Goal: Task Accomplishment & Management: Manage account settings

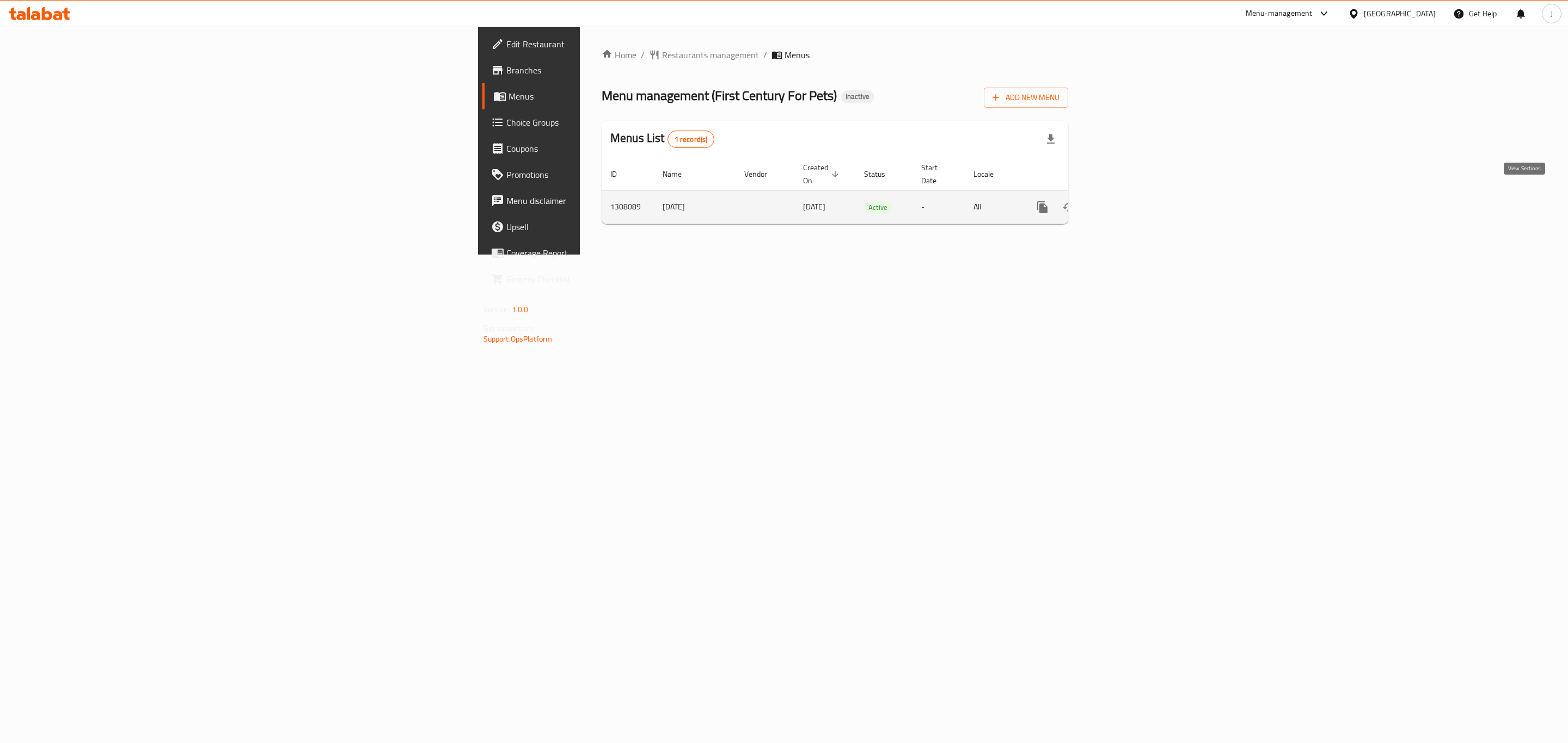
click at [1127, 201] on icon "enhanced table" at bounding box center [1120, 207] width 13 height 13
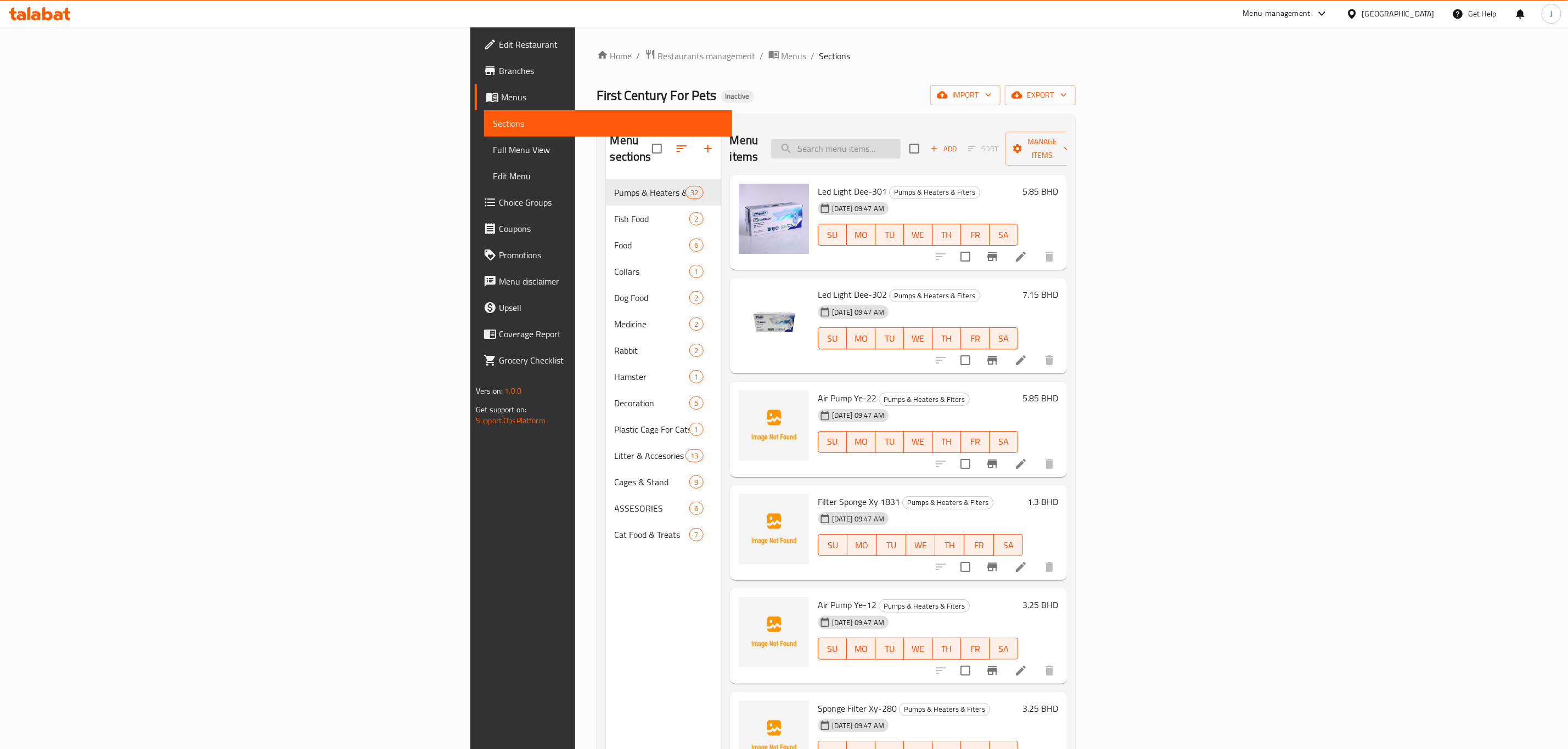
click at [901, 141] on input "search" at bounding box center [836, 149] width 129 height 19
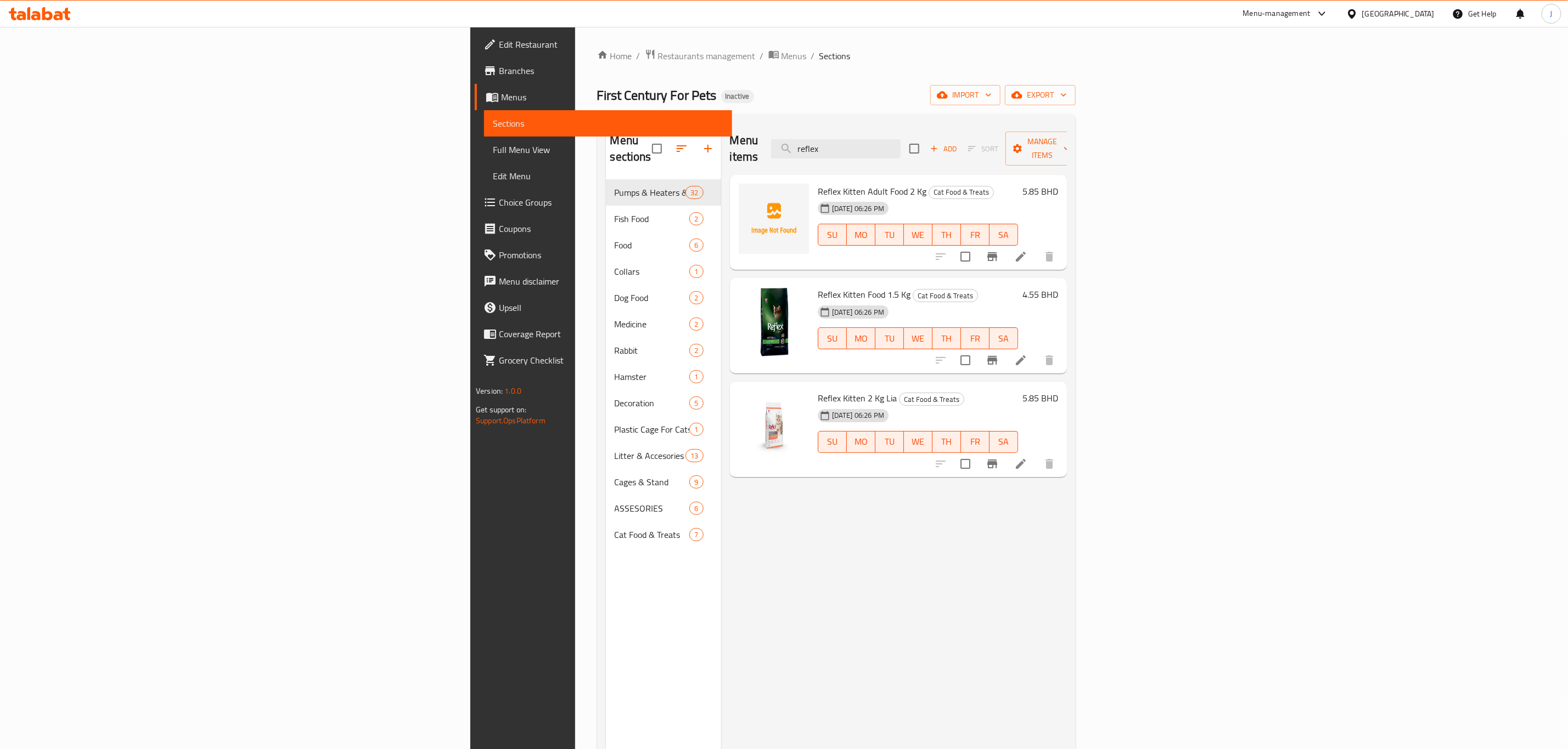
drag, startPoint x: 901, startPoint y: 137, endPoint x: 838, endPoint y: 135, distance: 63.0
click at [838, 135] on div "Menu items reflex Add Sort Manage items" at bounding box center [899, 149] width 337 height 52
paste input "MEO"
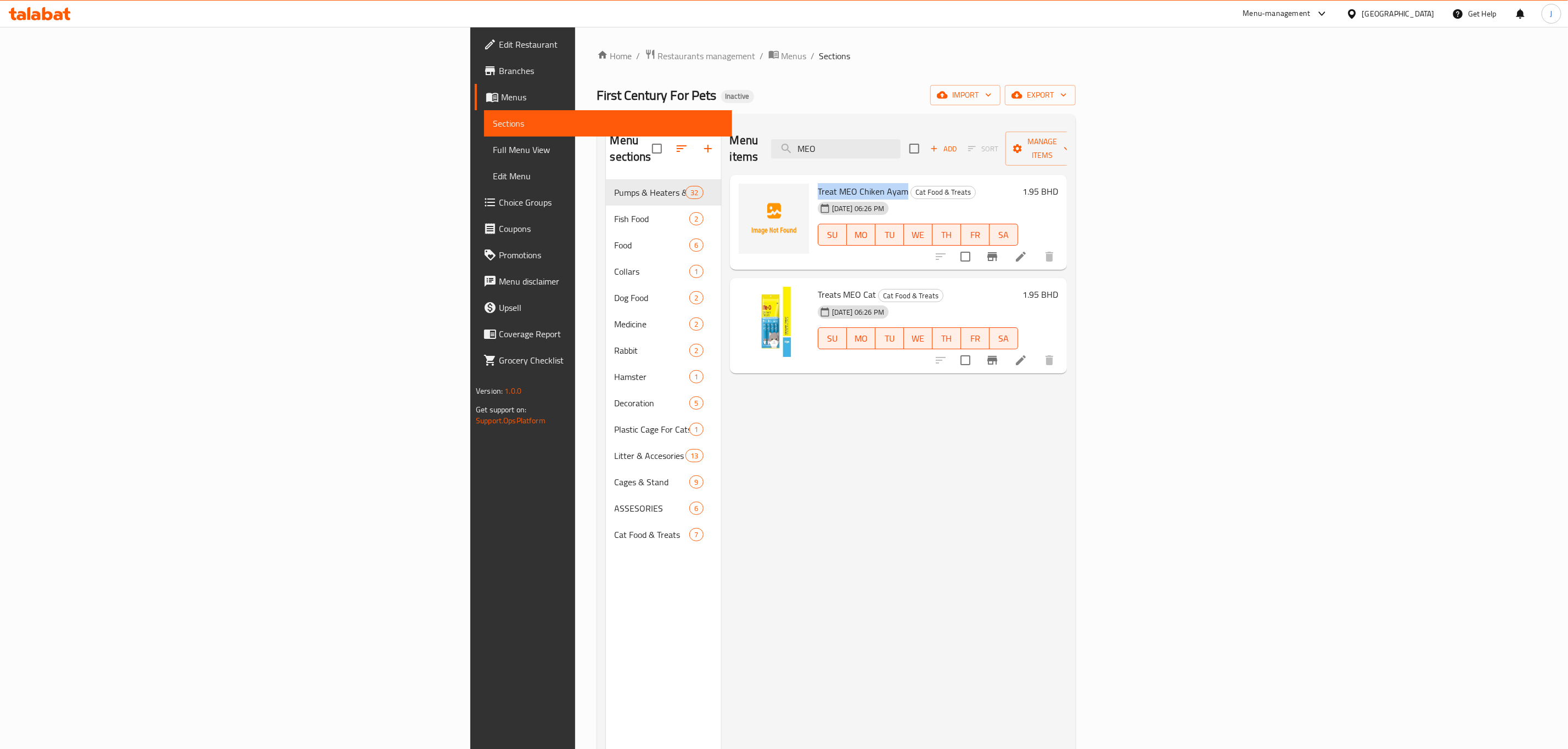
drag, startPoint x: 698, startPoint y: 172, endPoint x: 785, endPoint y: 175, distance: 87.1
click at [813, 179] on div "Treat MEO Chiken Ayam Cat Food & Treats [DATE] 06:26 PM SU MO TU WE TH FR SA" at bounding box center [917, 222] width 209 height 86
copy span "Treat MEO Chiken Ayam"
click at [787, 193] on icon "delete image" at bounding box center [793, 199] width 13 height 13
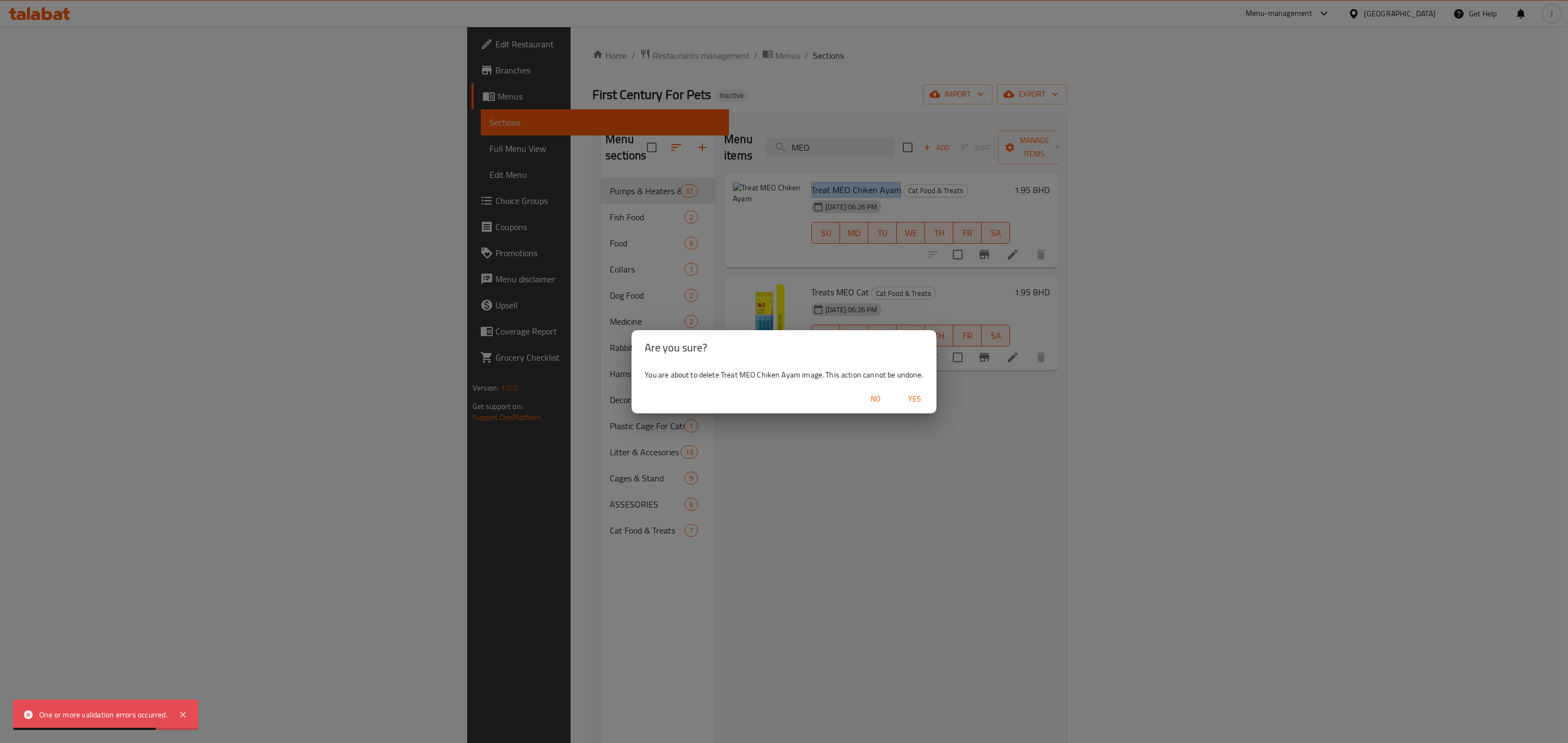
click at [913, 392] on span "Yes" at bounding box center [914, 399] width 26 height 14
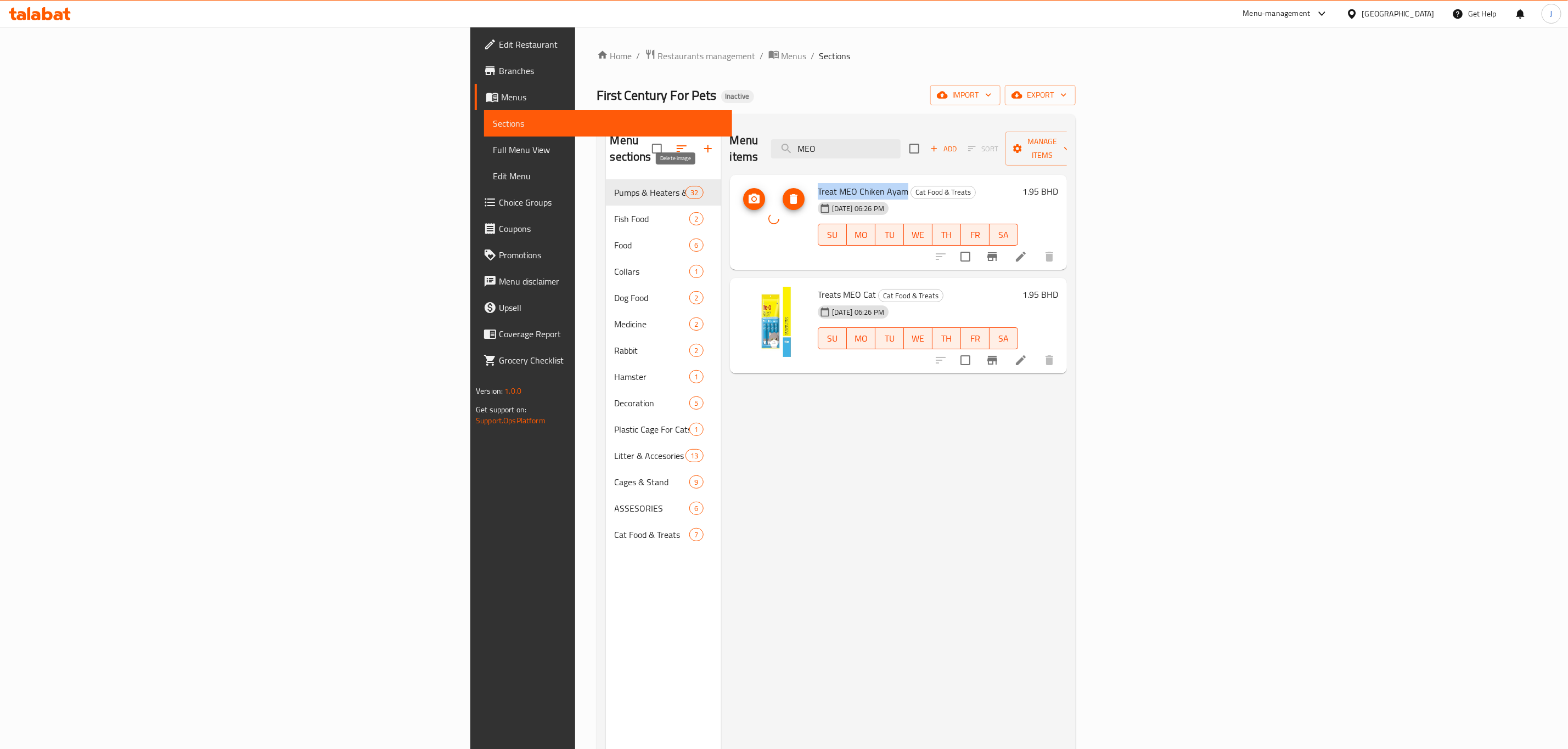
click at [790, 194] on icon "delete image" at bounding box center [793, 198] width 8 height 10
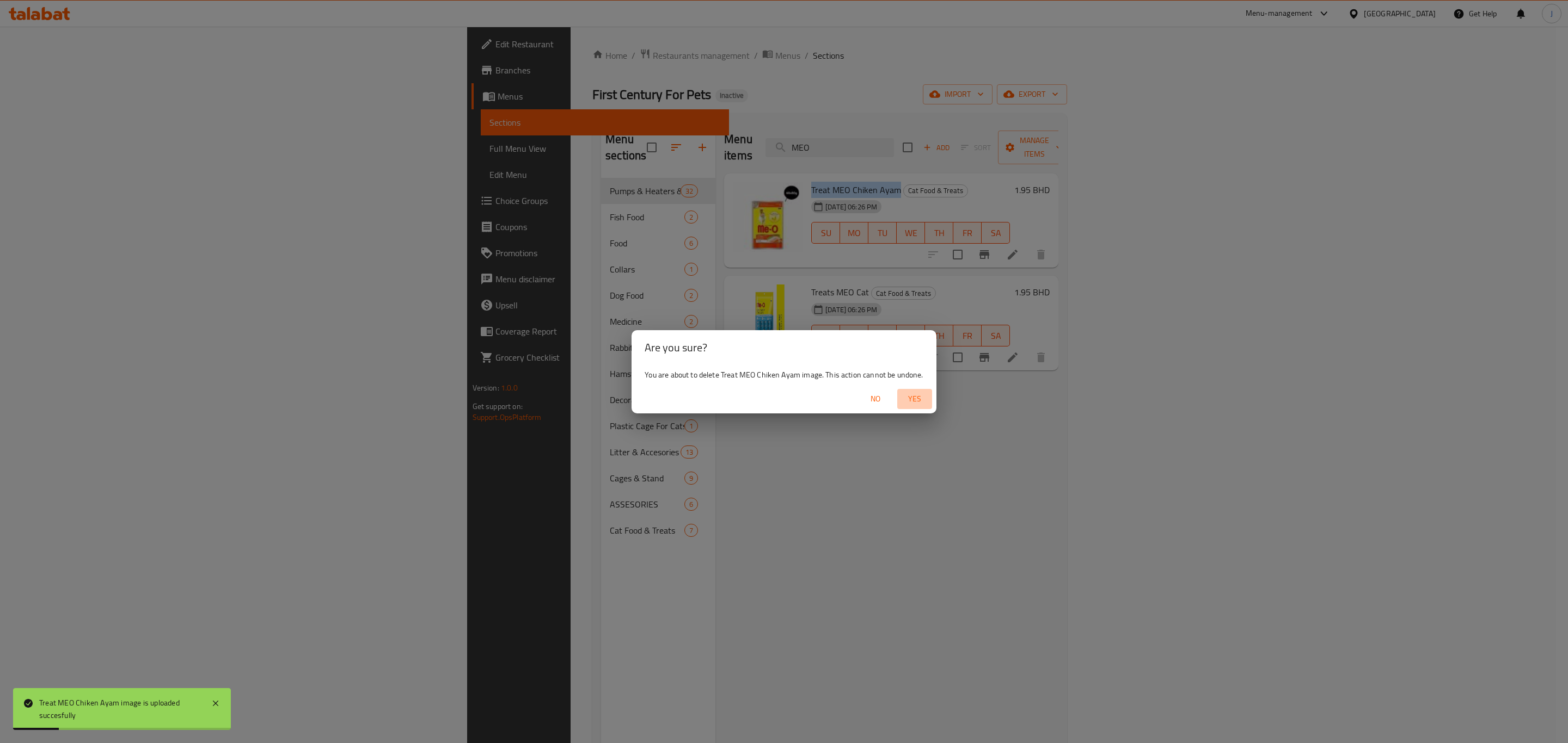
click at [915, 404] on span "Yes" at bounding box center [914, 399] width 26 height 14
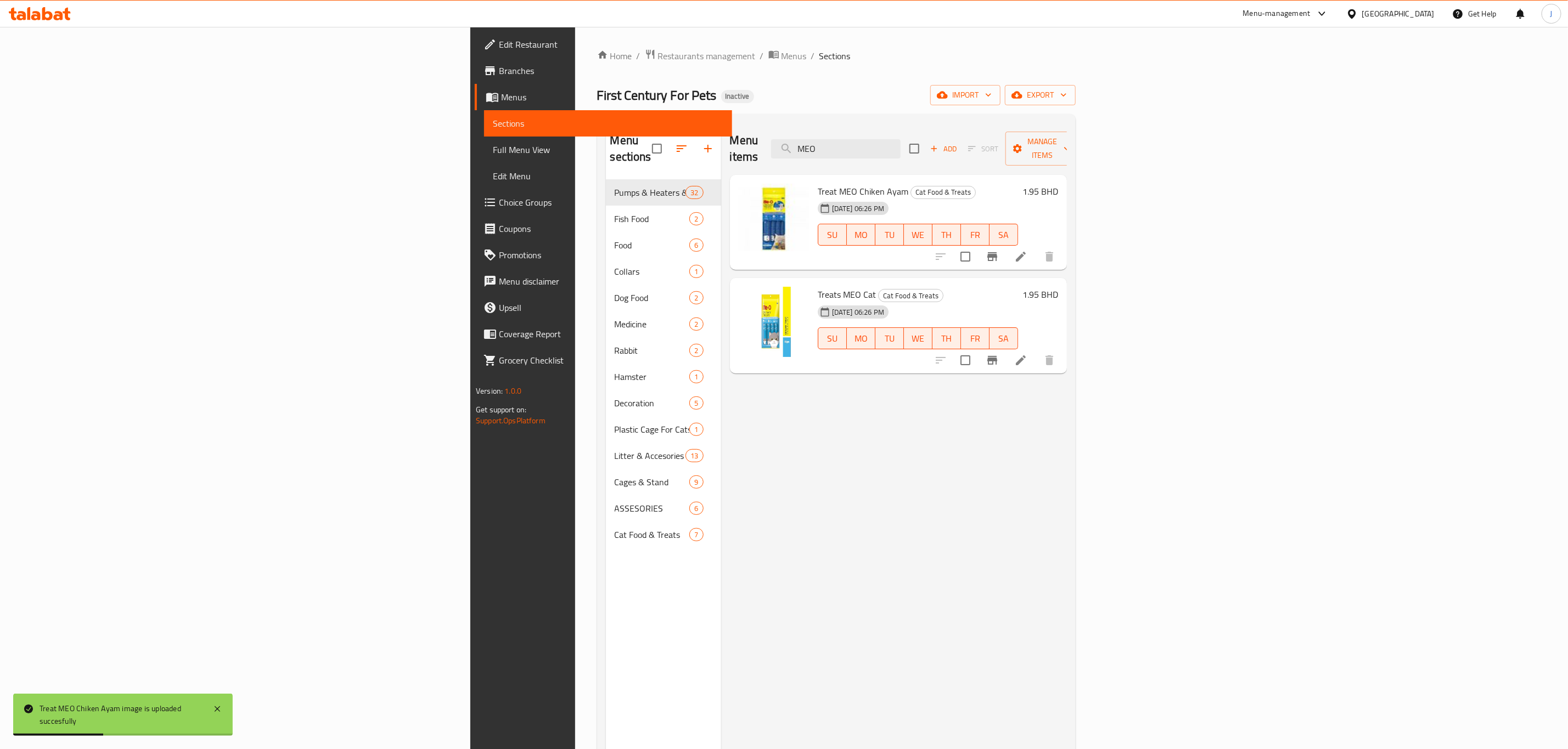
drag, startPoint x: 1023, startPoint y: 138, endPoint x: 722, endPoint y: 161, distance: 301.9
click at [722, 161] on div "Menu items MEO Add Sort Manage items Treat MEO Chiken Ayam Cat Food & Treats [D…" at bounding box center [895, 498] width 346 height 749
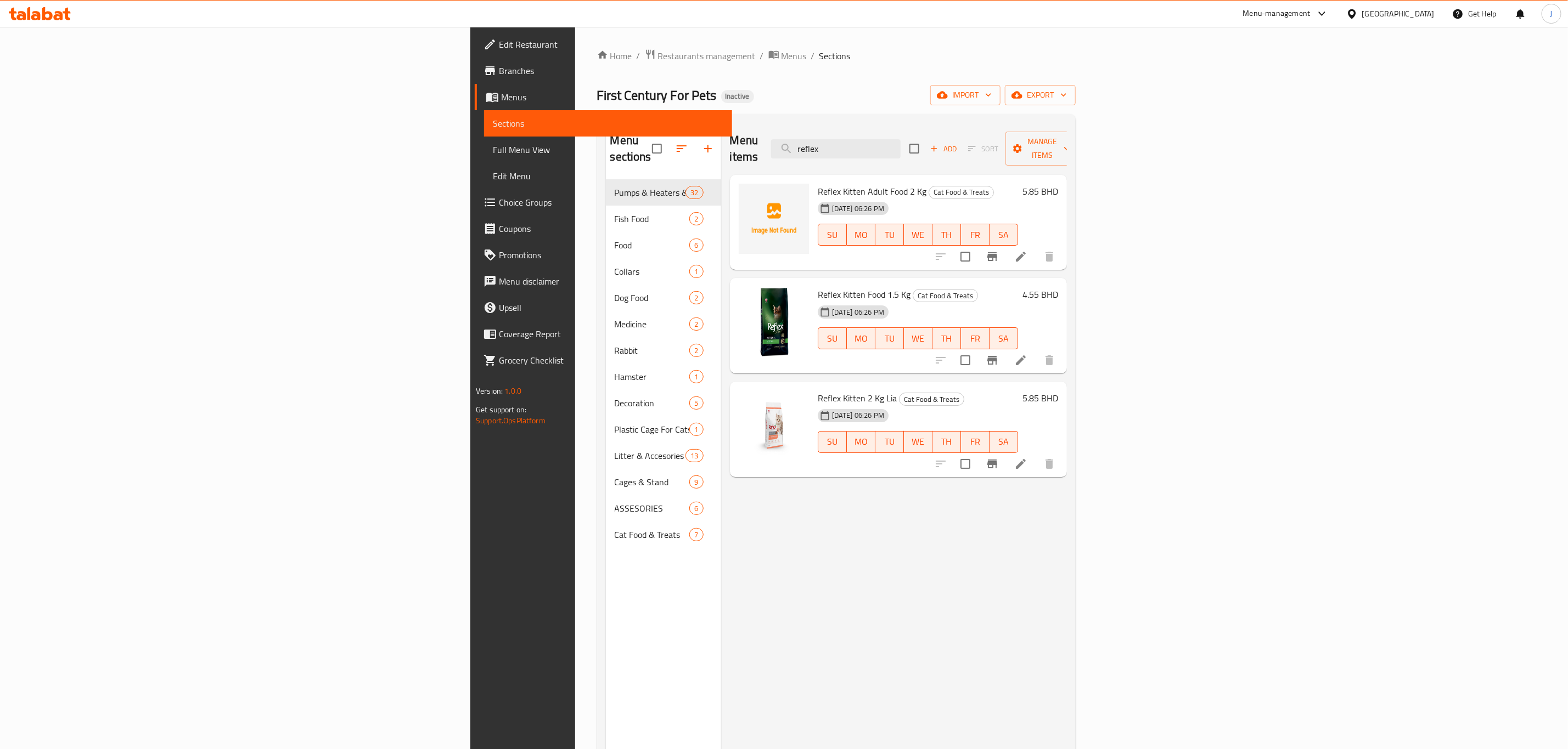
drag, startPoint x: 1038, startPoint y: 140, endPoint x: 801, endPoint y: 140, distance: 237.0
click at [801, 140] on div "Menu items reflex Add Sort Manage items" at bounding box center [899, 149] width 337 height 52
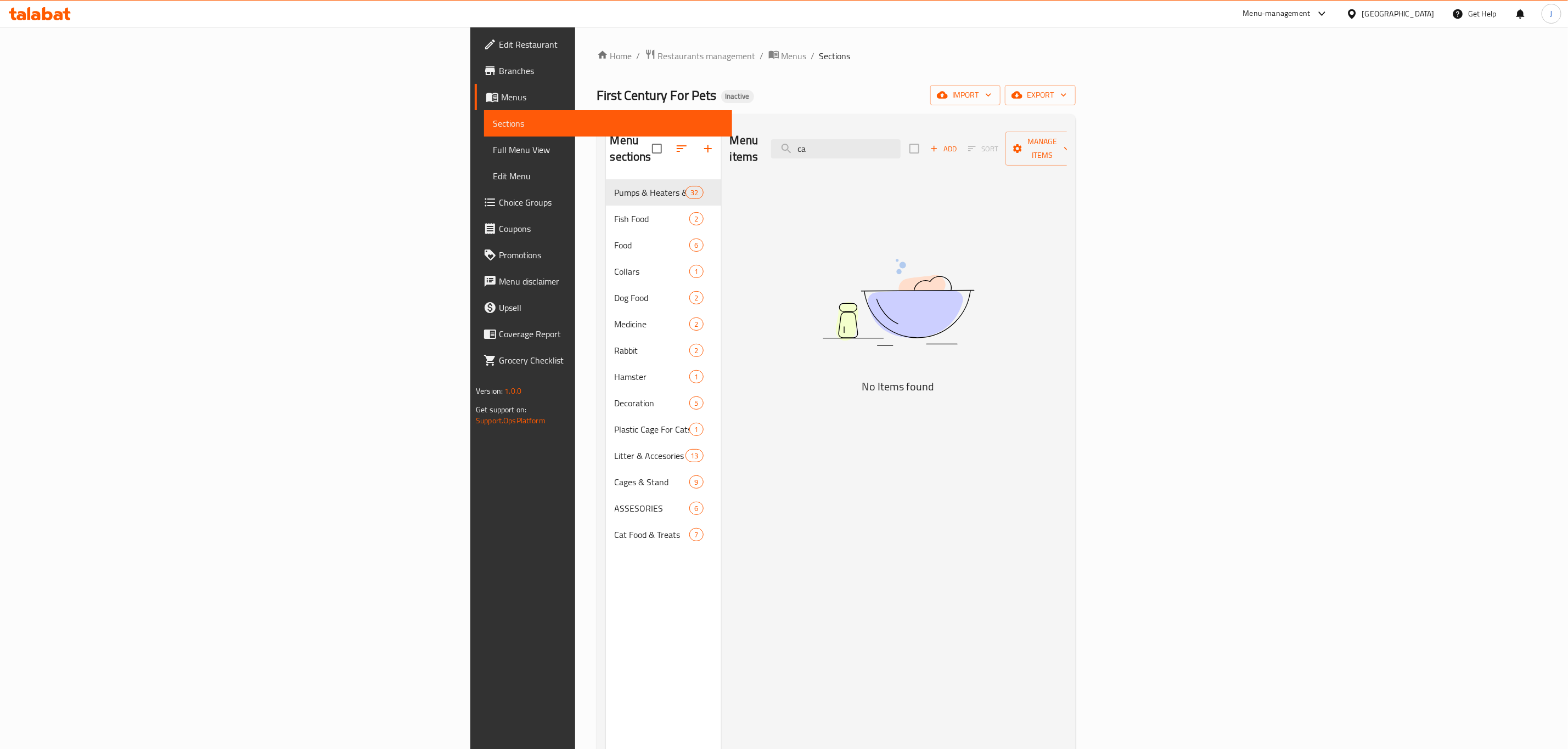
type input "c"
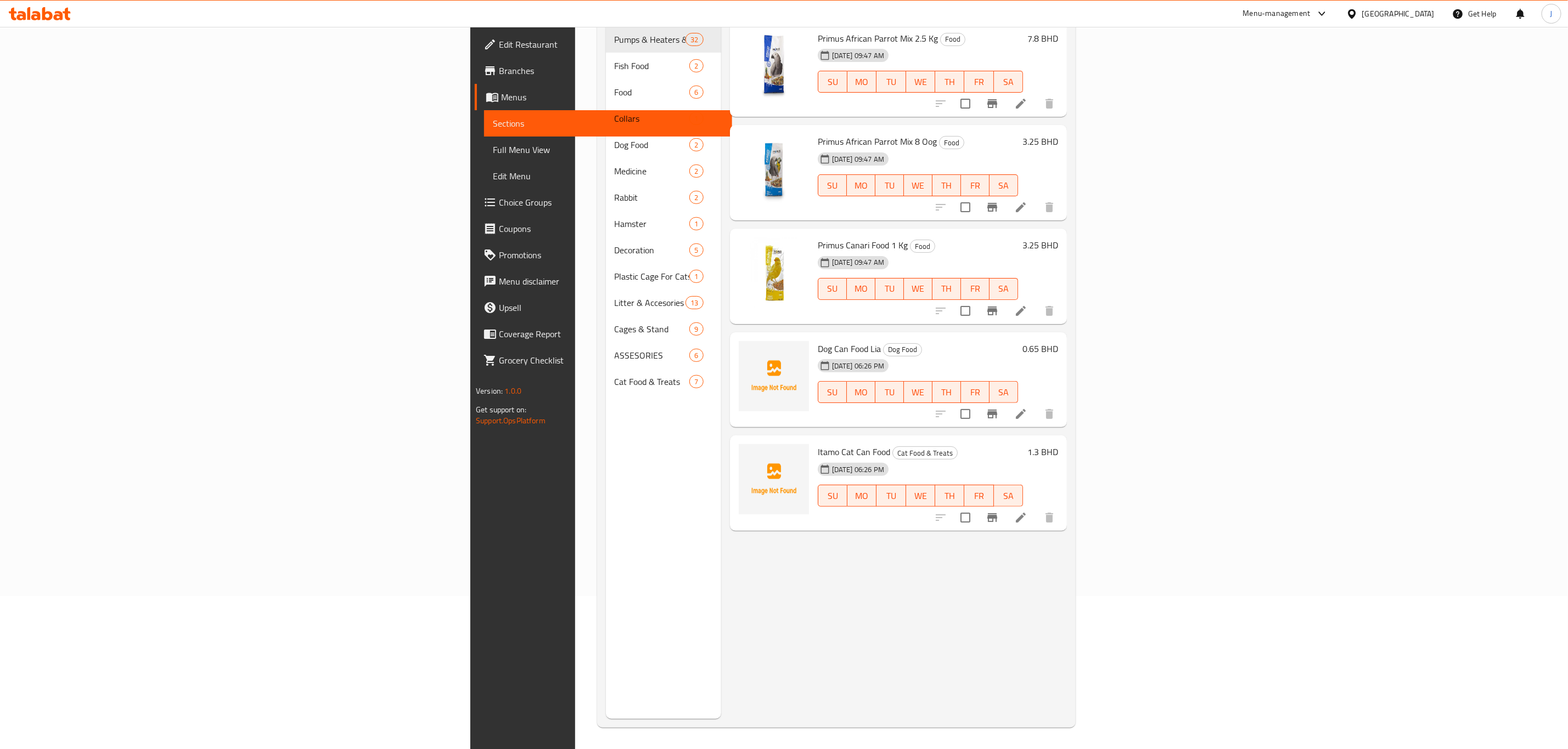
scroll to position [154, 0]
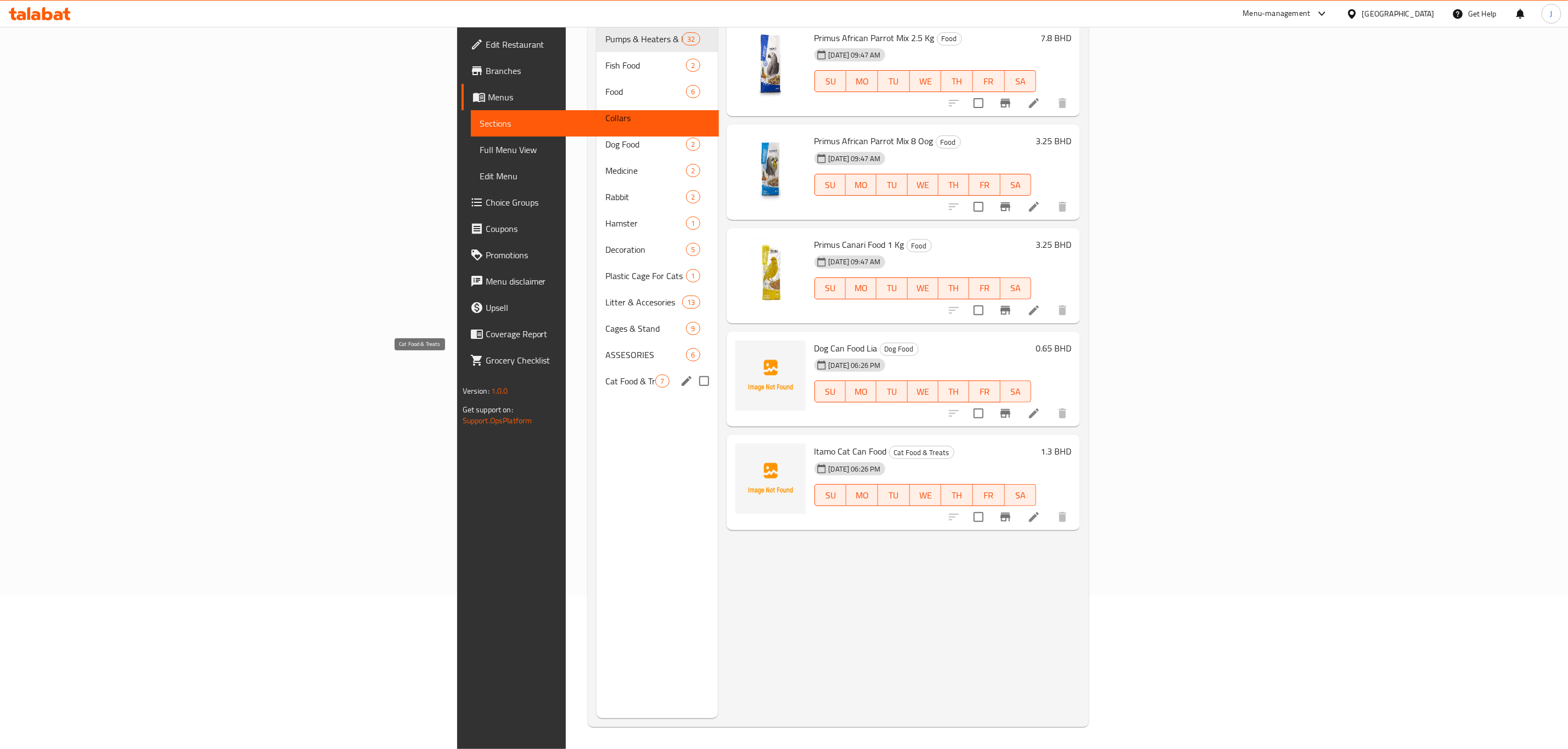
click at [605, 374] on span "Cat Food & Treats" at bounding box center [630, 381] width 50 height 13
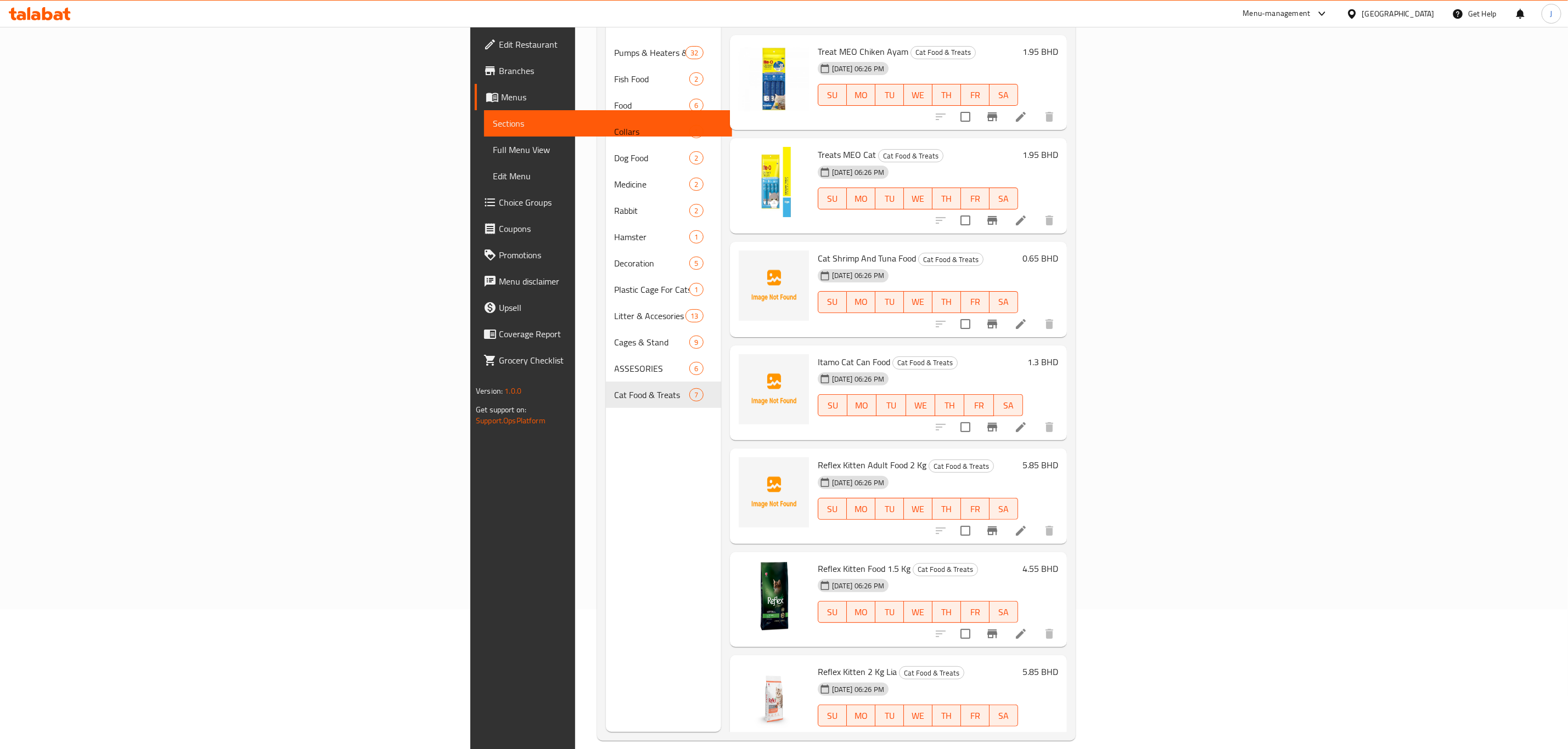
scroll to position [154, 0]
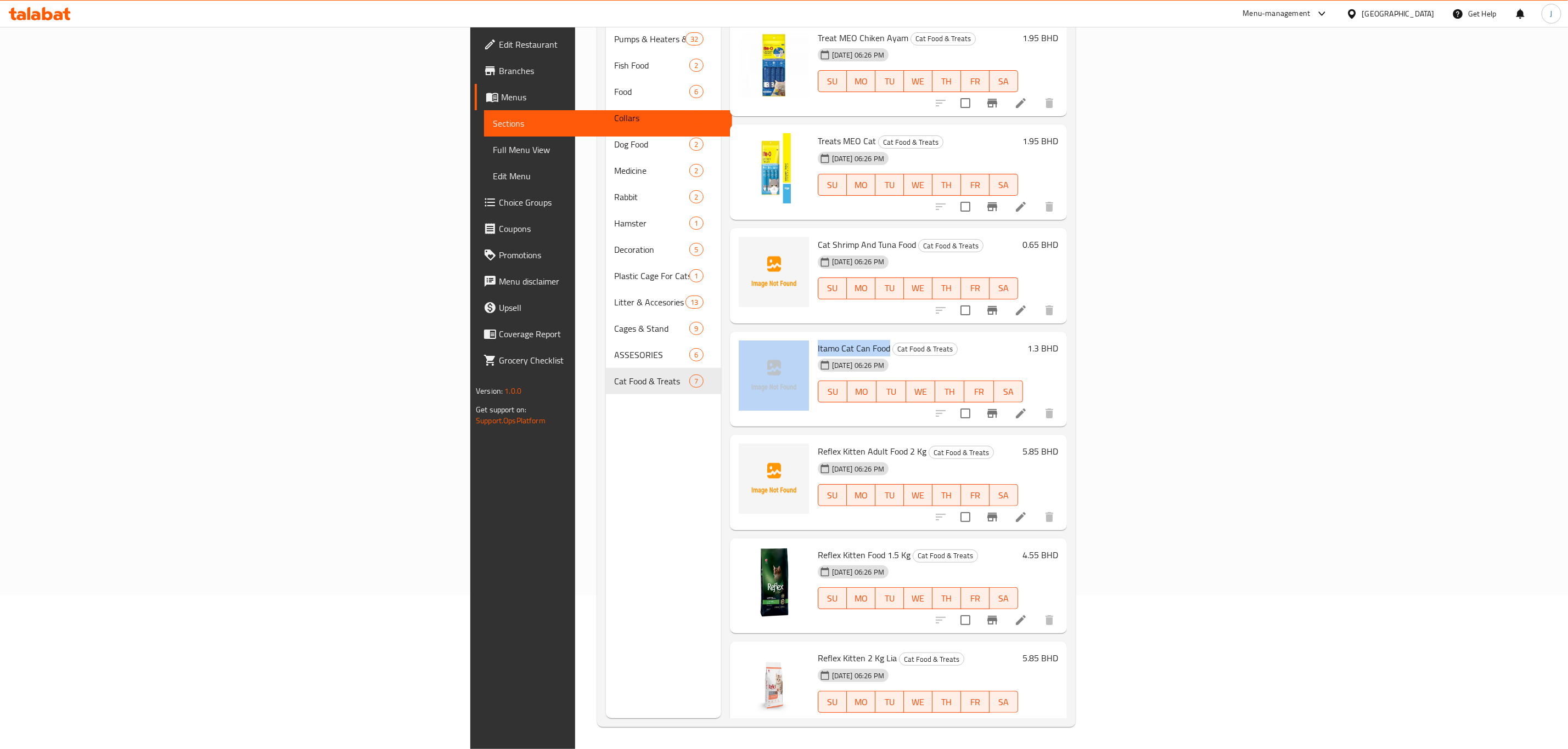
drag, startPoint x: 707, startPoint y: 331, endPoint x: 771, endPoint y: 331, distance: 64.0
click at [771, 336] on div "Itamo Cat Can Food Cat Food & Treats [DATE] 06:26 PM SU MO TU WE TH FR SA 1.3 B…" at bounding box center [899, 379] width 328 height 86
click at [795, 435] on div "Reflex Kitten Adult Food 2 Kg Cat Food & Treats [DATE] 06:26 PM SU MO TU WE TH …" at bounding box center [899, 482] width 337 height 95
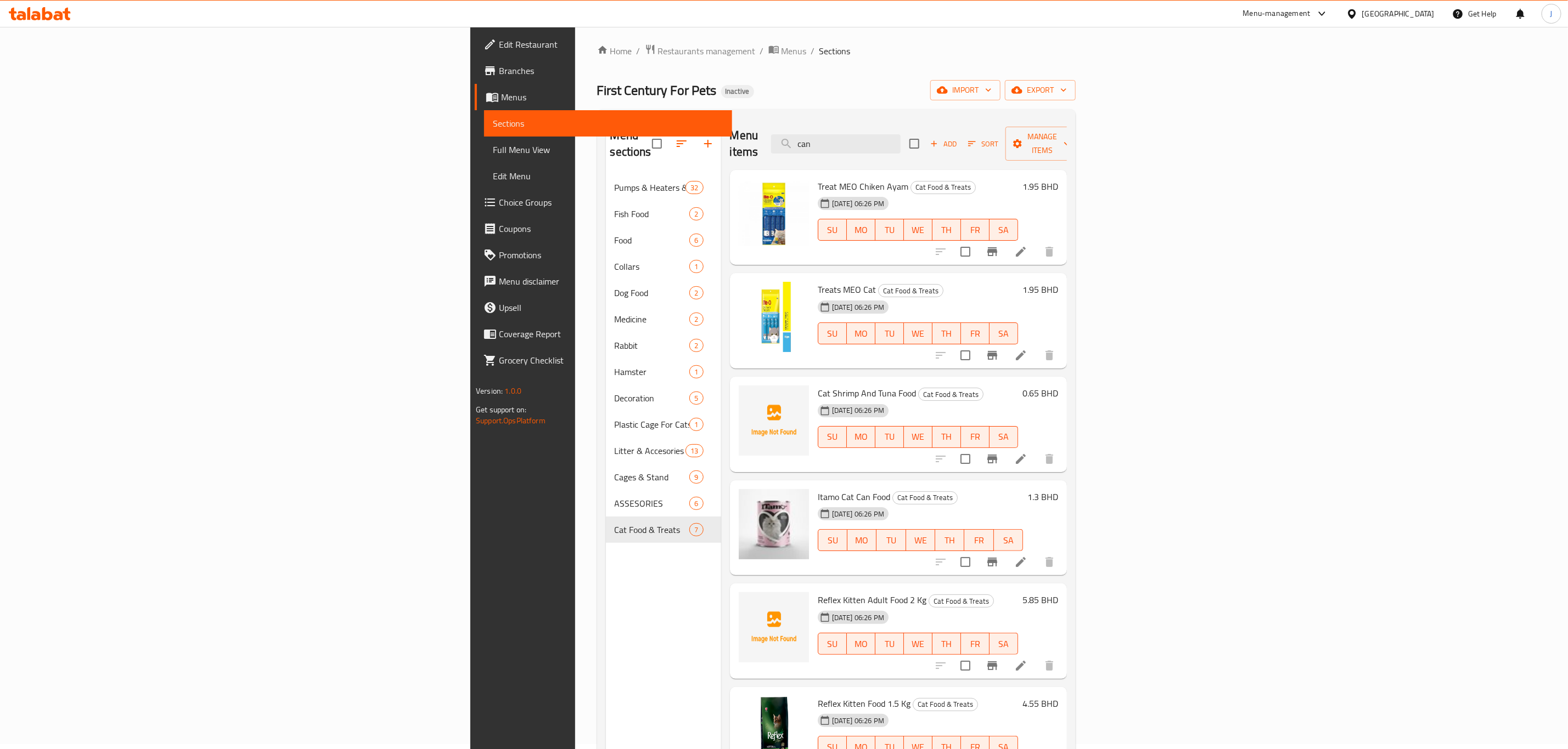
scroll to position [0, 0]
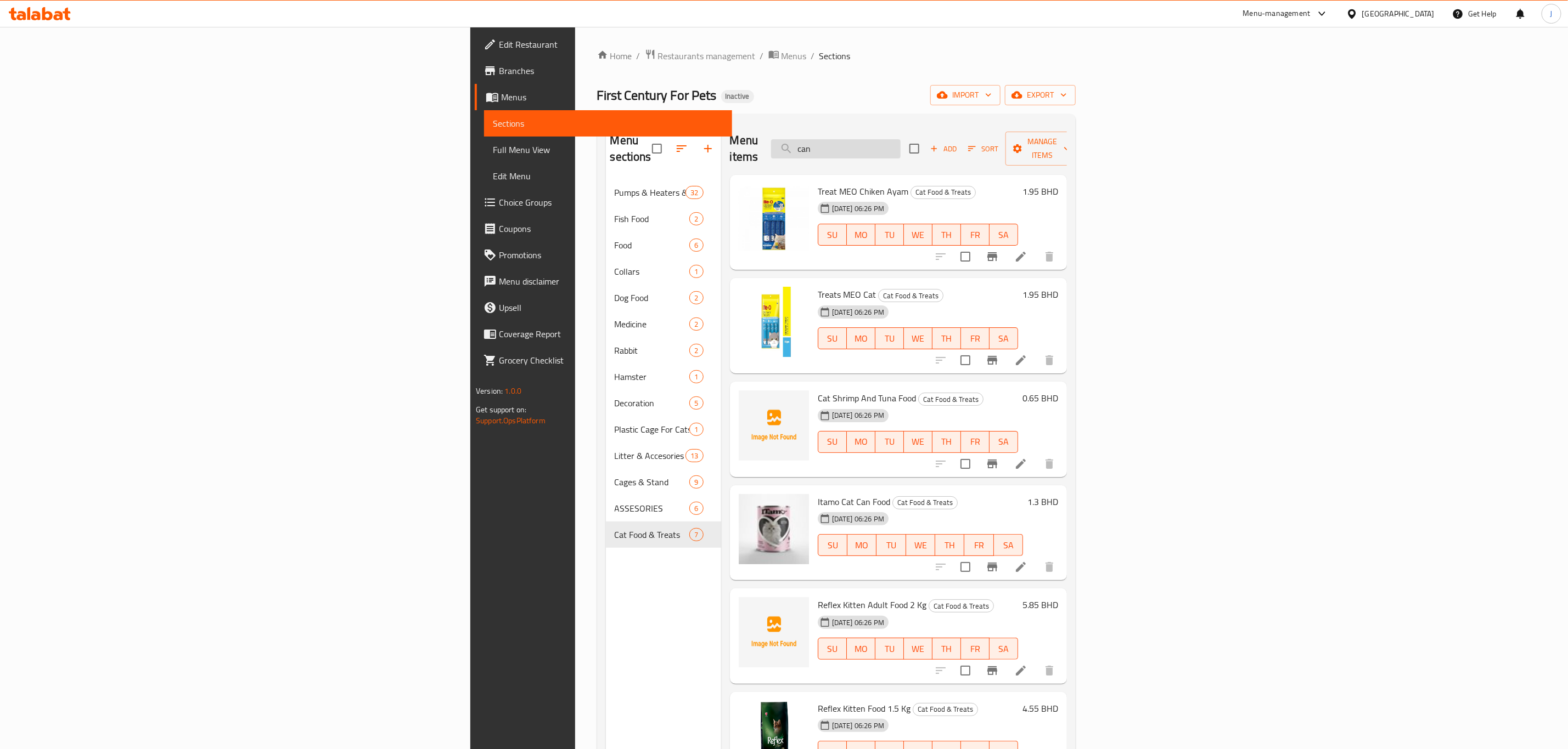
drag, startPoint x: 1010, startPoint y: 146, endPoint x: 943, endPoint y: 146, distance: 67.0
click at [901, 146] on input "can" at bounding box center [836, 149] width 129 height 19
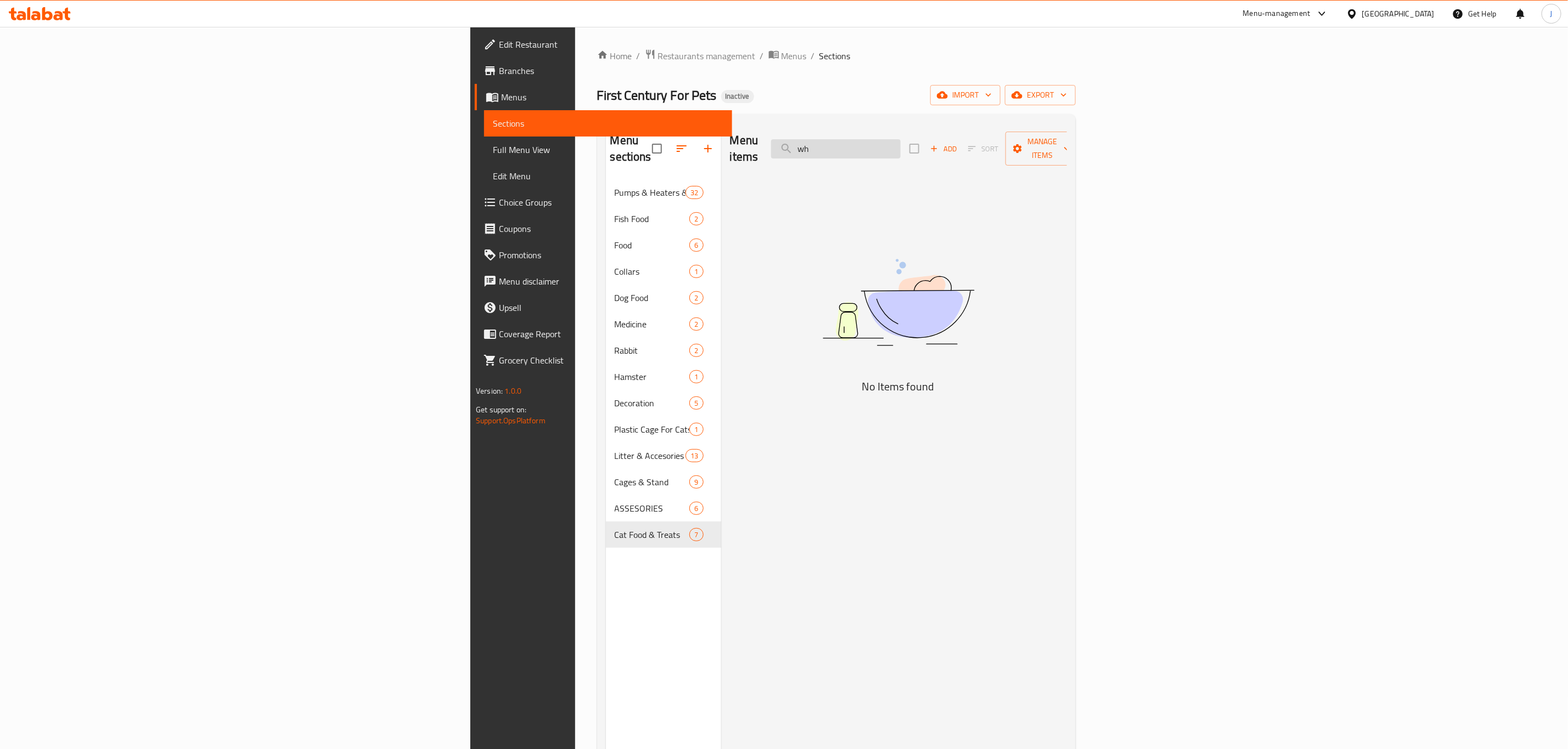
type input "w"
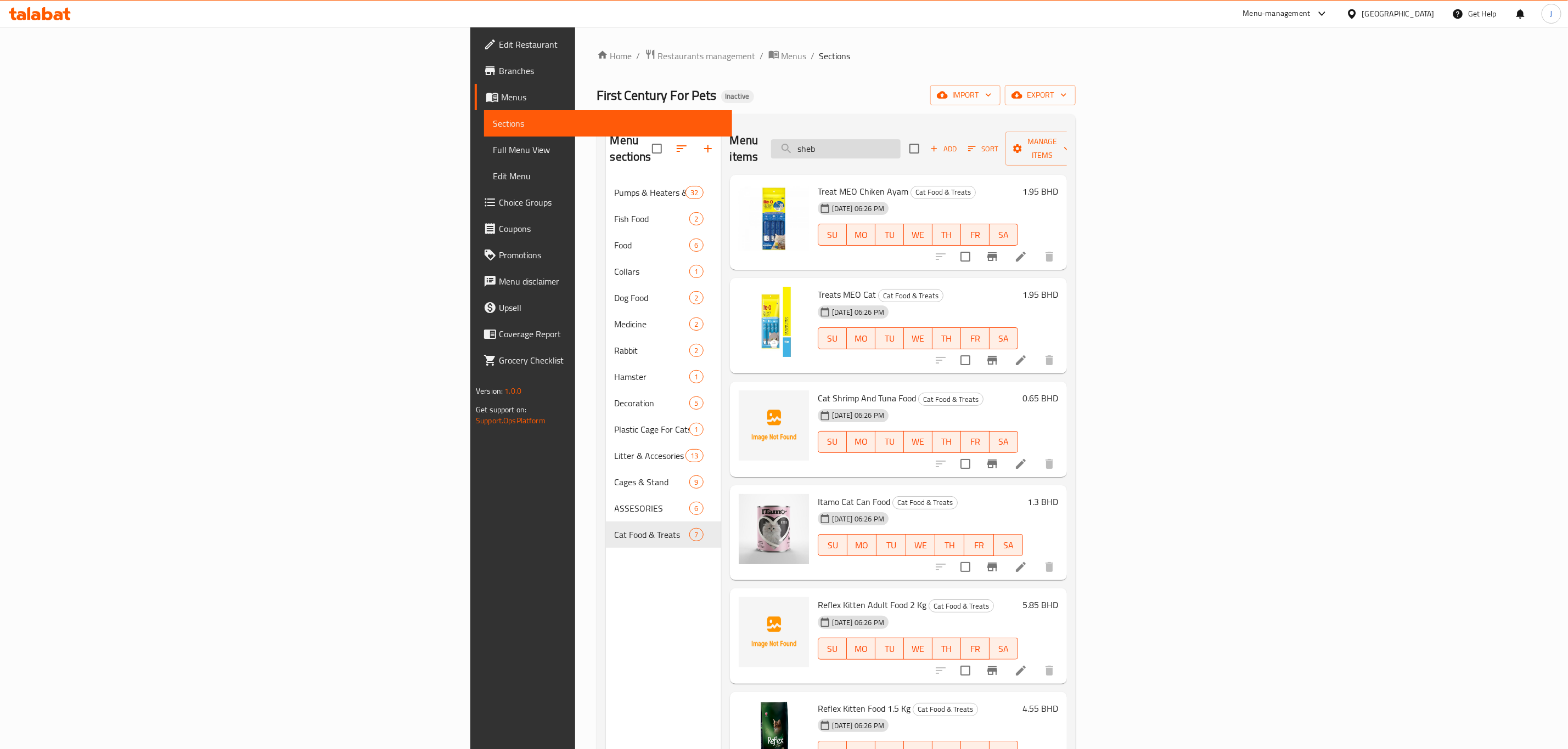
type input "sheba"
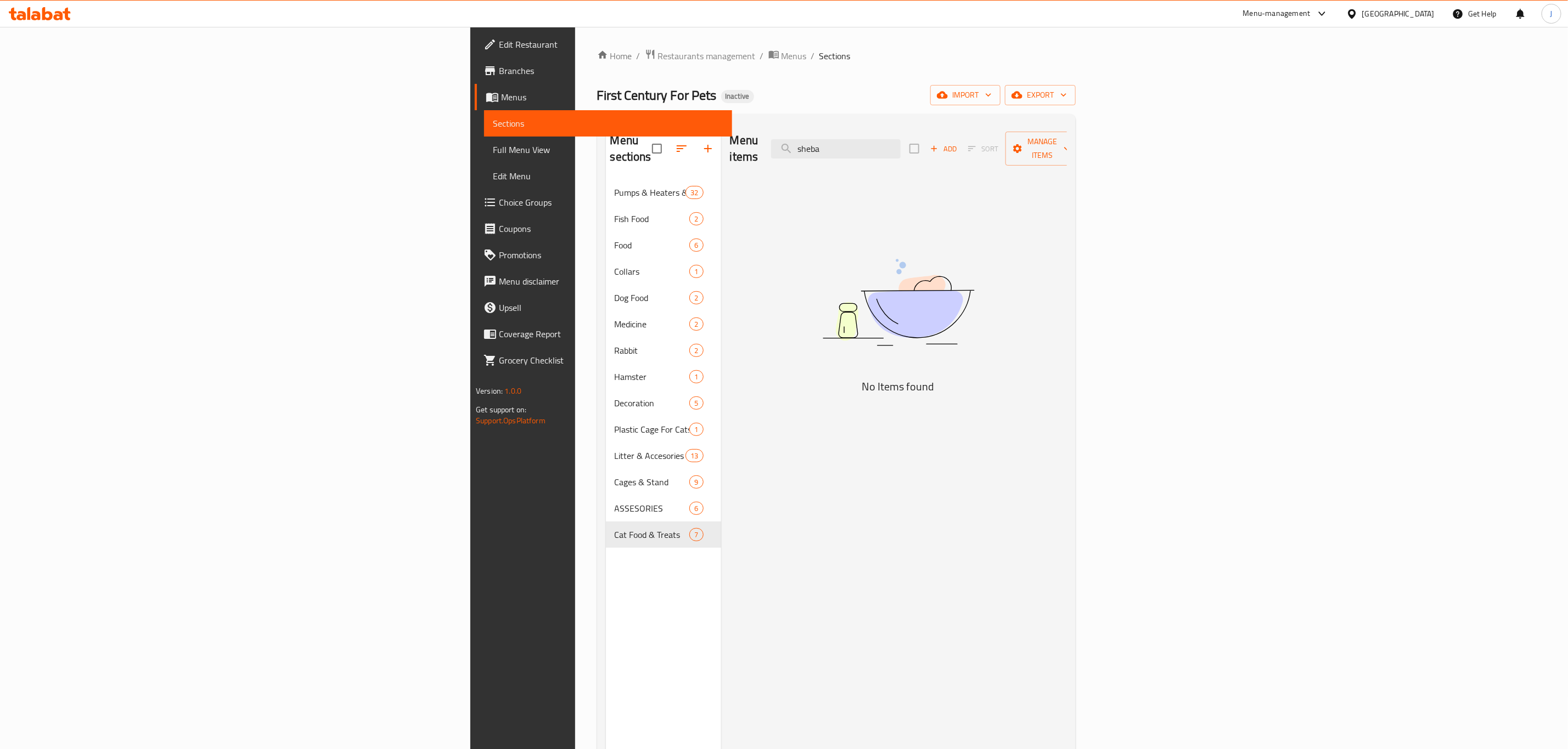
drag, startPoint x: 1006, startPoint y: 147, endPoint x: 814, endPoint y: 125, distance: 193.3
click at [814, 125] on div "Menu items sheba Add Sort Manage items" at bounding box center [899, 149] width 337 height 52
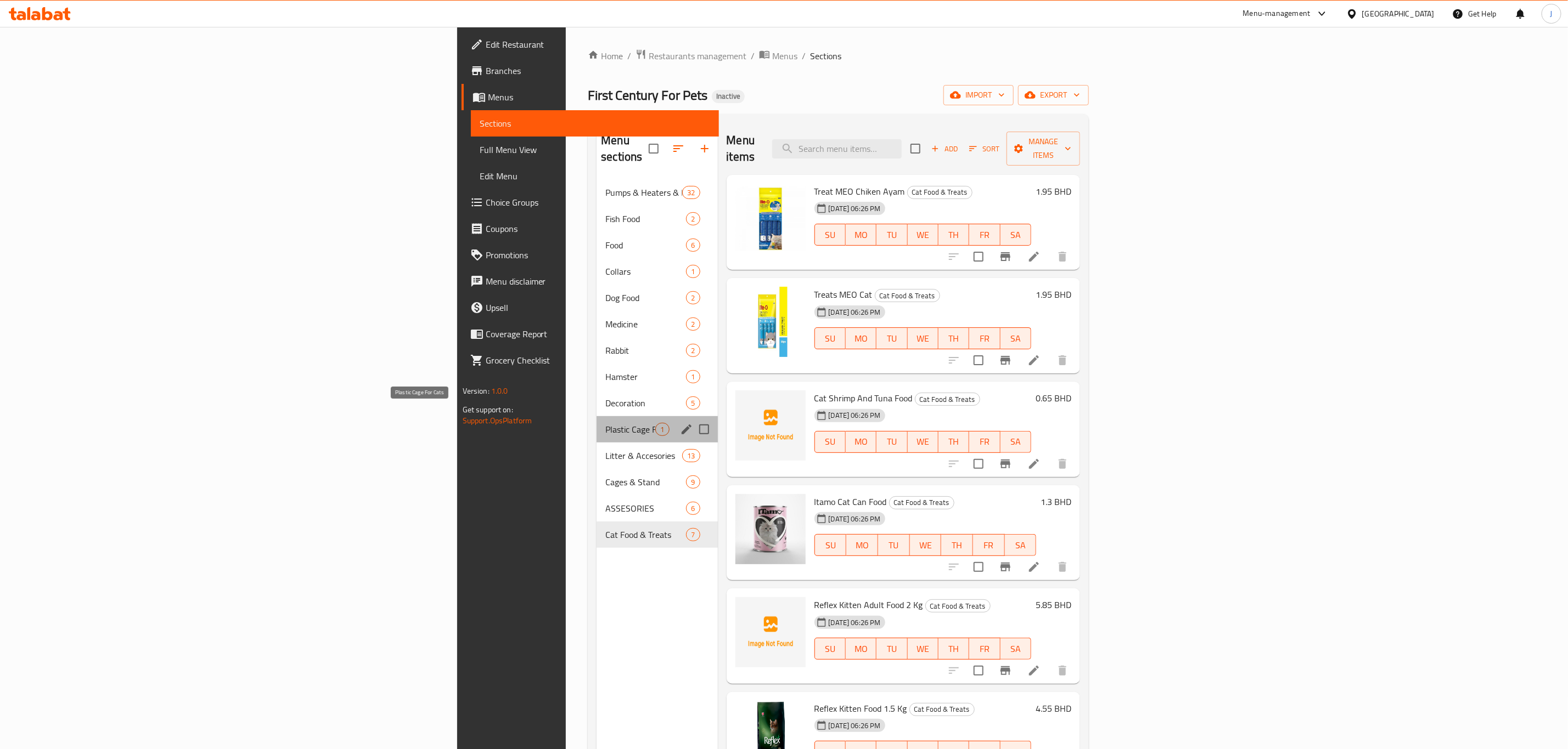
click at [605, 423] on span "Plastic Cage For Cats" at bounding box center [630, 429] width 50 height 13
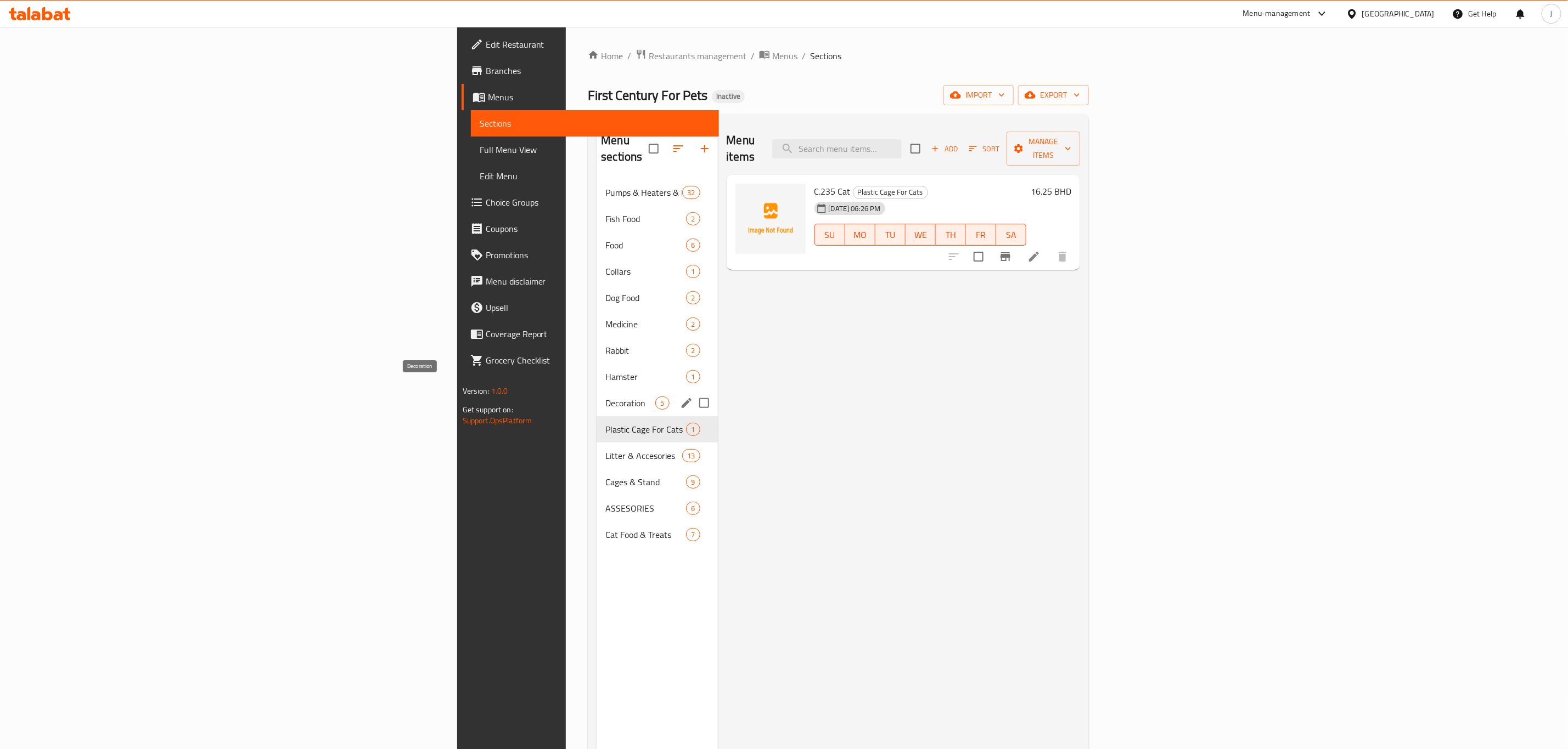
click at [605, 396] on span "Decoration" at bounding box center [630, 402] width 50 height 13
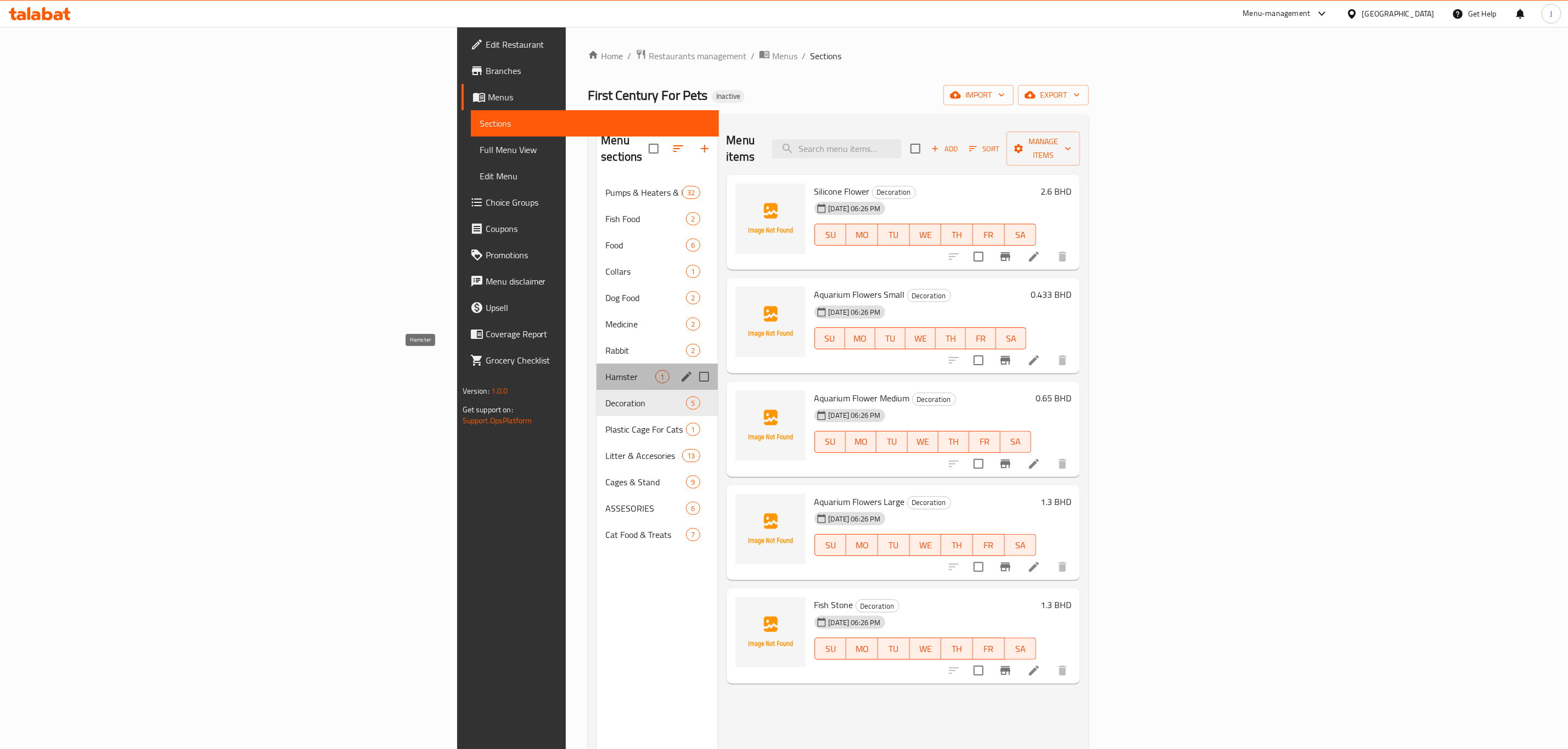
click at [605, 370] on span "Hamster" at bounding box center [630, 376] width 50 height 13
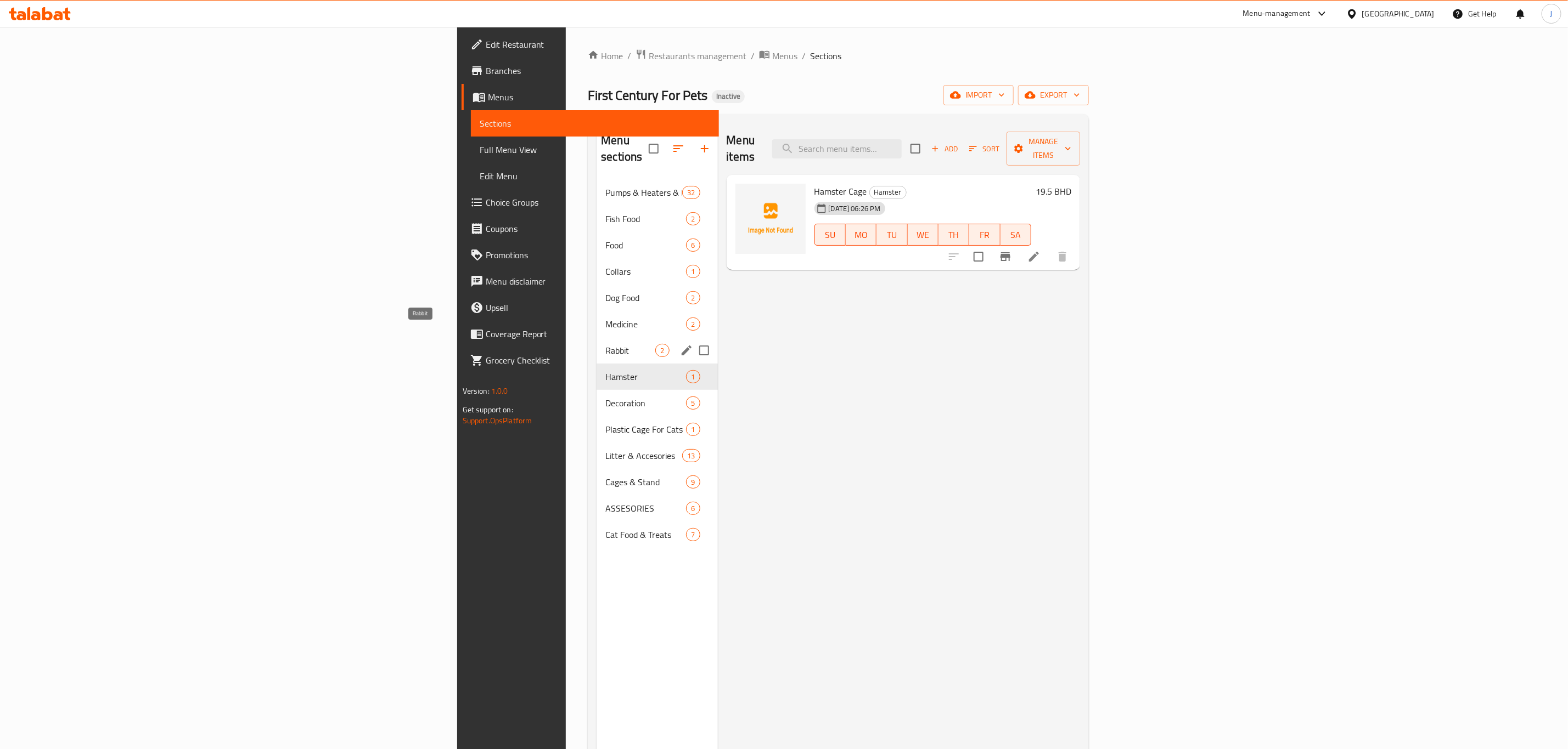
click at [605, 344] on span "Rabbit" at bounding box center [630, 350] width 50 height 13
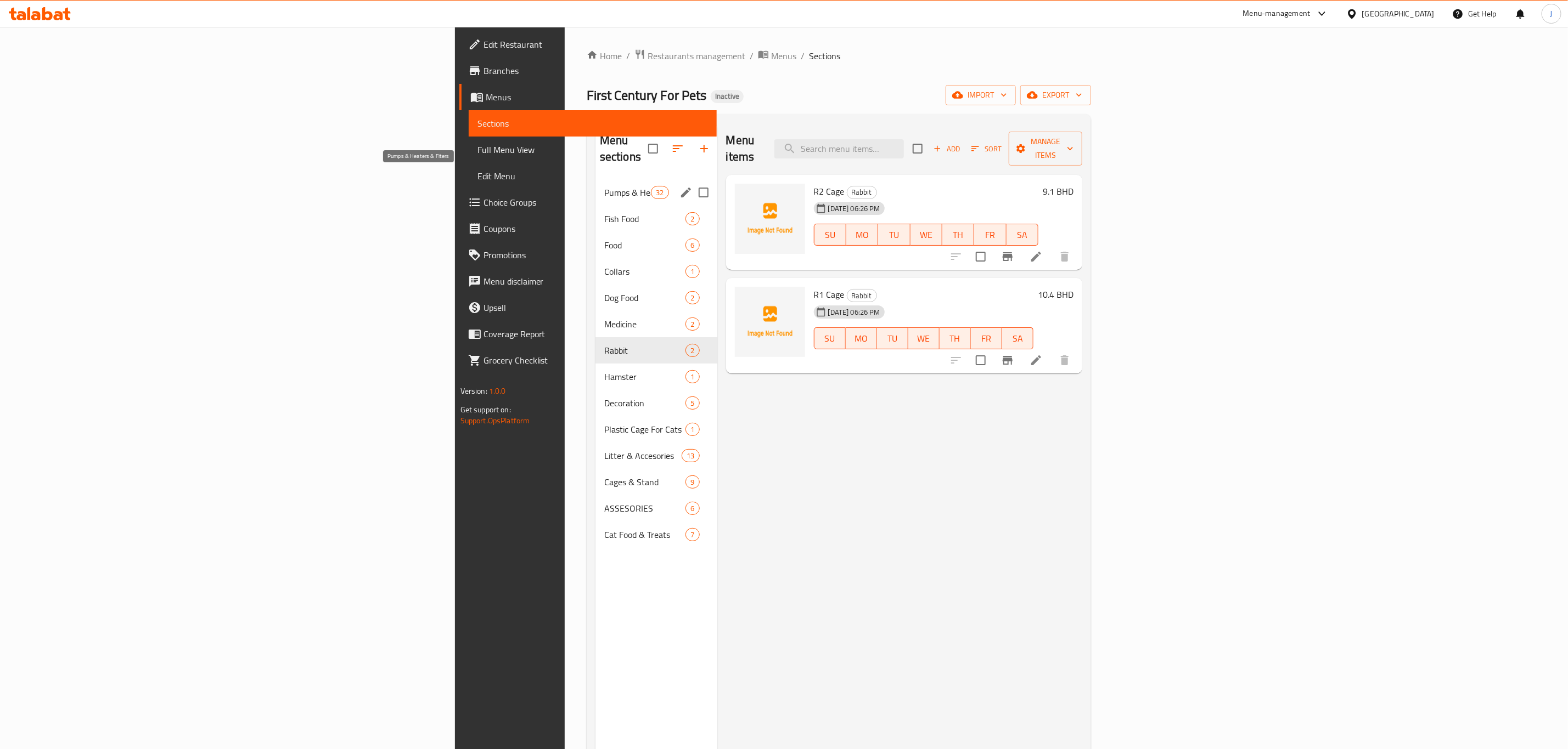
click at [604, 186] on span "Pumps & Heaters & Fiters" at bounding box center [627, 192] width 46 height 13
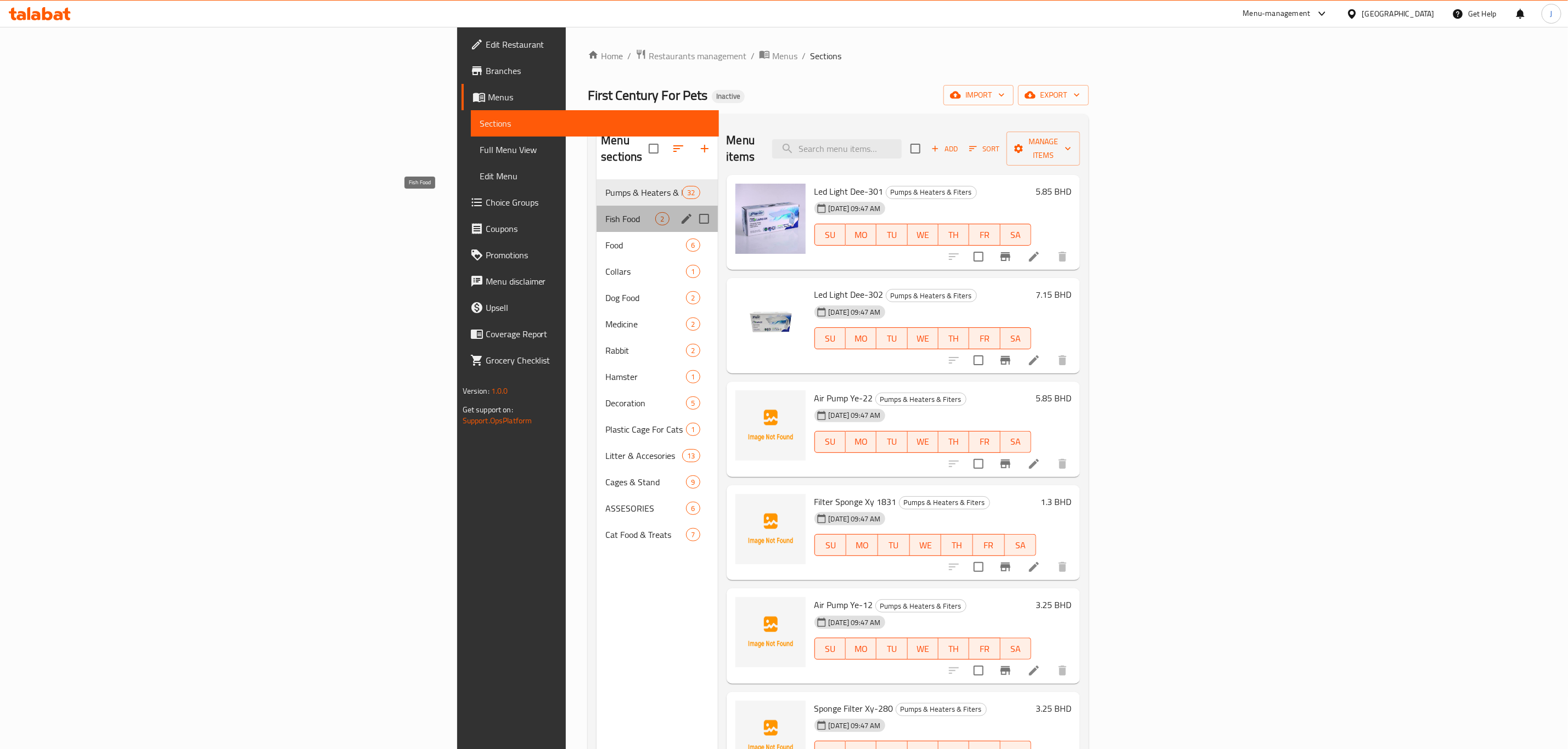
click at [605, 212] on span "Fish Food" at bounding box center [630, 218] width 50 height 13
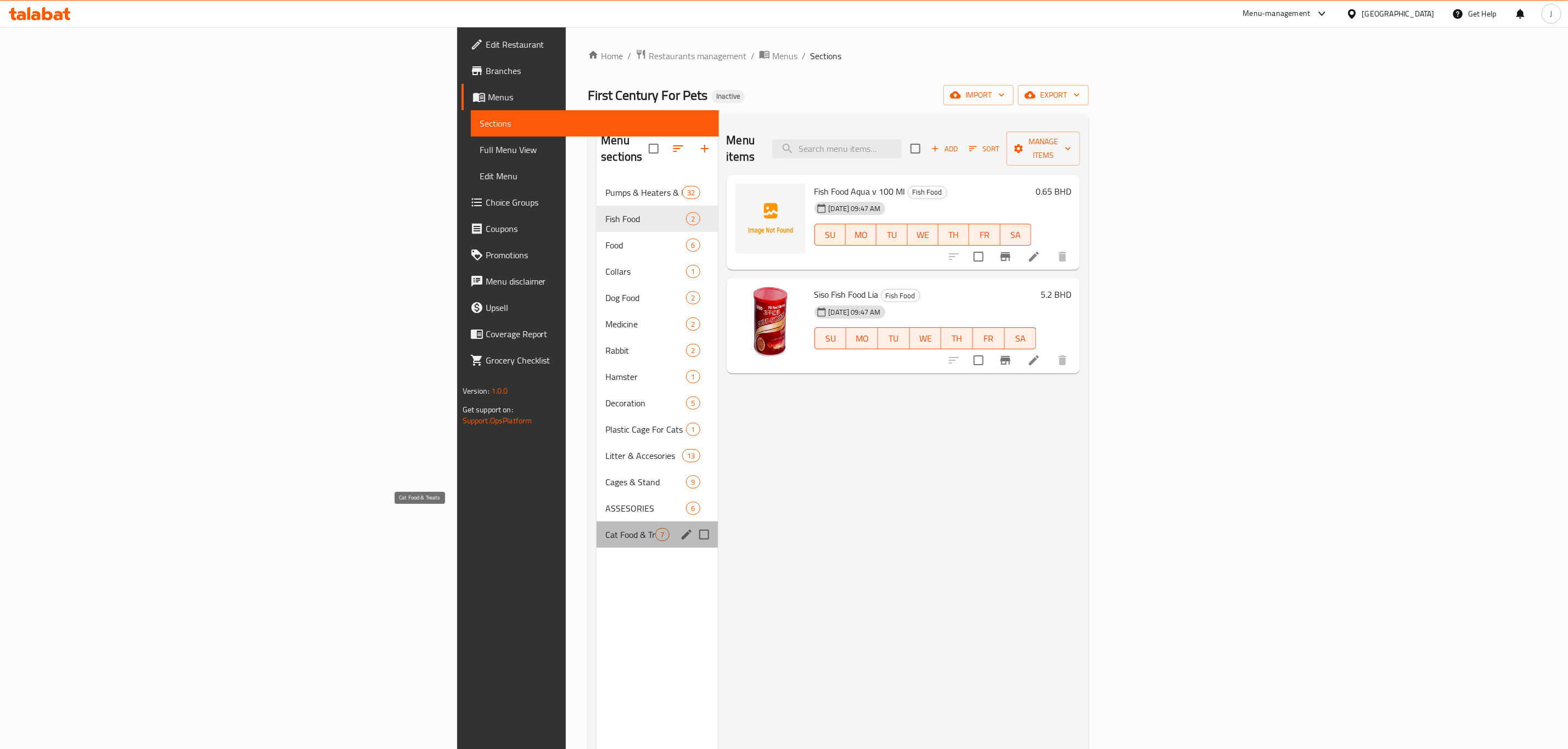
click at [605, 528] on span "Cat Food & Treats" at bounding box center [630, 534] width 50 height 13
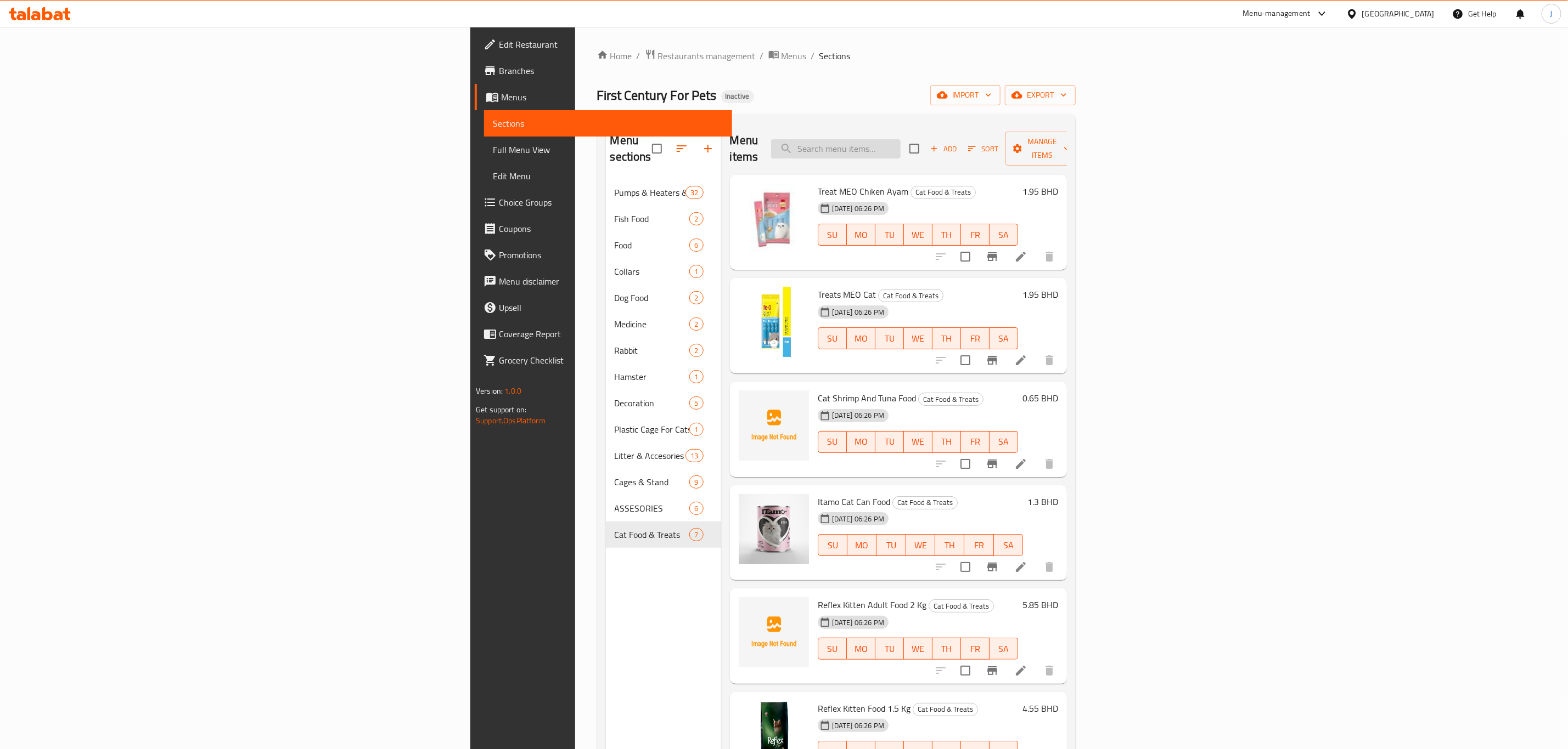
click at [901, 141] on input "search" at bounding box center [836, 149] width 129 height 19
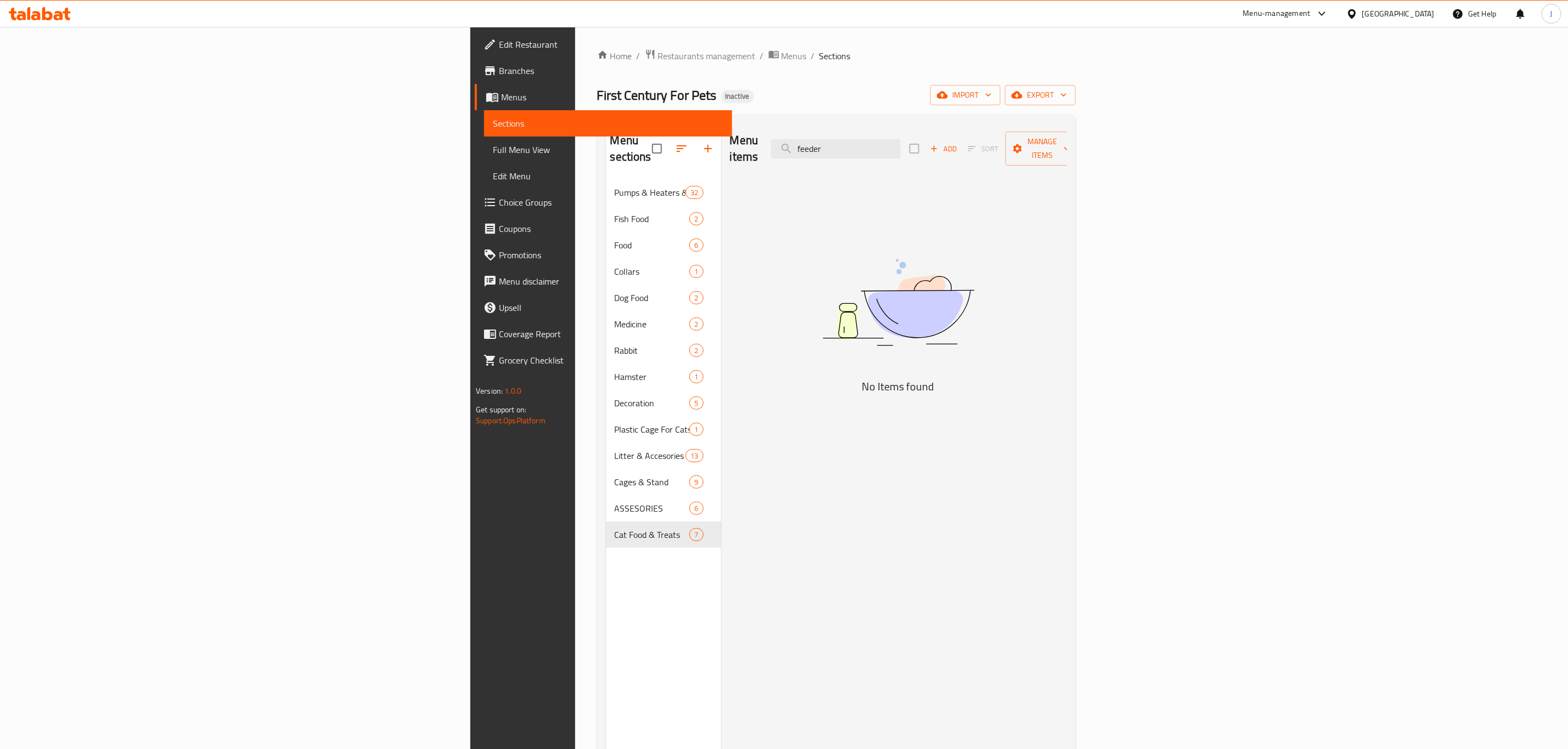
drag, startPoint x: 1013, startPoint y: 139, endPoint x: 830, endPoint y: 142, distance: 183.0
click at [830, 142] on div "Menu items feeder Add Sort Manage items" at bounding box center [899, 149] width 337 height 52
type input "[PERSON_NAME]"
drag, startPoint x: 995, startPoint y: 141, endPoint x: 922, endPoint y: 141, distance: 73.0
click at [922, 141] on div "Menu items [PERSON_NAME] Add Sort Manage items" at bounding box center [899, 149] width 337 height 52
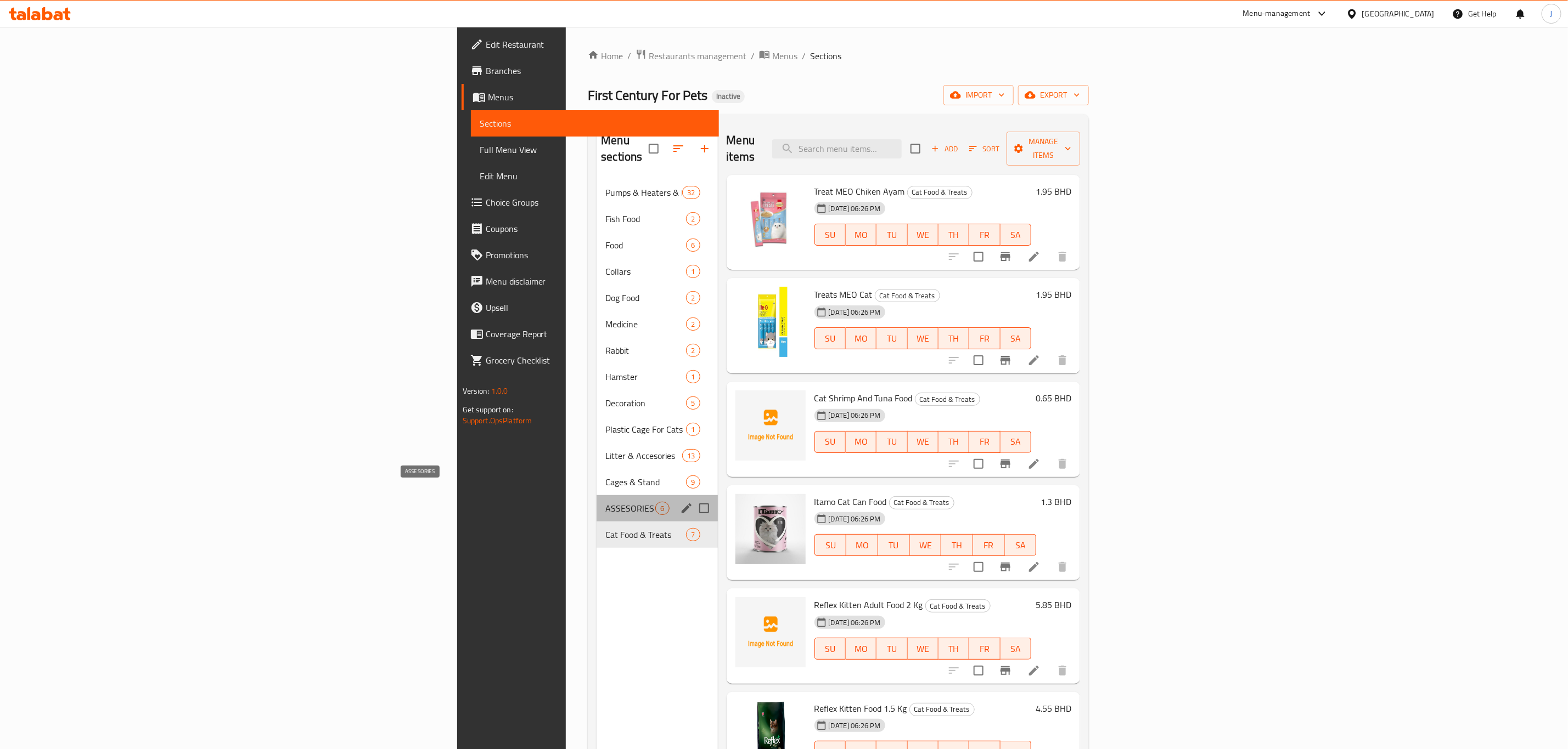
click at [605, 502] on span "ASSESORIES" at bounding box center [630, 508] width 50 height 13
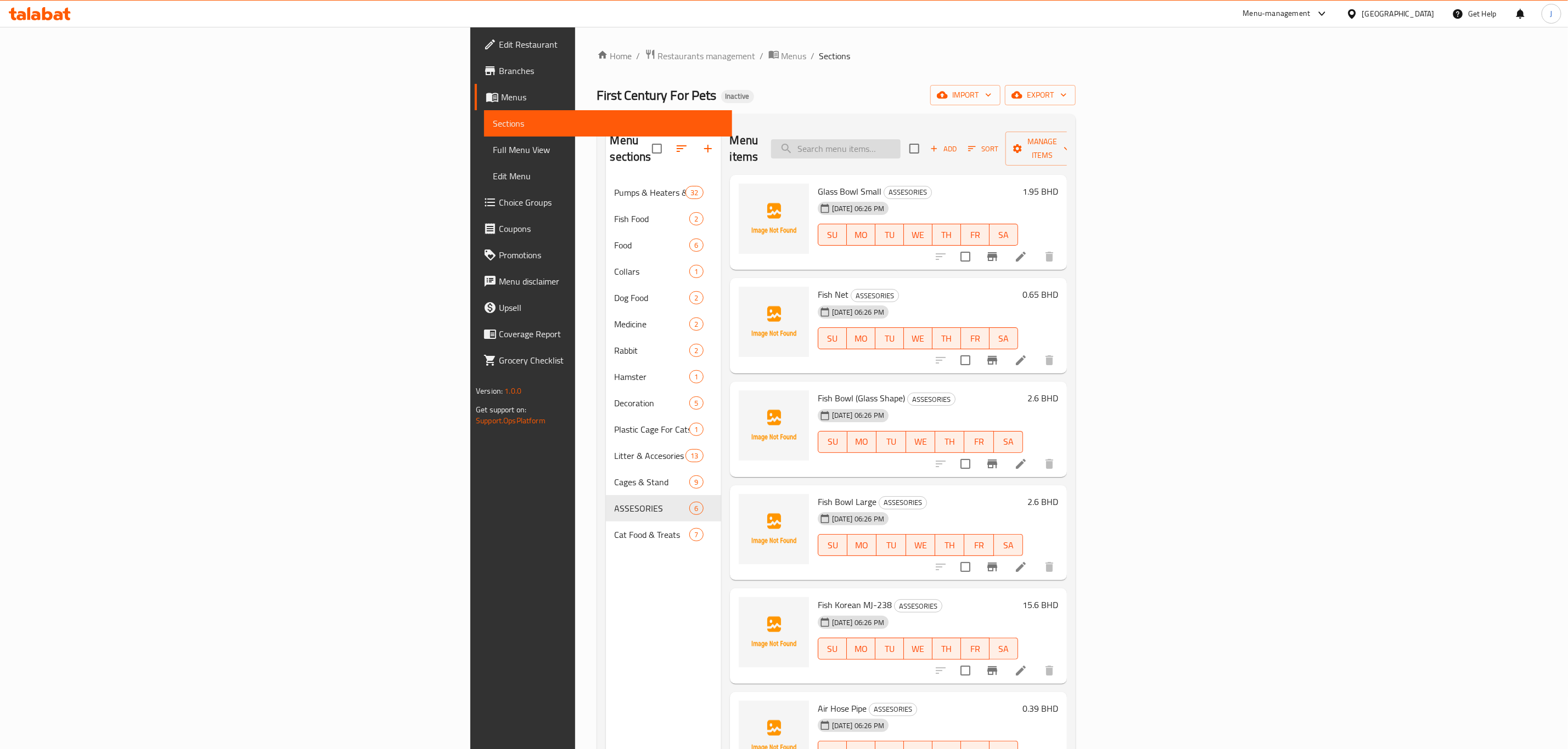
click at [901, 141] on input "search" at bounding box center [836, 149] width 129 height 19
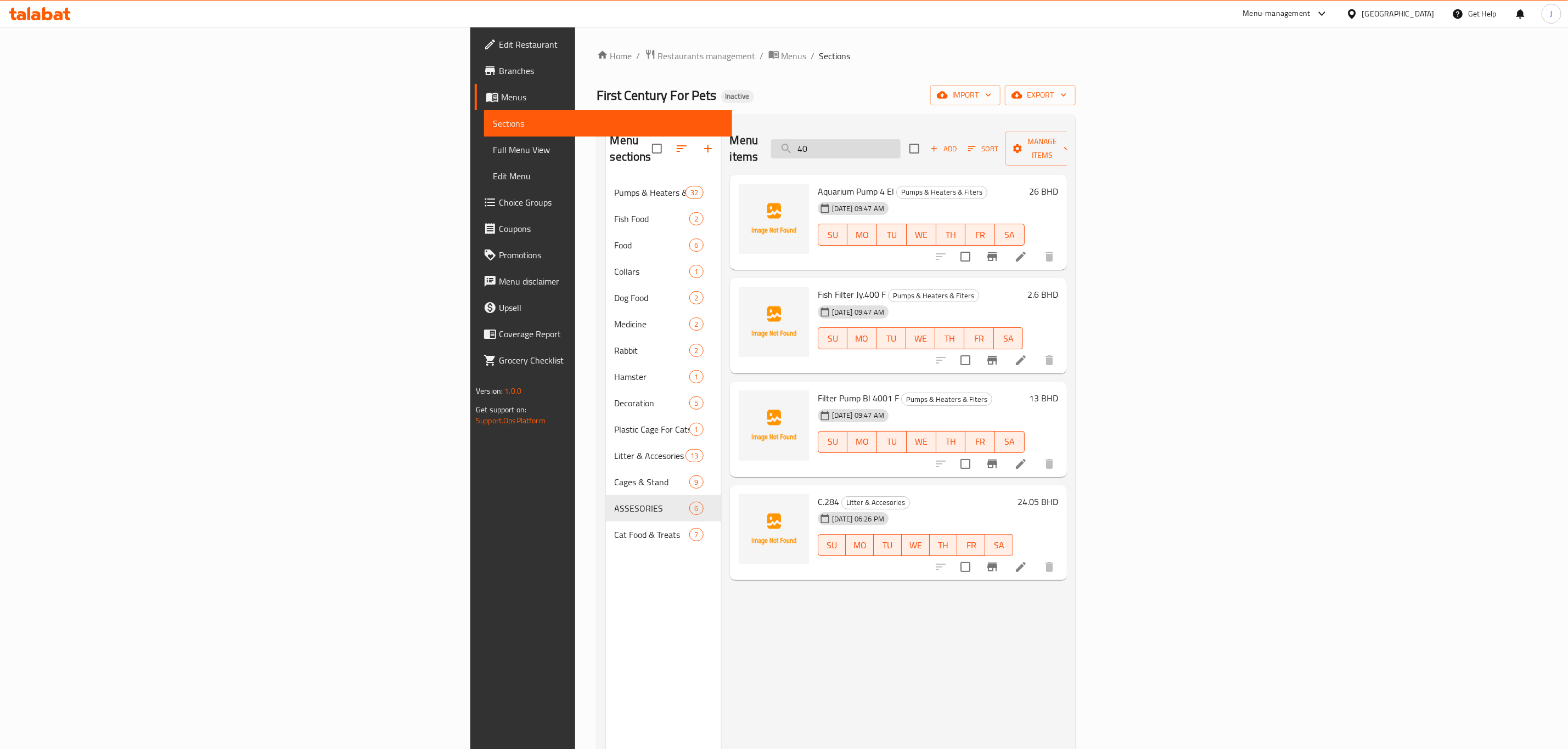
type input "40g"
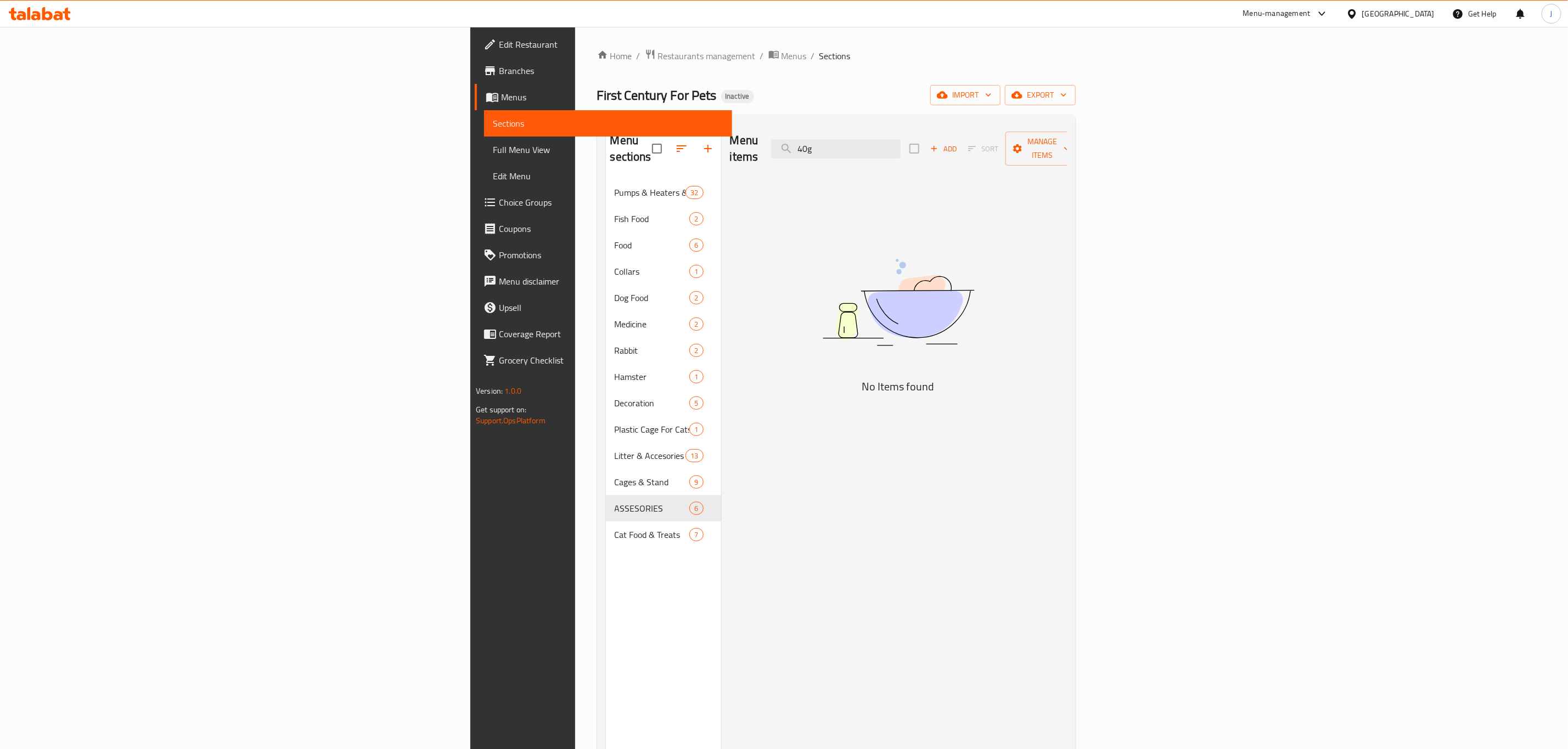
drag, startPoint x: 1028, startPoint y: 147, endPoint x: 749, endPoint y: 172, distance: 280.1
click at [751, 173] on div "Menu items 40g Add Sort Manage items No Items found" at bounding box center [895, 498] width 346 height 749
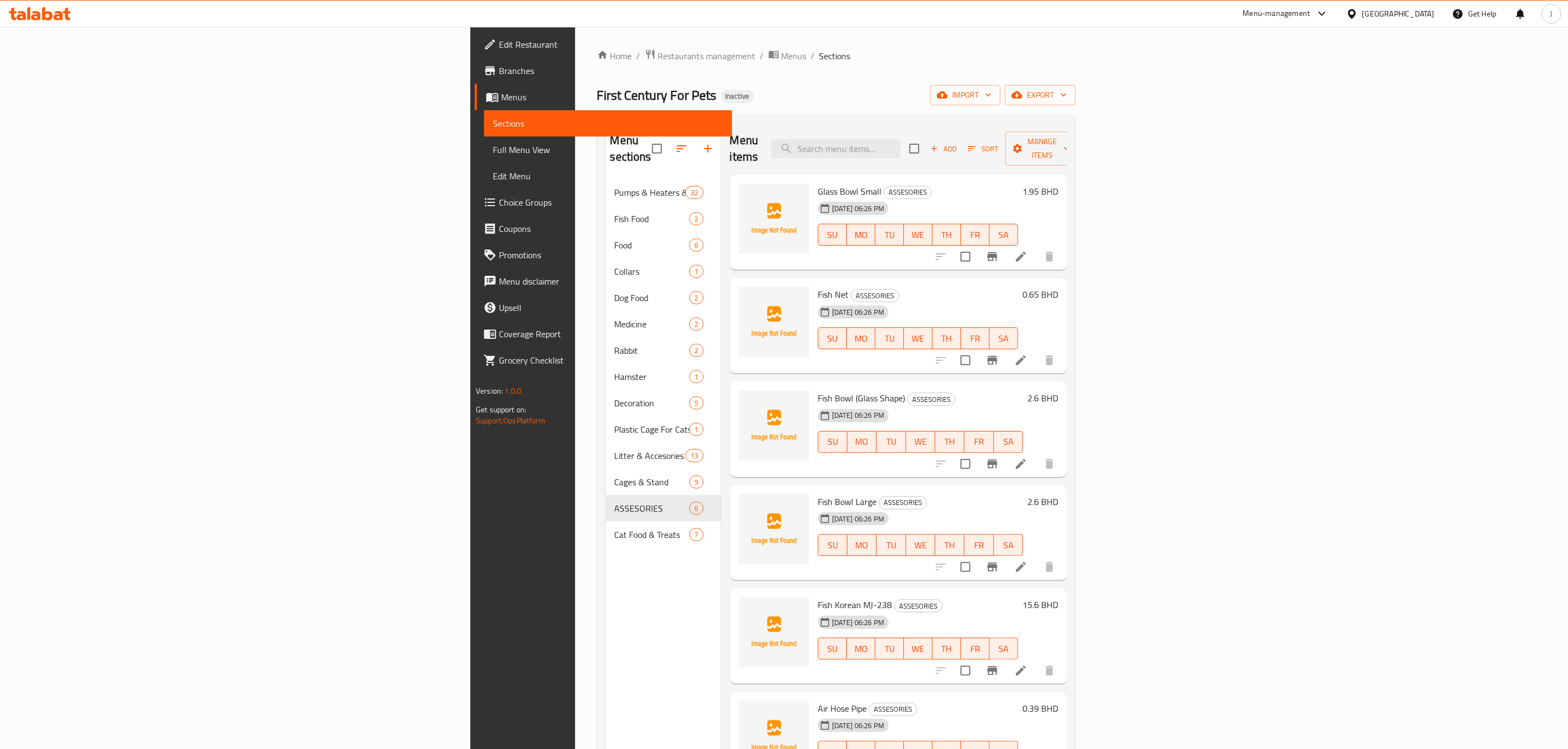
drag, startPoint x: 343, startPoint y: 566, endPoint x: 331, endPoint y: 520, distance: 47.5
click at [606, 565] on div "Menu sections Pumps & Heaters & Fiters 32 Fish Food 2 Food 6 Collars 1 Dog Food…" at bounding box center [664, 498] width 115 height 749
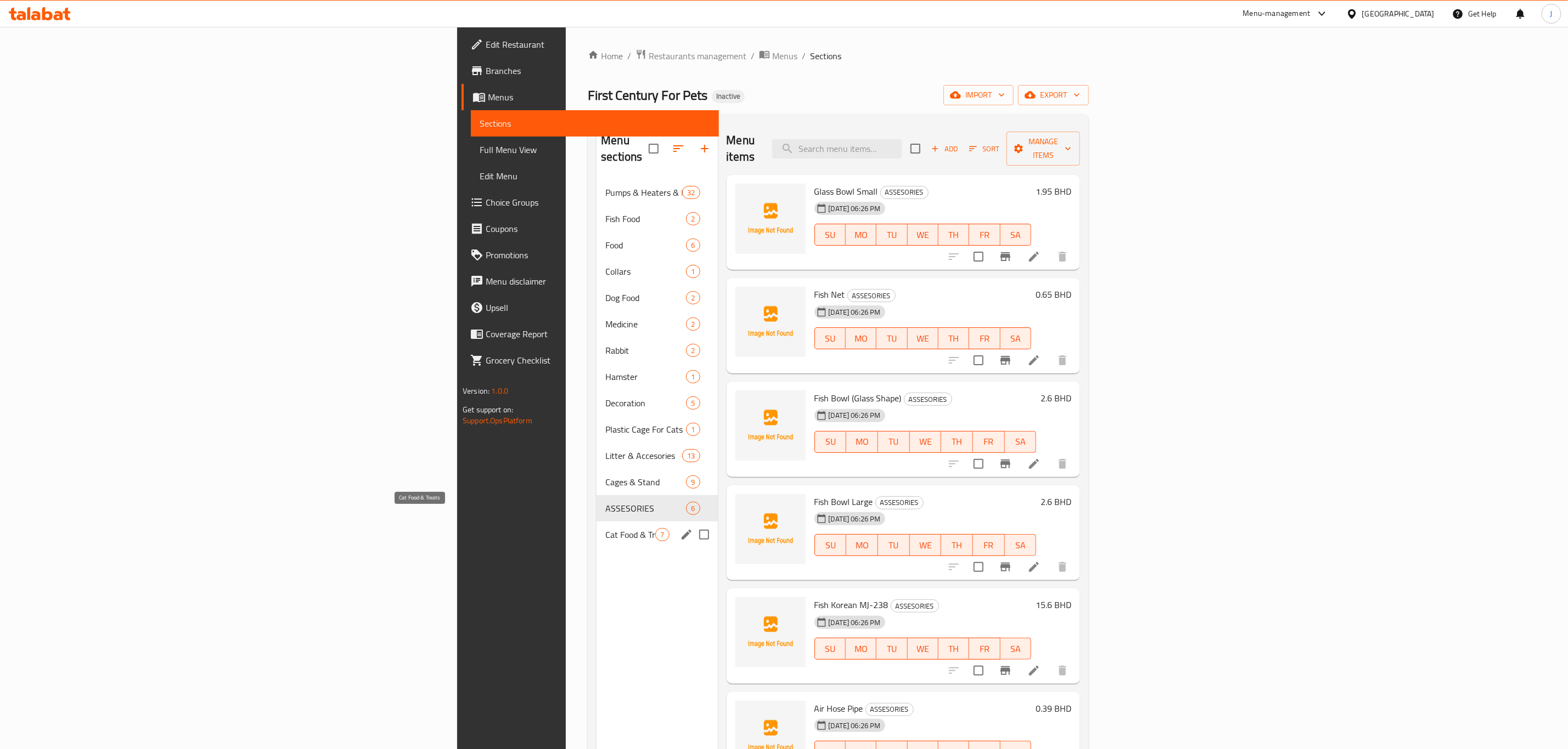
click at [605, 528] on span "Cat Food & Treats" at bounding box center [630, 534] width 50 height 13
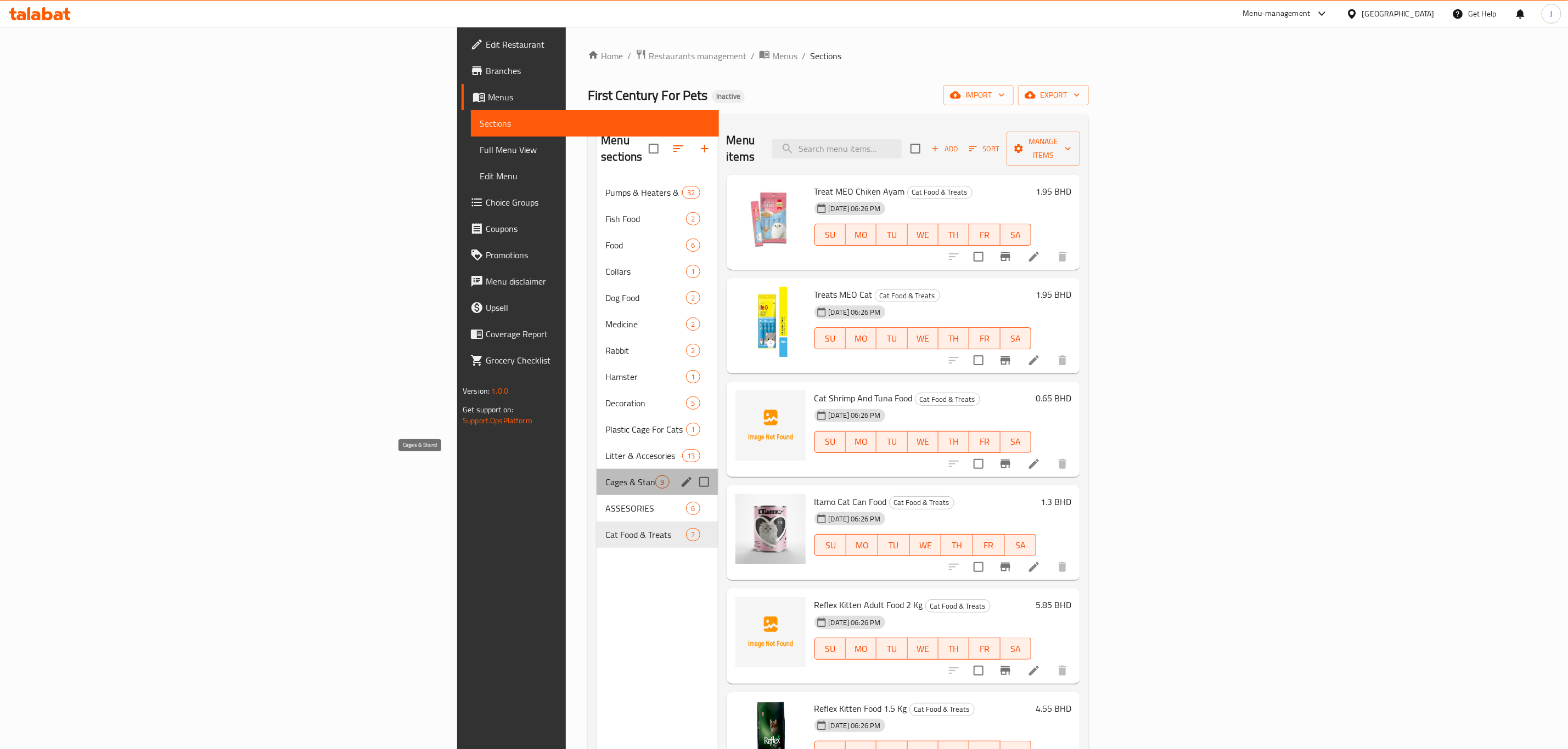
click at [605, 476] on span "Cages & Stand" at bounding box center [630, 482] width 50 height 13
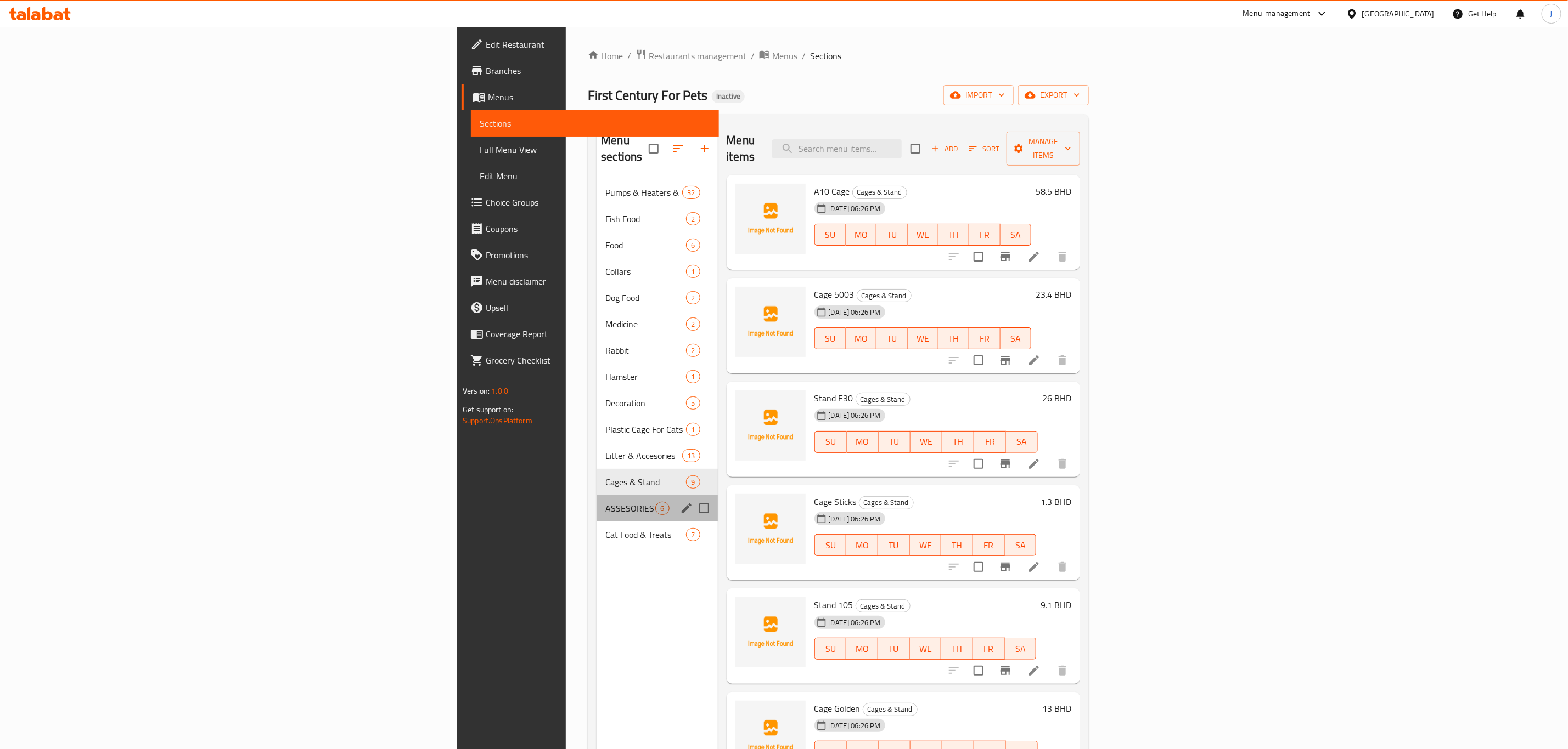
click at [597, 495] on div "ASSESORIES 6" at bounding box center [657, 508] width 121 height 26
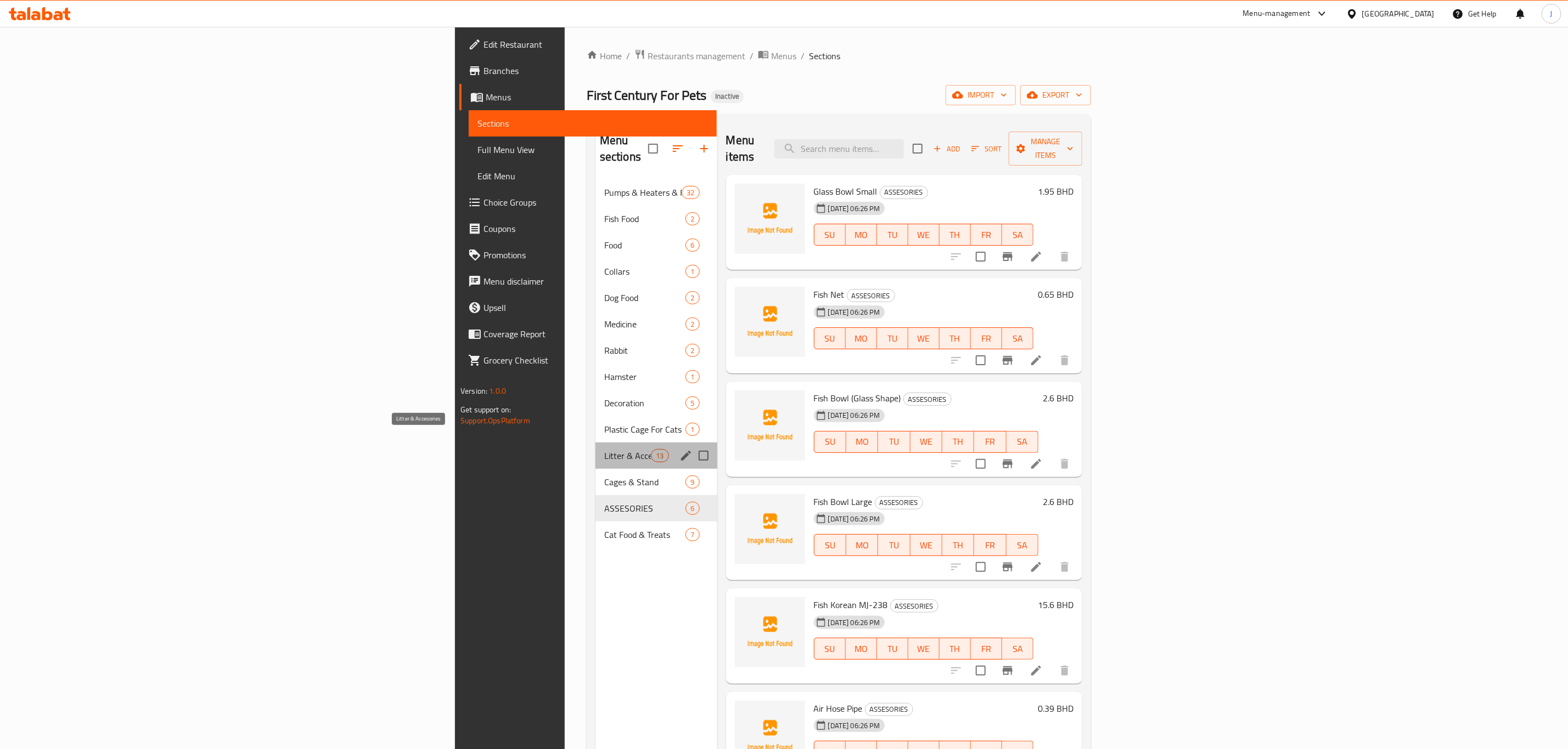
click at [604, 450] on span "Litter & Accesories" at bounding box center [627, 456] width 46 height 13
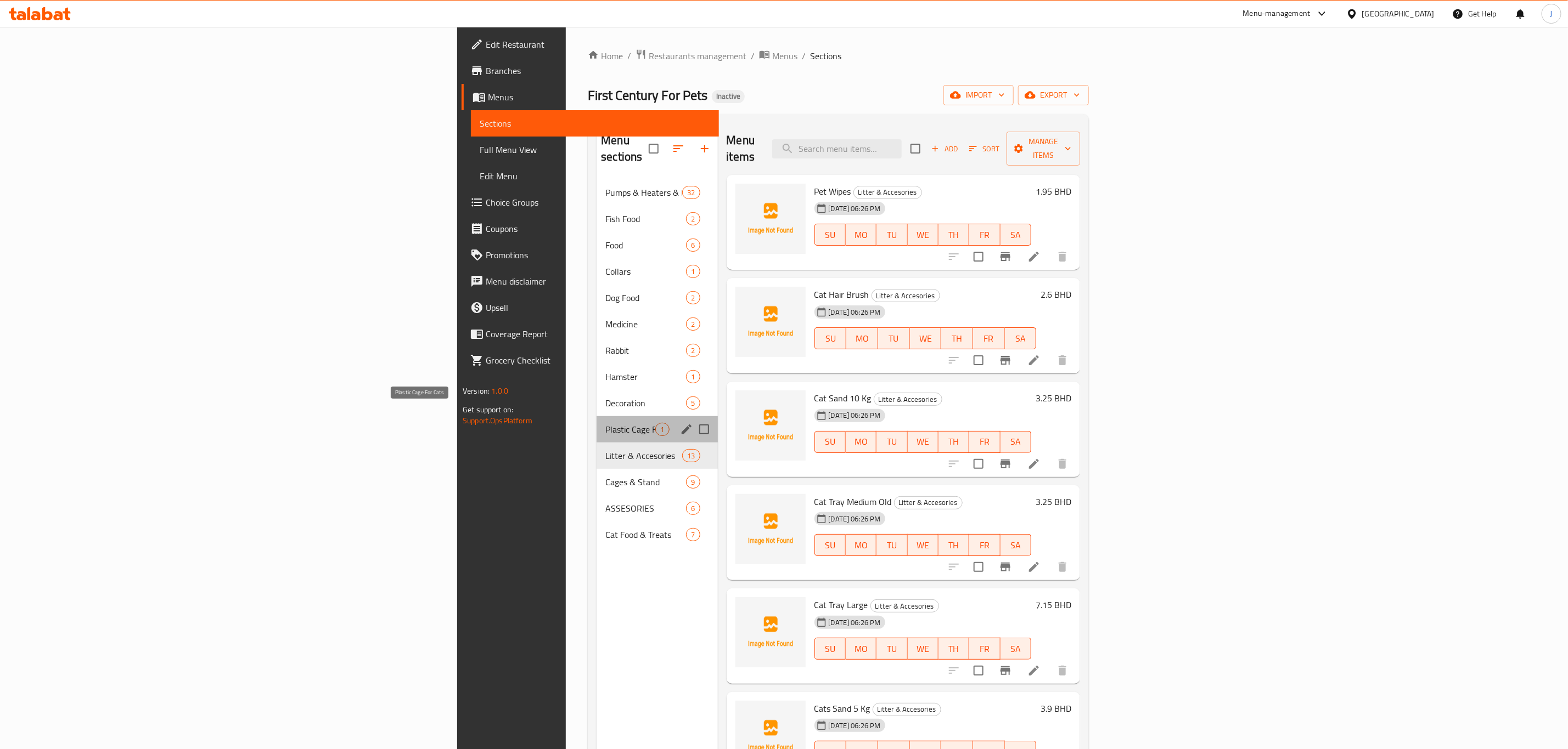
click at [605, 423] on span "Plastic Cage For Cats" at bounding box center [630, 429] width 50 height 13
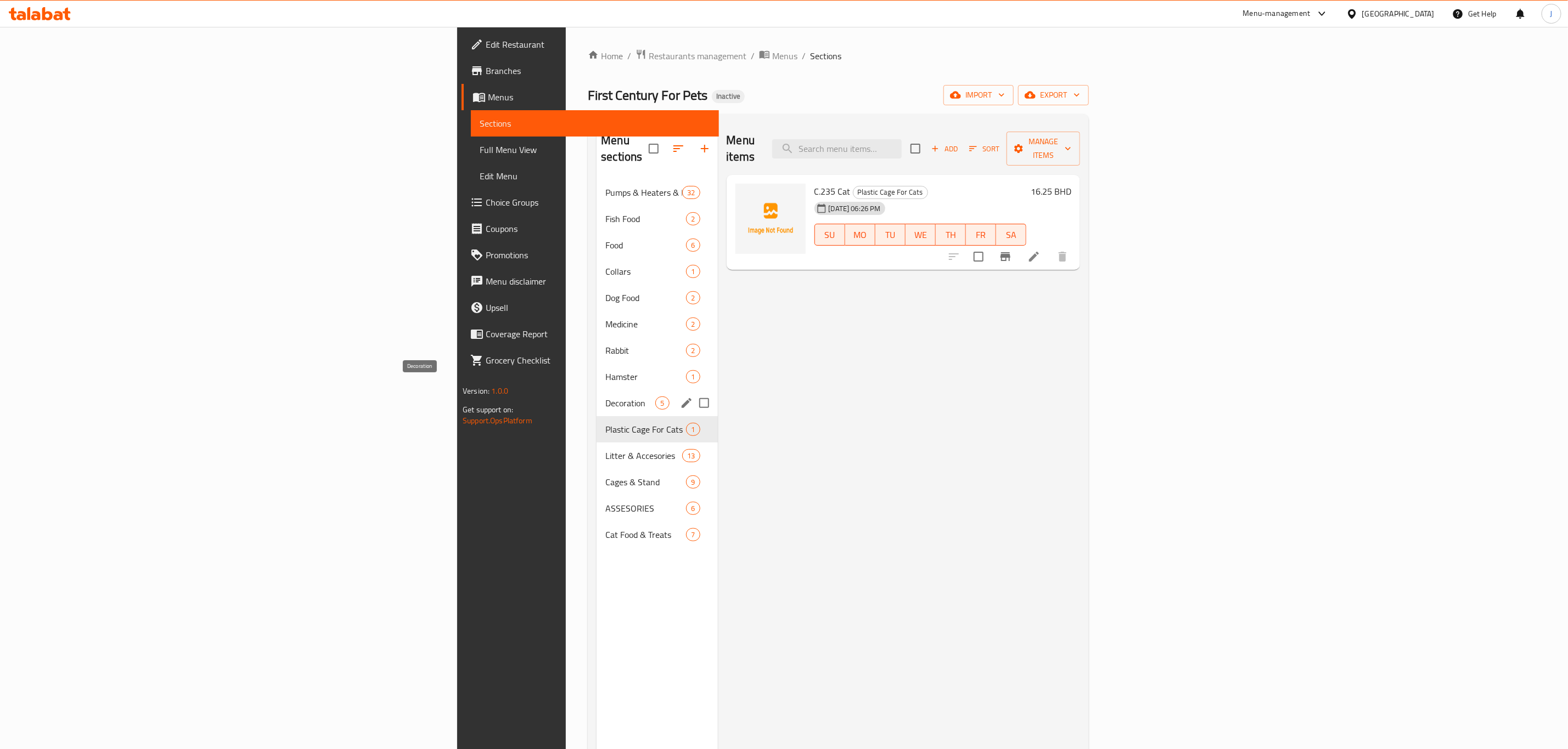
click at [605, 396] on span "Decoration" at bounding box center [630, 402] width 50 height 13
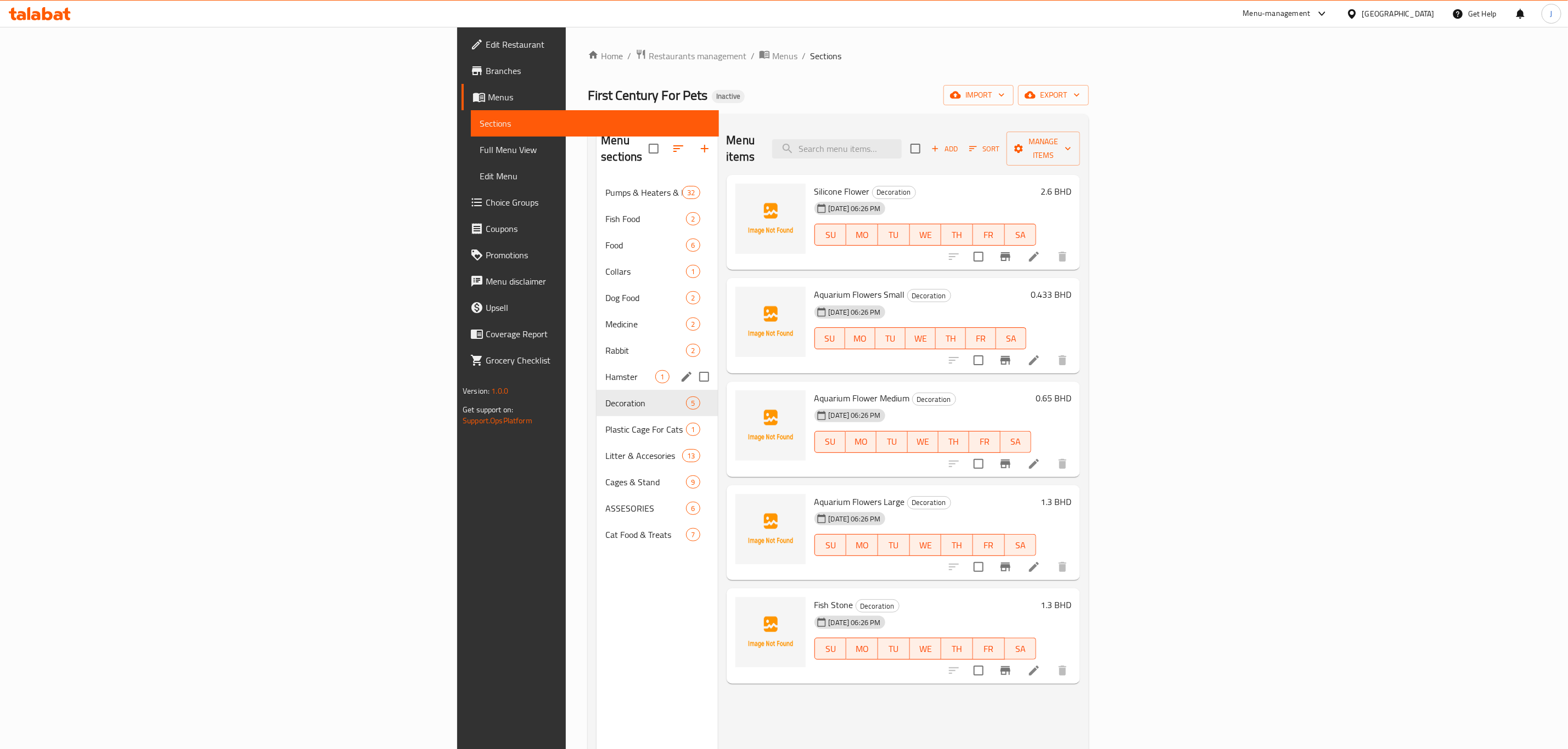
click at [605, 370] on span "Hamster" at bounding box center [630, 376] width 50 height 13
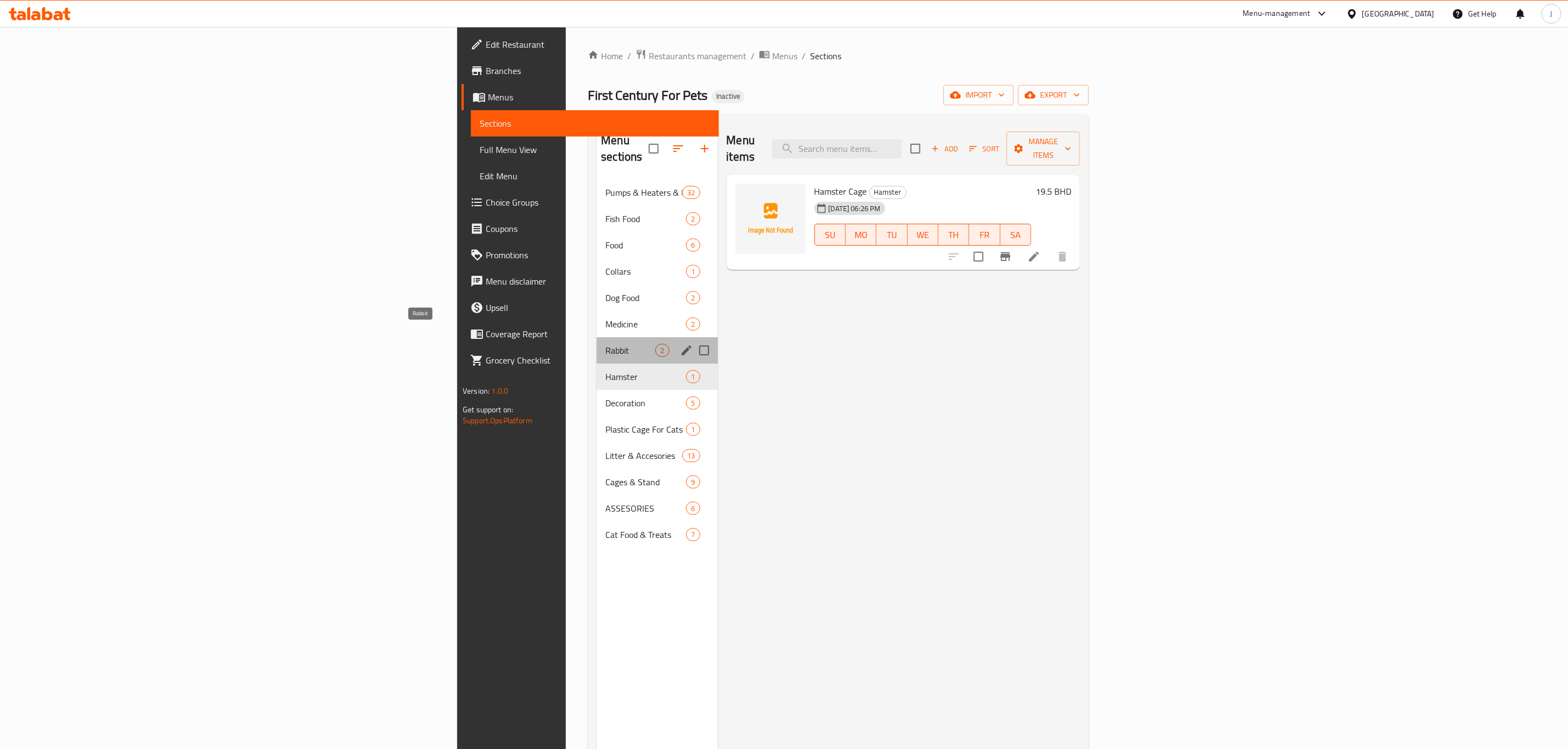
click at [605, 344] on span "Rabbit" at bounding box center [630, 350] width 50 height 13
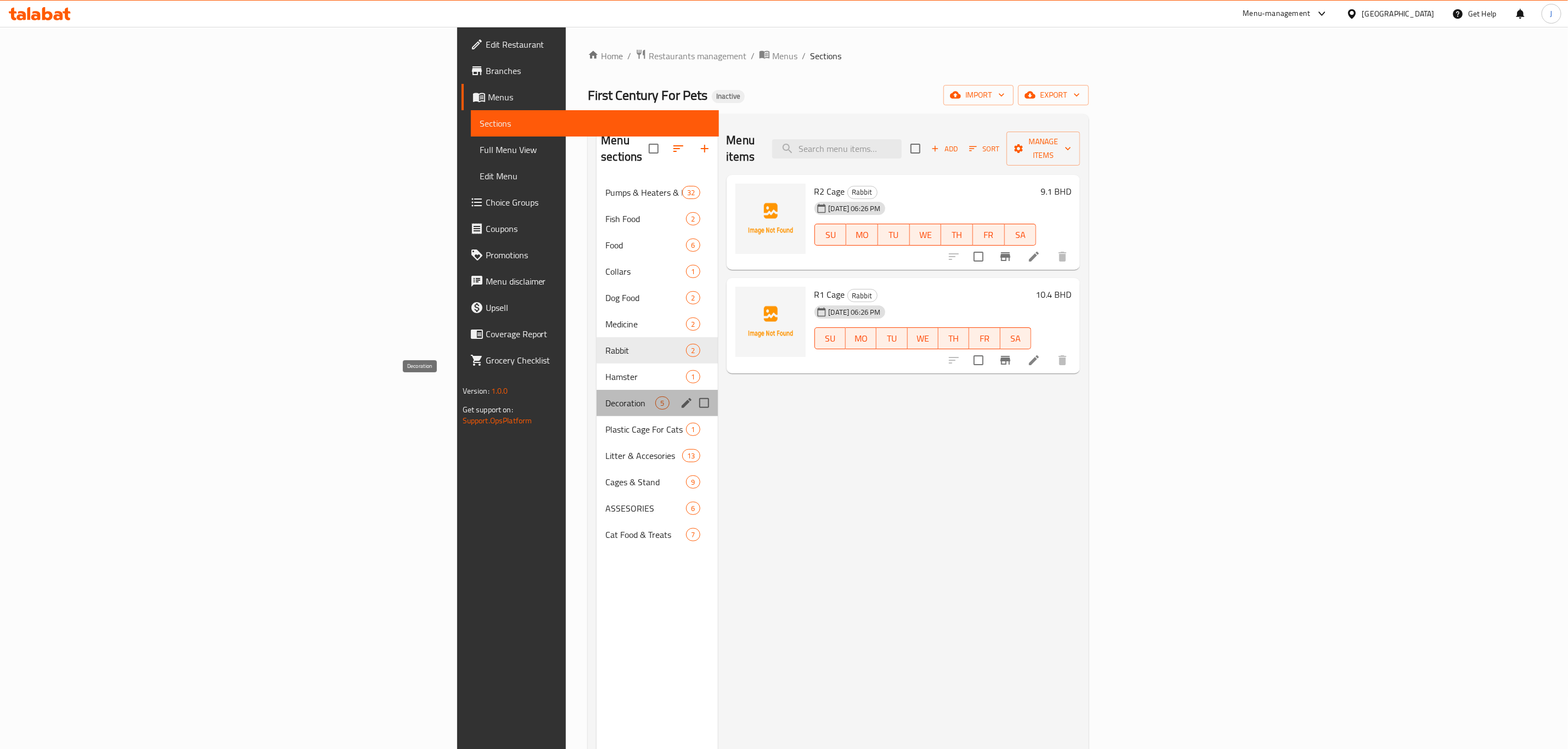
click at [605, 396] on span "Decoration" at bounding box center [630, 402] width 50 height 13
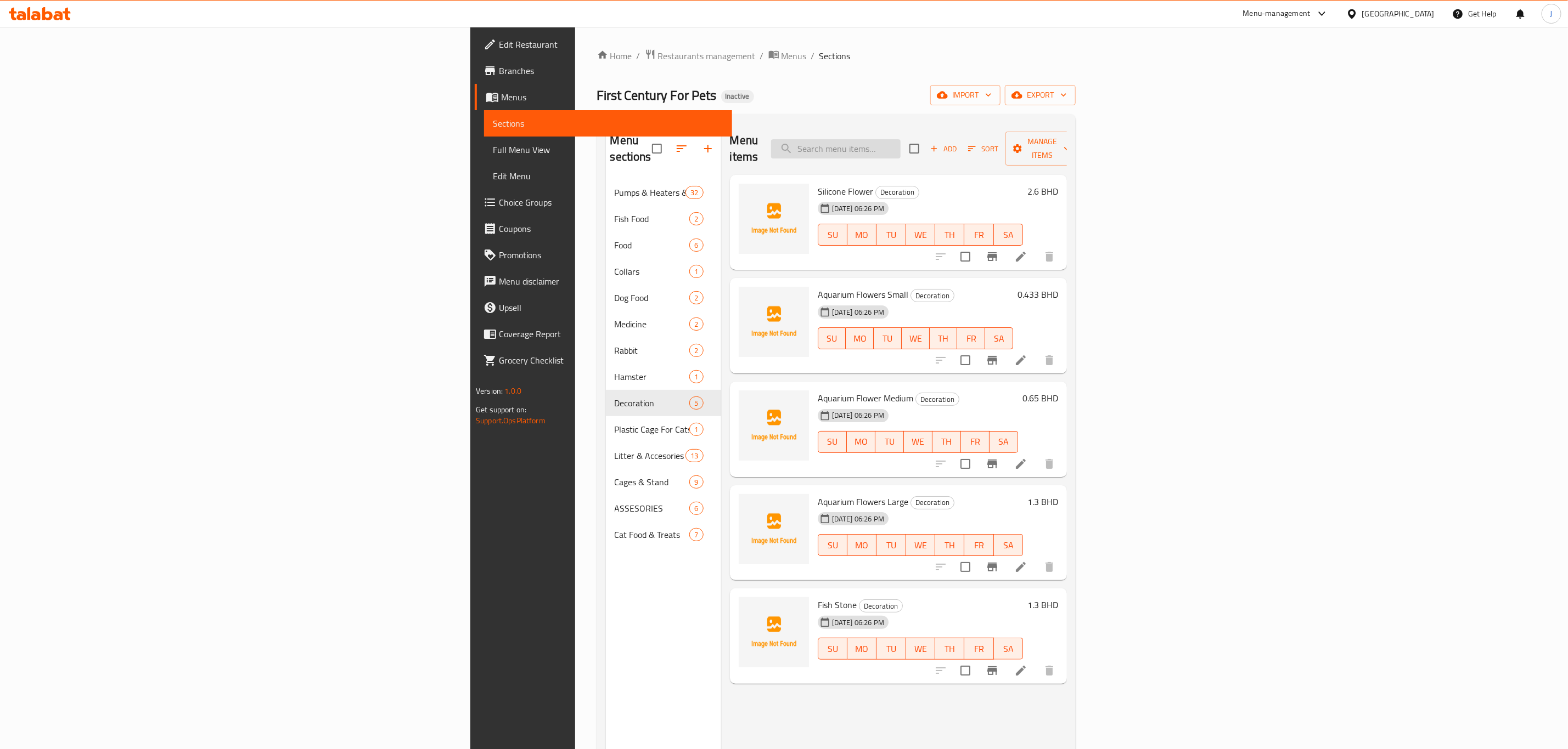
click at [901, 140] on input "search" at bounding box center [836, 149] width 129 height 19
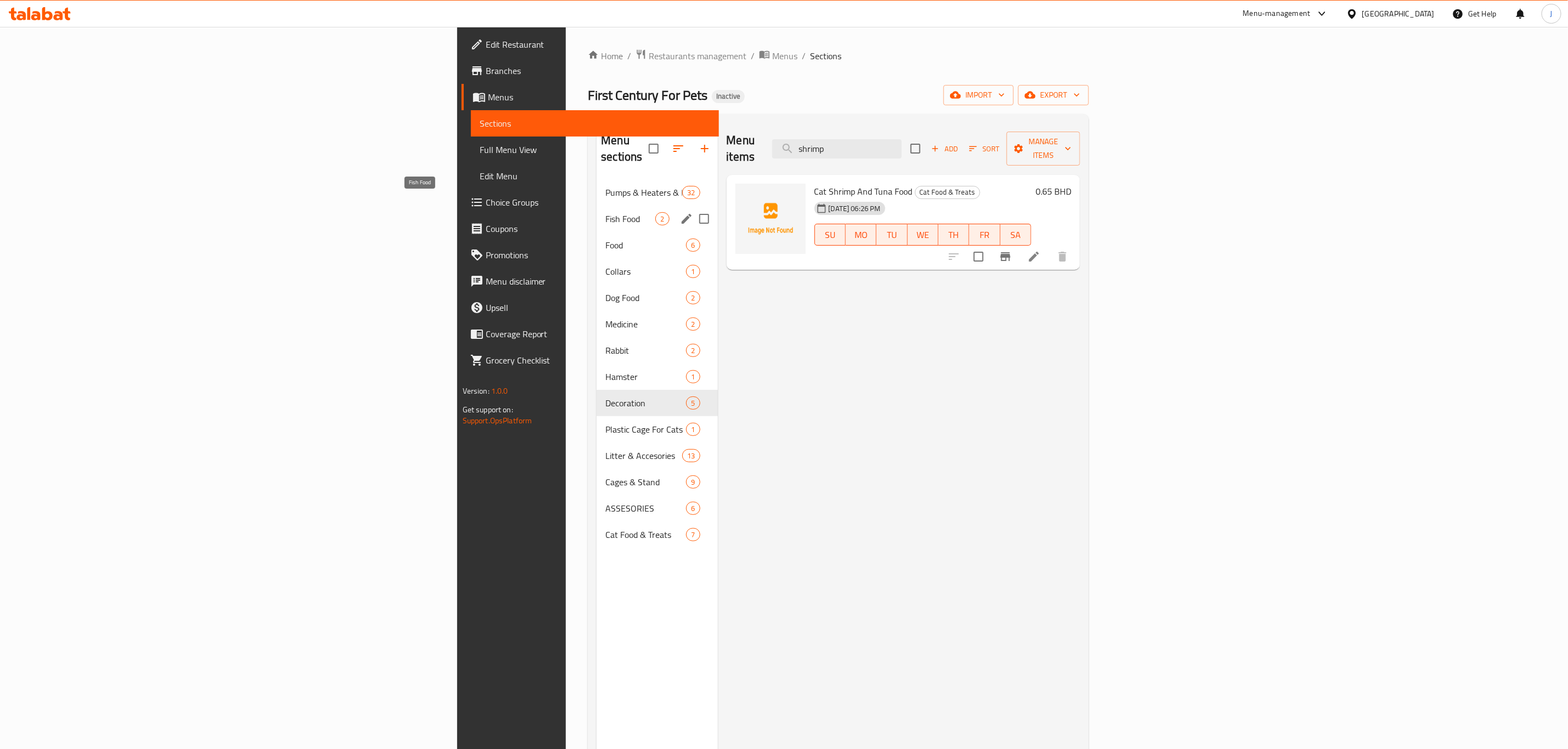
click at [605, 212] on span "Fish Food" at bounding box center [630, 218] width 50 height 13
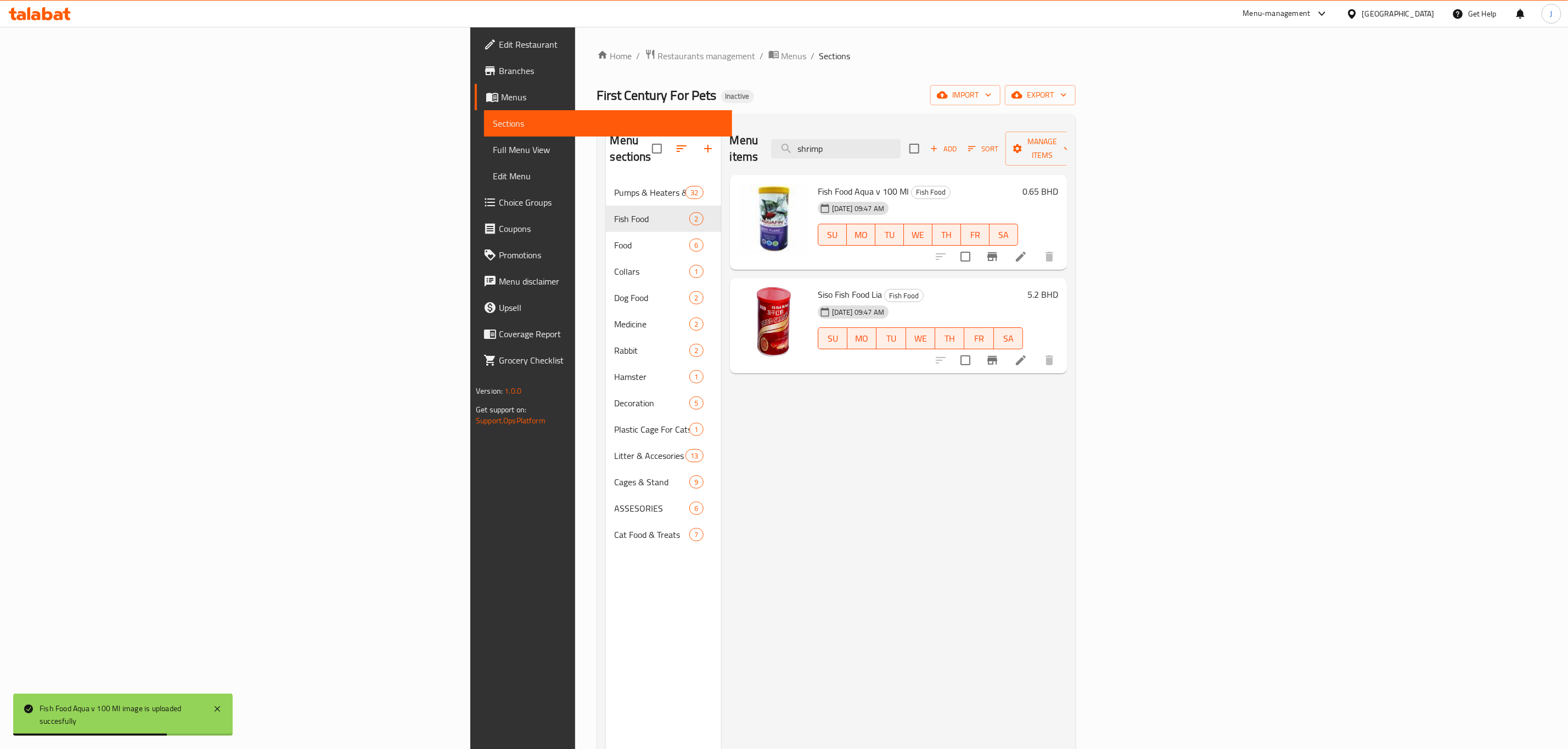
drag, startPoint x: 1000, startPoint y: 136, endPoint x: 909, endPoint y: 140, distance: 91.1
click at [909, 140] on div "Menu items shrimp Add Sort Manage items" at bounding box center [899, 149] width 337 height 52
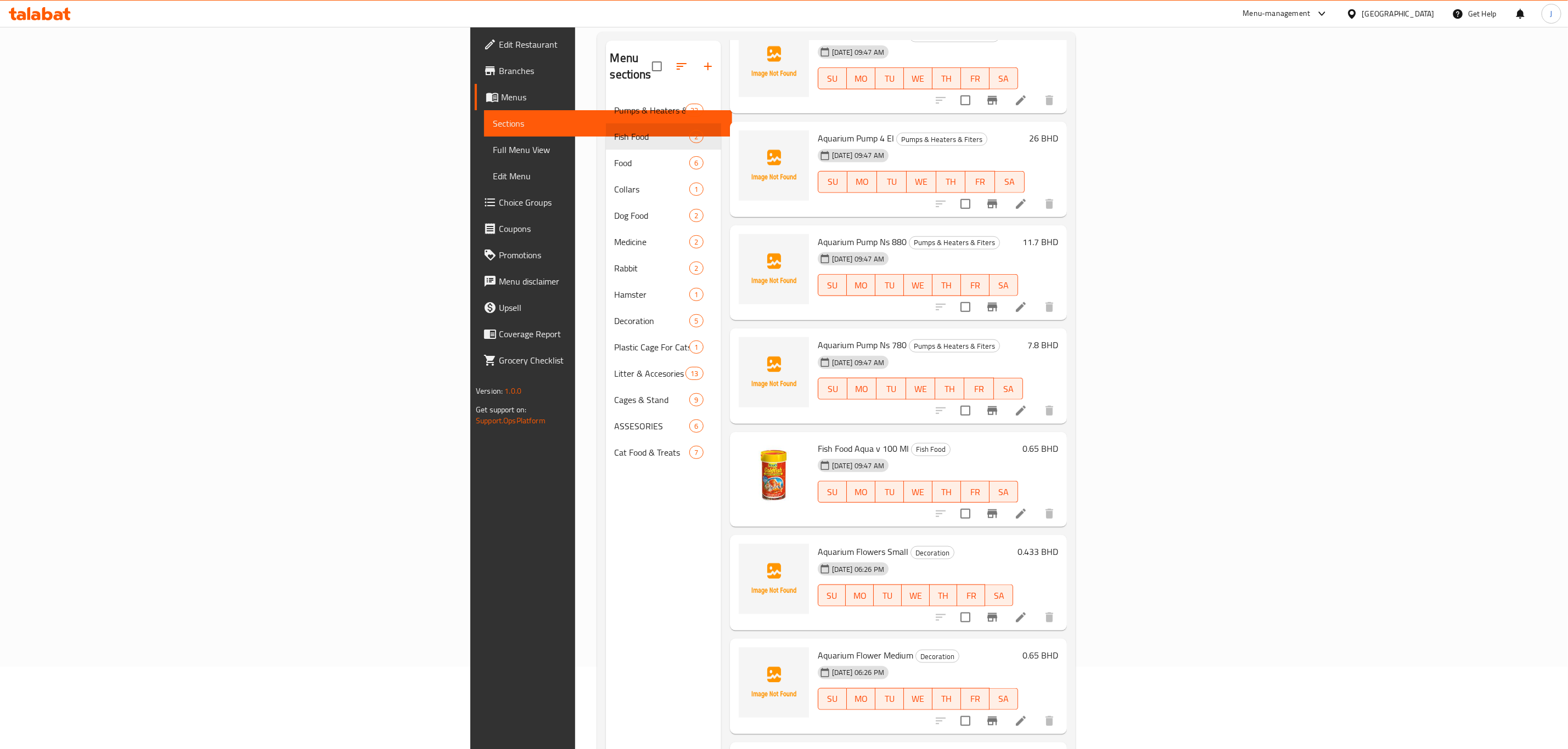
scroll to position [154, 0]
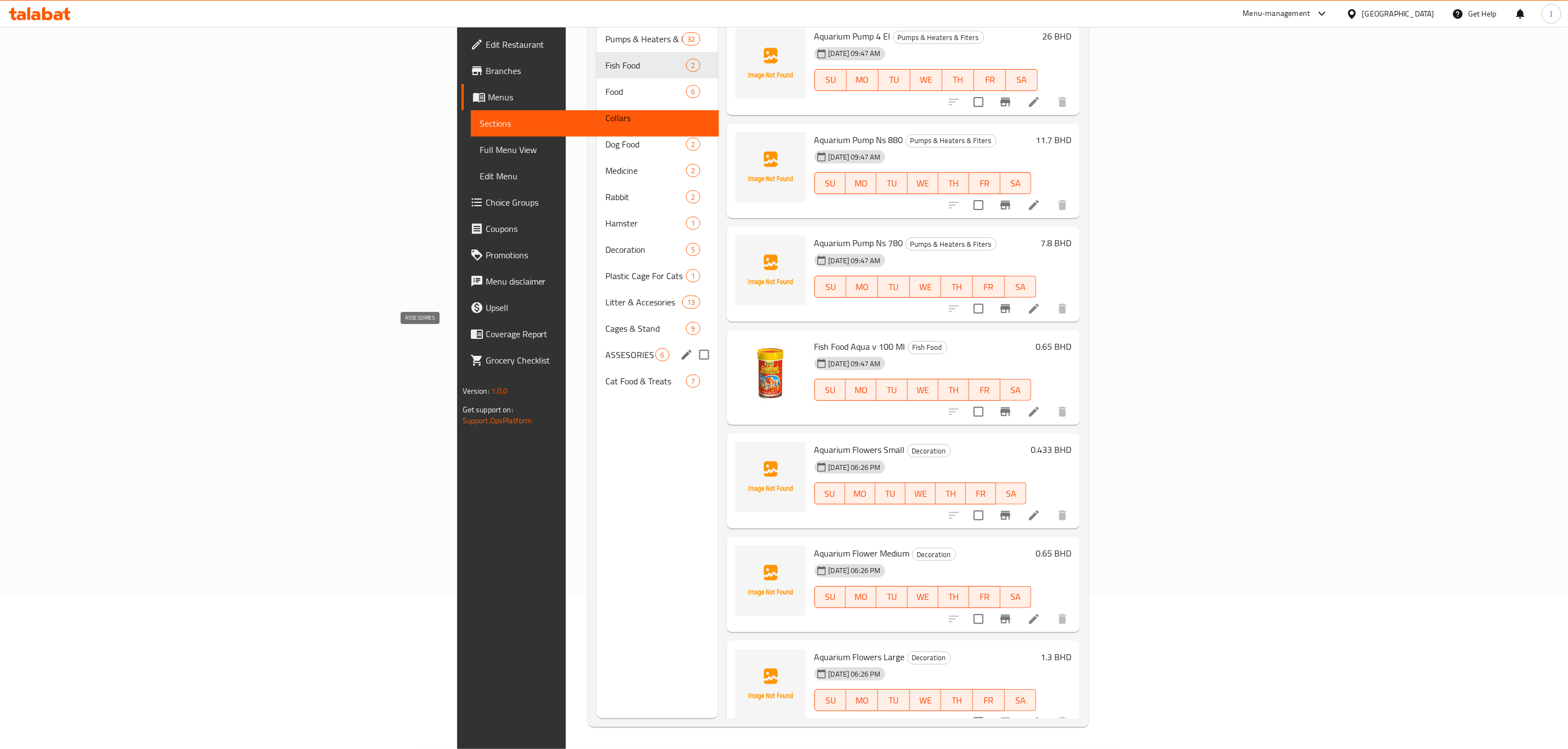
click at [605, 348] on span "ASSESORIES" at bounding box center [630, 354] width 50 height 13
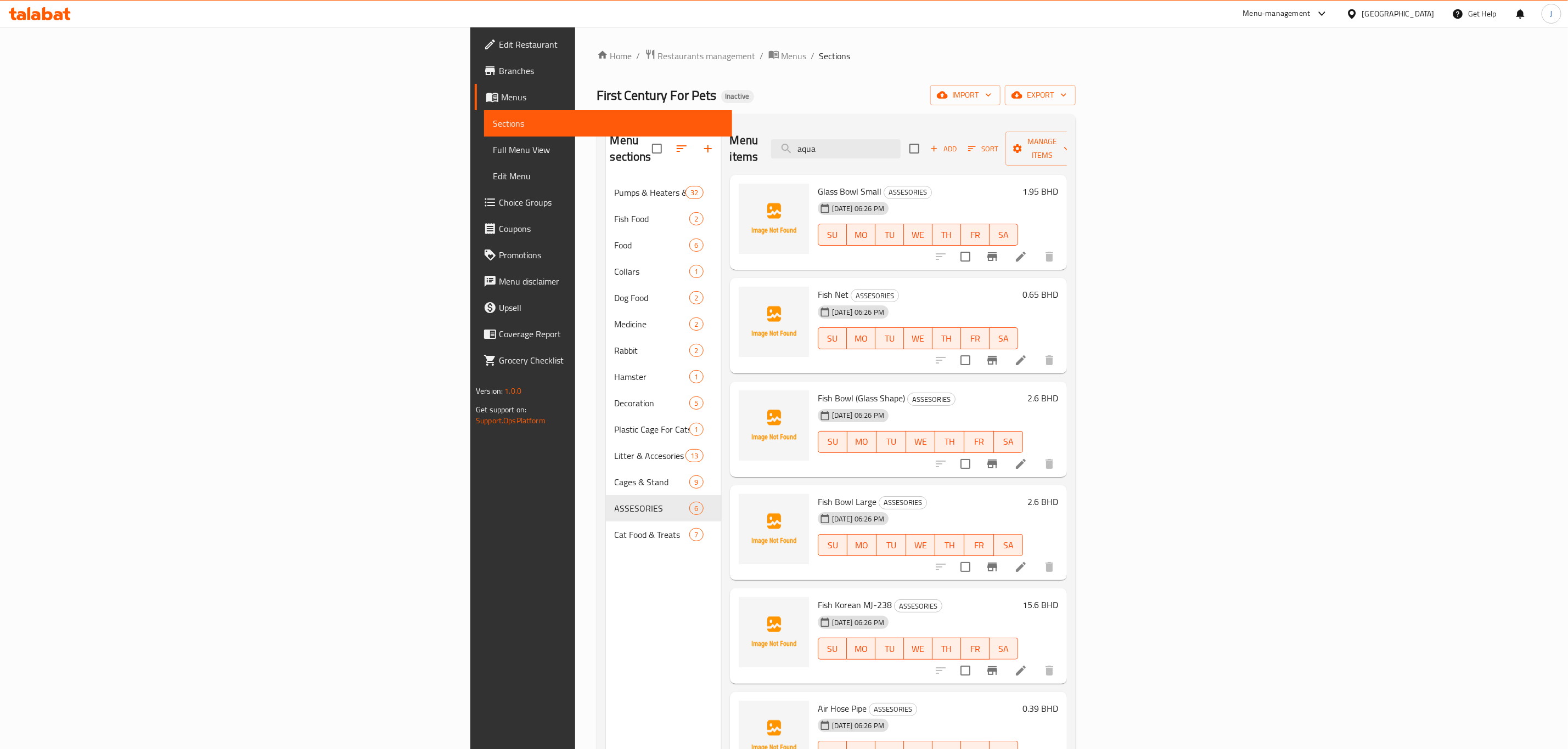
drag, startPoint x: 1000, startPoint y: 139, endPoint x: 895, endPoint y: 144, distance: 105.1
click at [895, 144] on div "Menu items aqua Add Sort Manage items" at bounding box center [899, 149] width 337 height 52
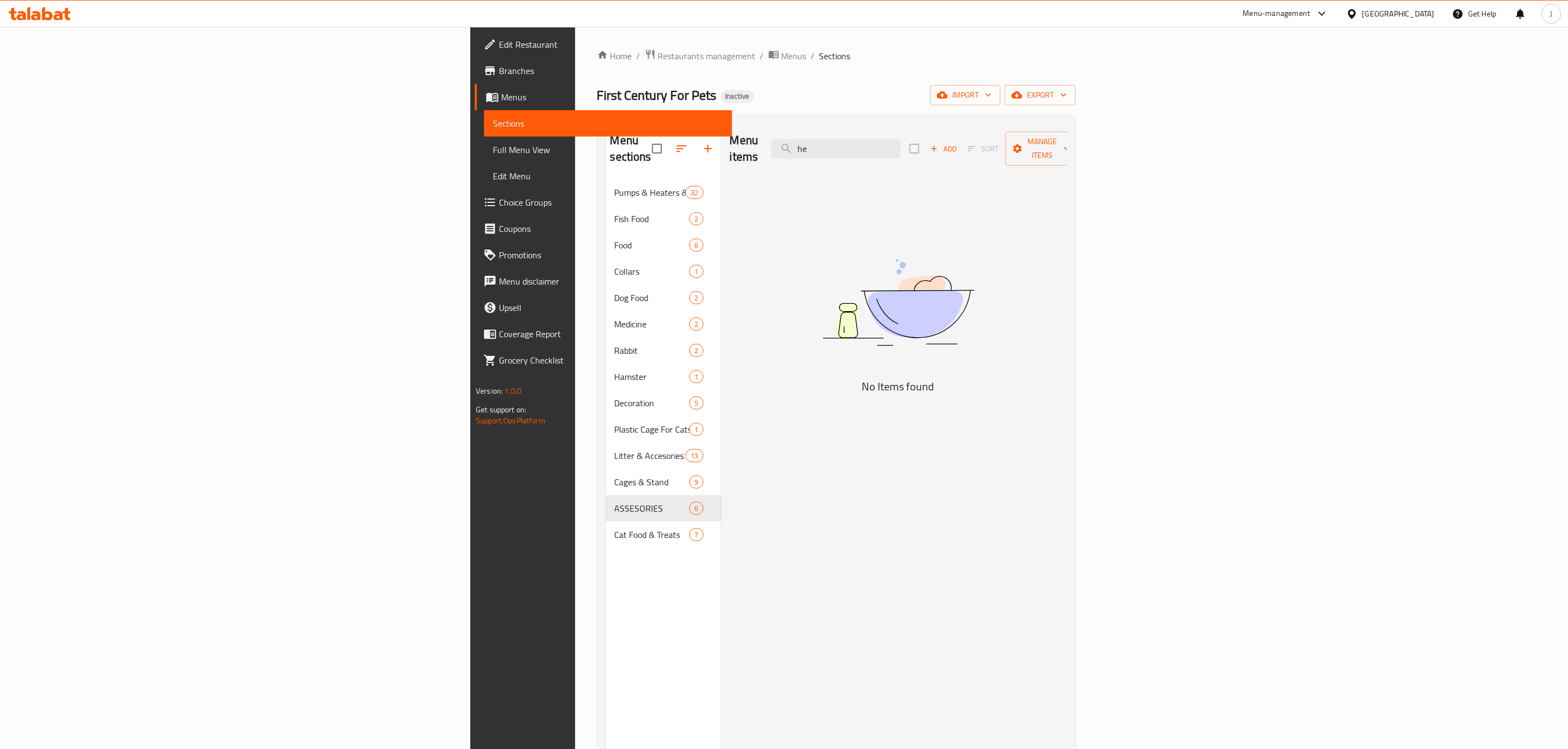
type input "h"
type input "l"
type input "ls"
drag, startPoint x: 1003, startPoint y: 140, endPoint x: 655, endPoint y: 106, distance: 349.7
click at [655, 106] on div "Home / Restaurants management / Menus / Sections First Century For Pets Inactiv…" at bounding box center [837, 464] width 479 height 832
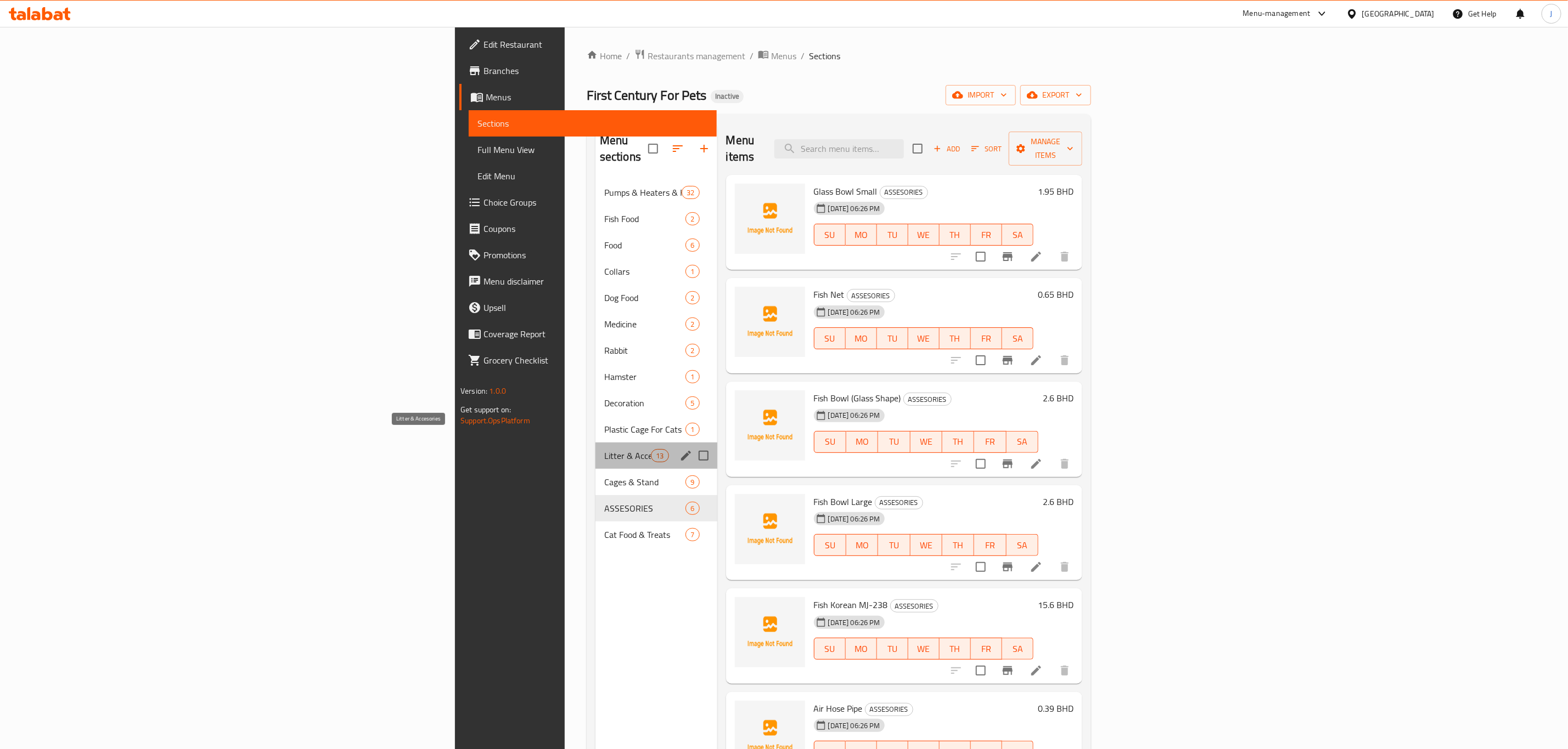
click at [604, 450] on span "Litter & Accesories" at bounding box center [627, 456] width 46 height 13
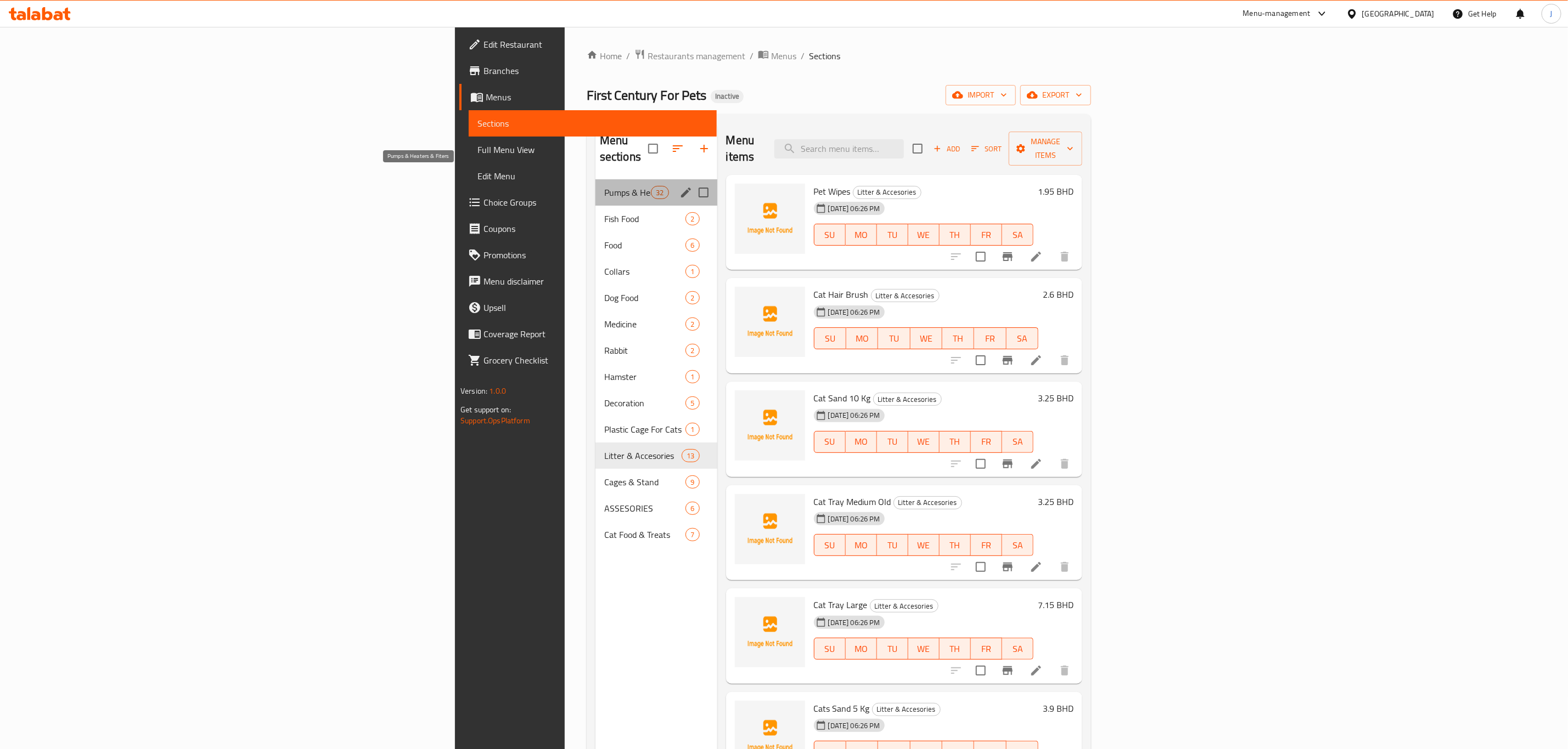
click at [604, 186] on span "Pumps & Heaters & Fiters" at bounding box center [627, 192] width 46 height 13
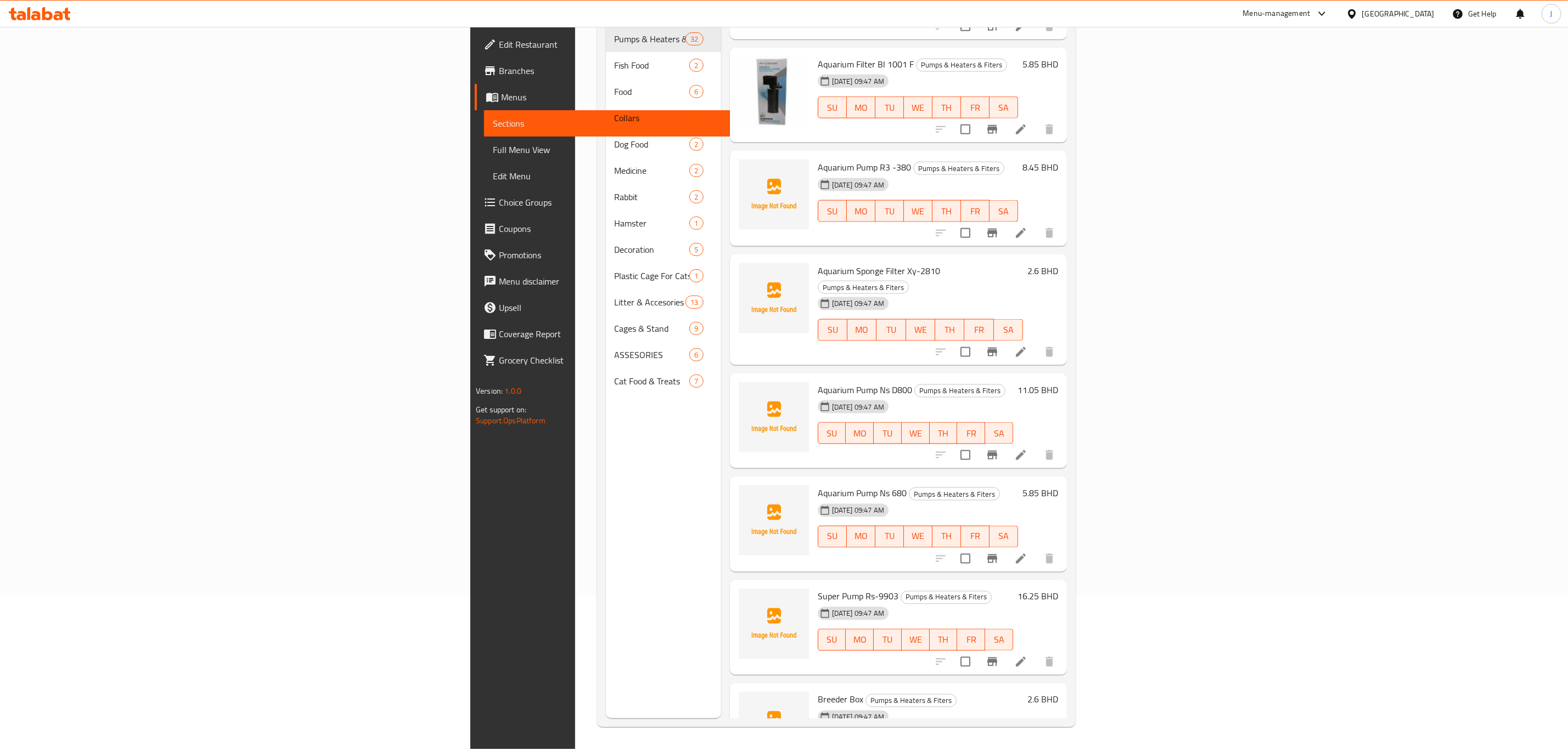
scroll to position [941, 0]
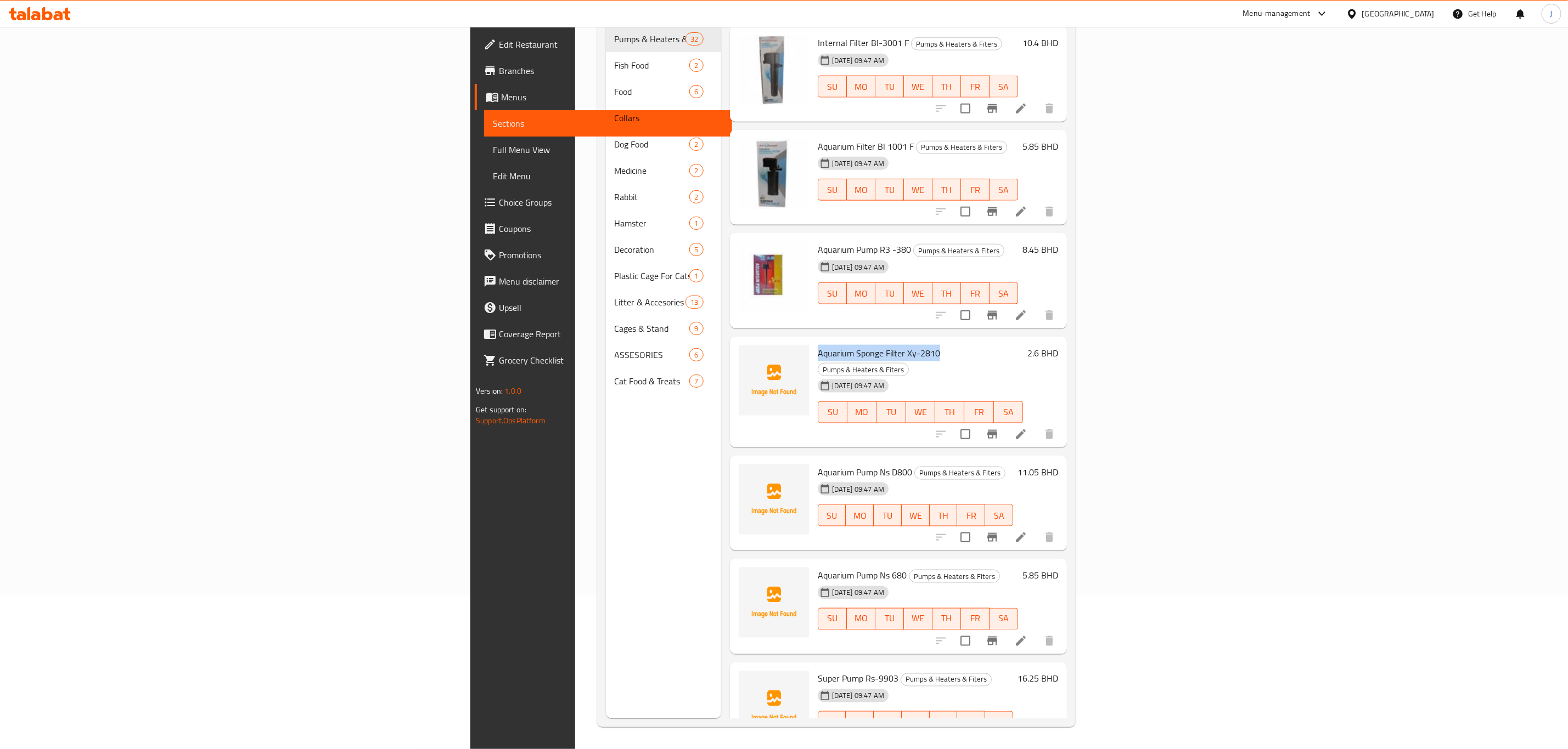
drag, startPoint x: 699, startPoint y: 321, endPoint x: 819, endPoint y: 322, distance: 120.0
click at [819, 341] on div "Aquarium Sponge Filter Xy-2810 Pumps & Heaters & Fiters [DATE] 09:47 AM SU MO T…" at bounding box center [920, 392] width 214 height 102
copy span "Aquarium Sponge Filter Xy-2810"
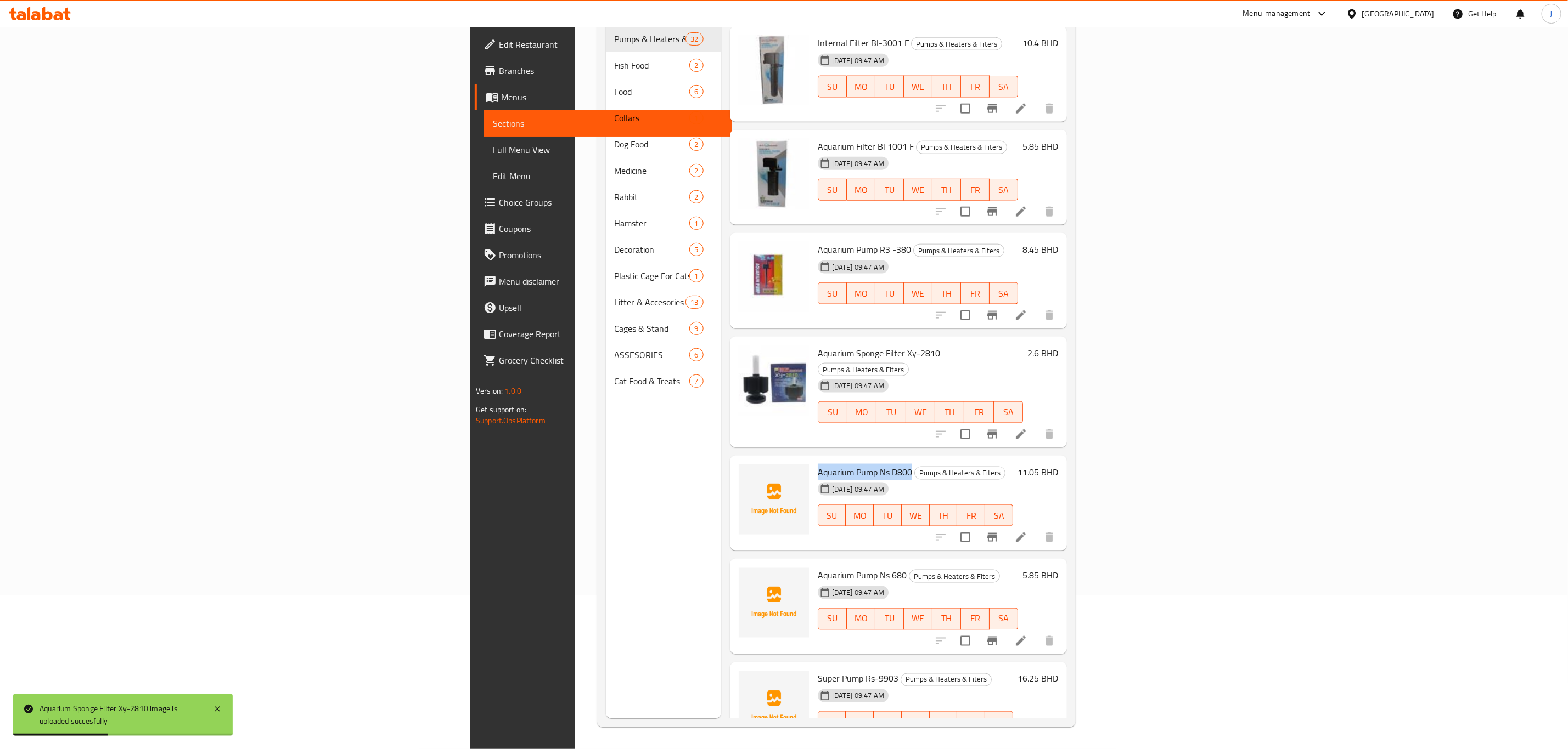
drag, startPoint x: 702, startPoint y: 422, endPoint x: 792, endPoint y: 416, distance: 90.2
click at [818, 464] on span "Aquarium Pump Ns D800" at bounding box center [865, 472] width 94 height 17
copy span "Aquarium Pump Ns D800"
drag, startPoint x: 701, startPoint y: 526, endPoint x: 786, endPoint y: 529, distance: 85.1
click at [818, 567] on span "Aquarium Pump Ns 680" at bounding box center [862, 575] width 89 height 17
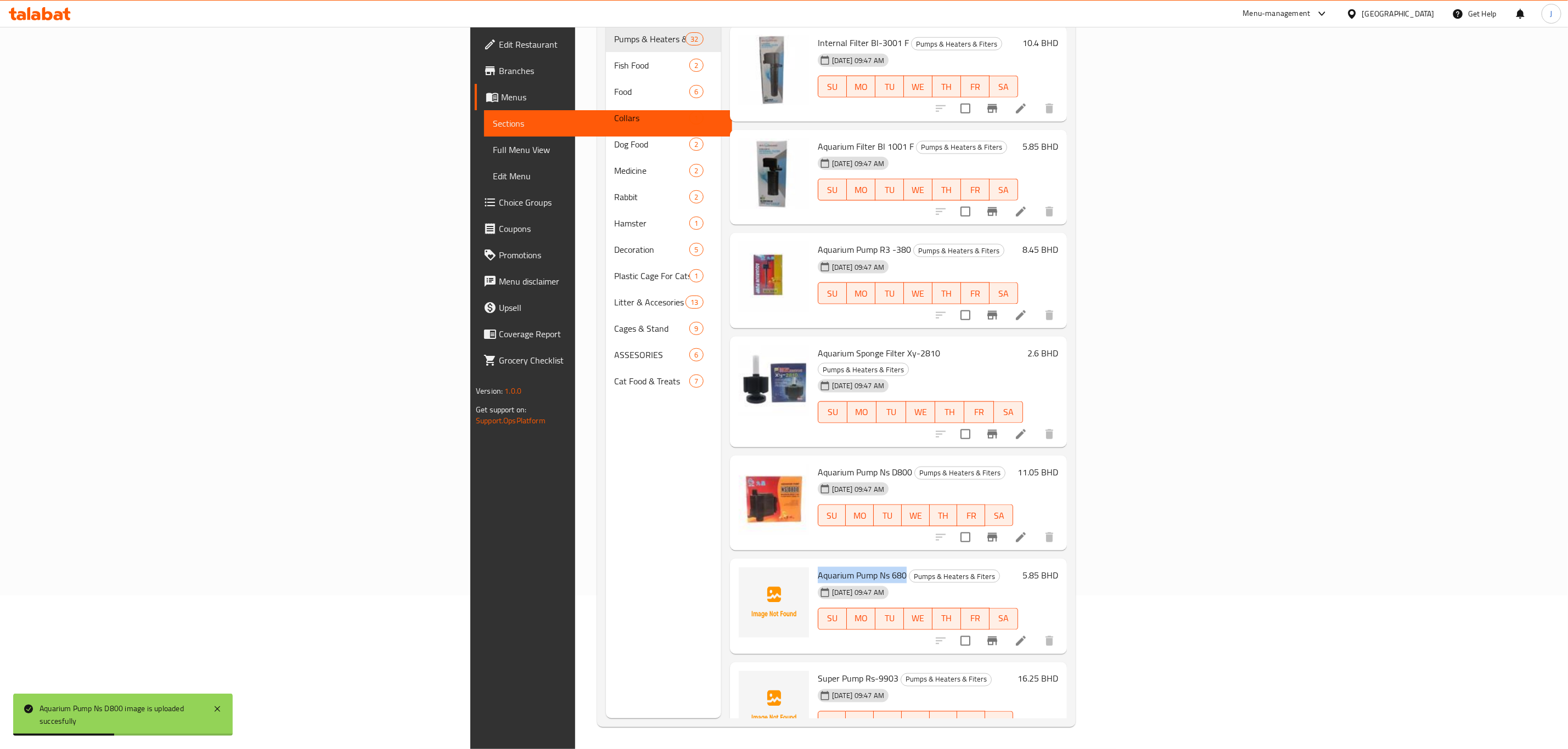
copy span "Aquarium Pump Ns 680"
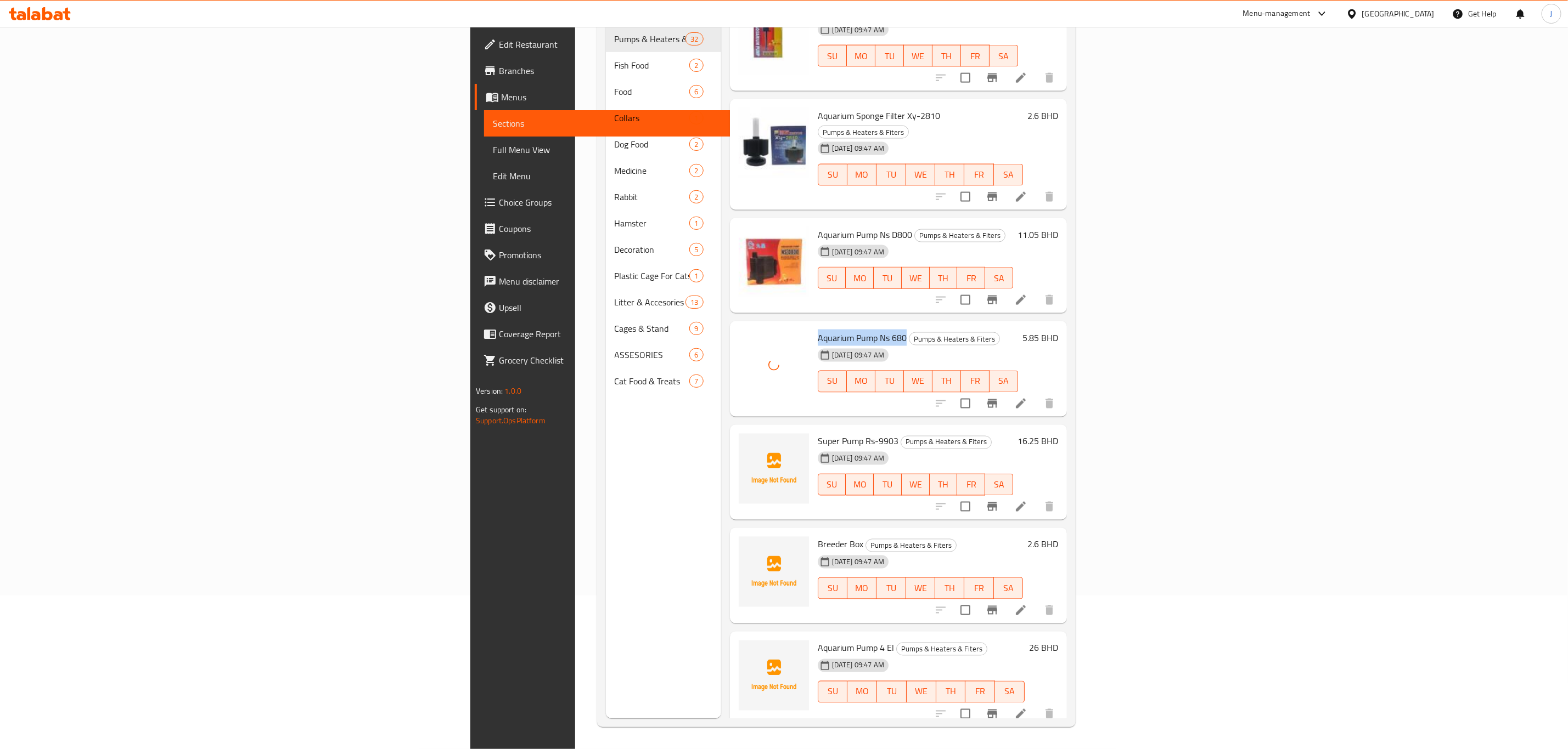
scroll to position [1188, 0]
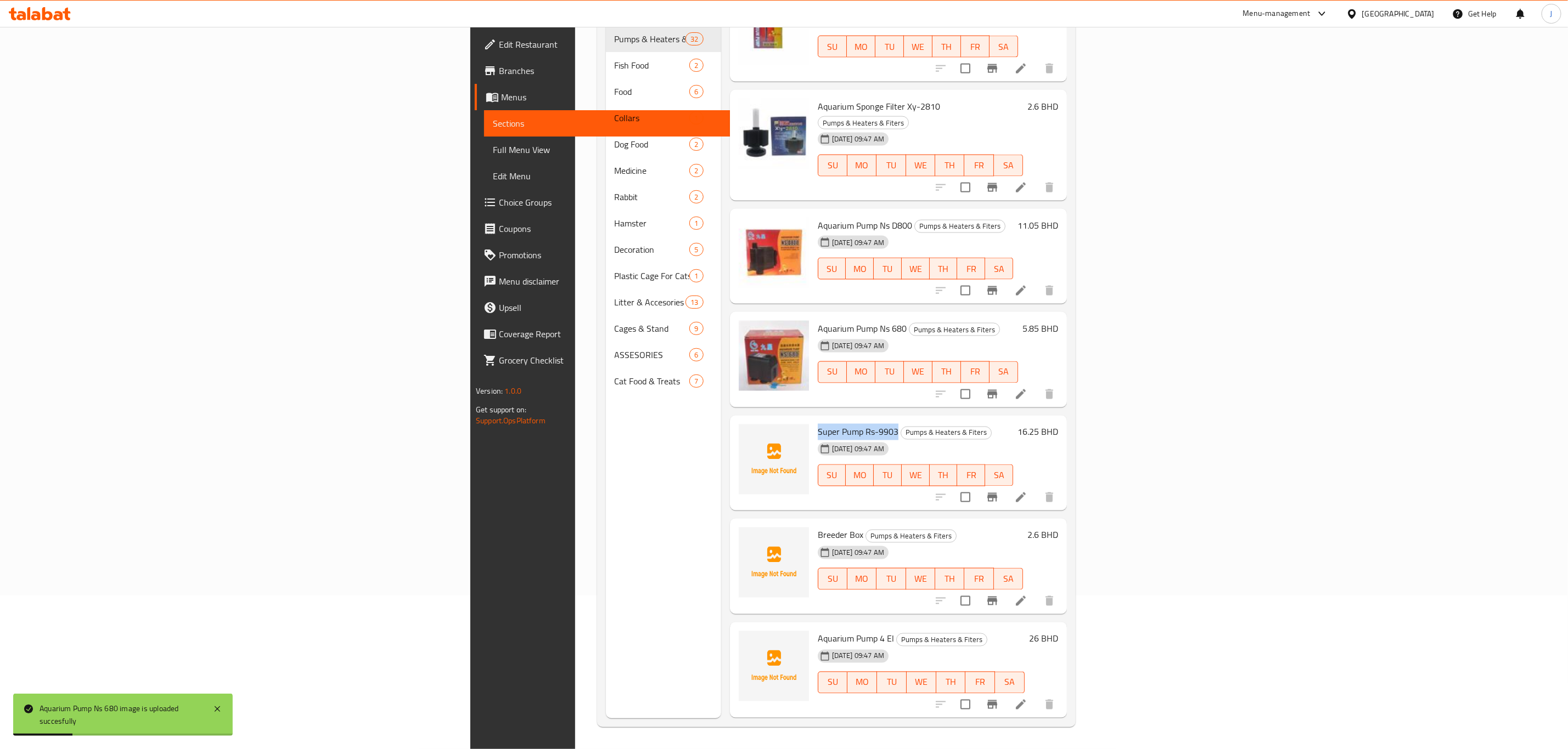
drag, startPoint x: 698, startPoint y: 384, endPoint x: 780, endPoint y: 386, distance: 82.0
click at [813, 420] on div "Super Pump Rs-9903 Pumps & Heaters & Fiters [DATE] 09:47 AM SU MO TU WE TH FR SA" at bounding box center [915, 463] width 204 height 86
copy span "Super Pump Rs-9903"
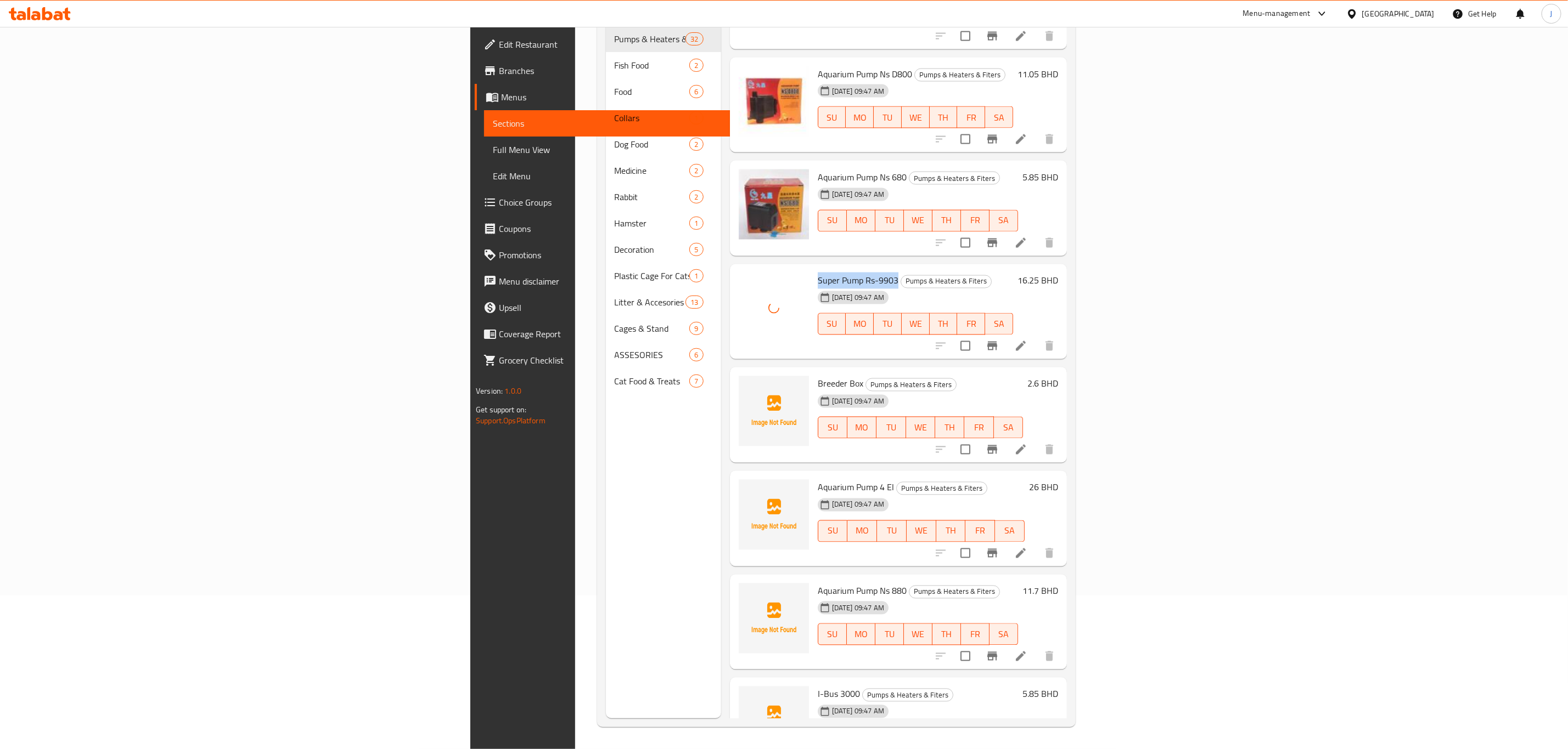
scroll to position [1352, 0]
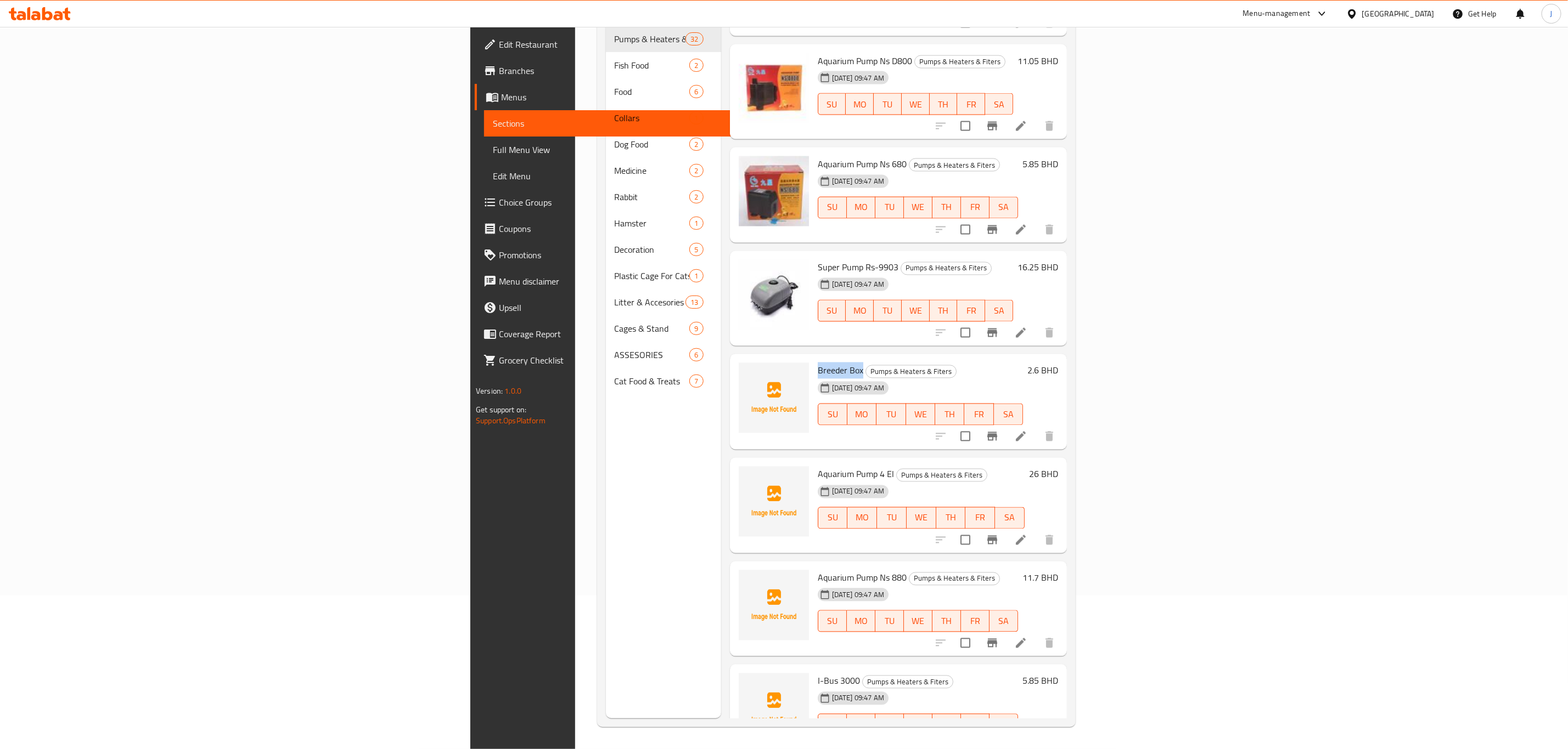
drag, startPoint x: 696, startPoint y: 317, endPoint x: 745, endPoint y: 325, distance: 49.6
click at [813, 359] on div "Breeder Box Pumps & Heaters & Fiters [DATE] 09:47 AM SU MO TU WE TH FR SA" at bounding box center [920, 402] width 214 height 86
copy span "Breeder Box"
drag, startPoint x: 701, startPoint y: 427, endPoint x: 781, endPoint y: 429, distance: 80.0
click at [818, 467] on h6 "Aquarium Pump 4 El Pumps & Heaters & Fiters" at bounding box center [921, 475] width 207 height 16
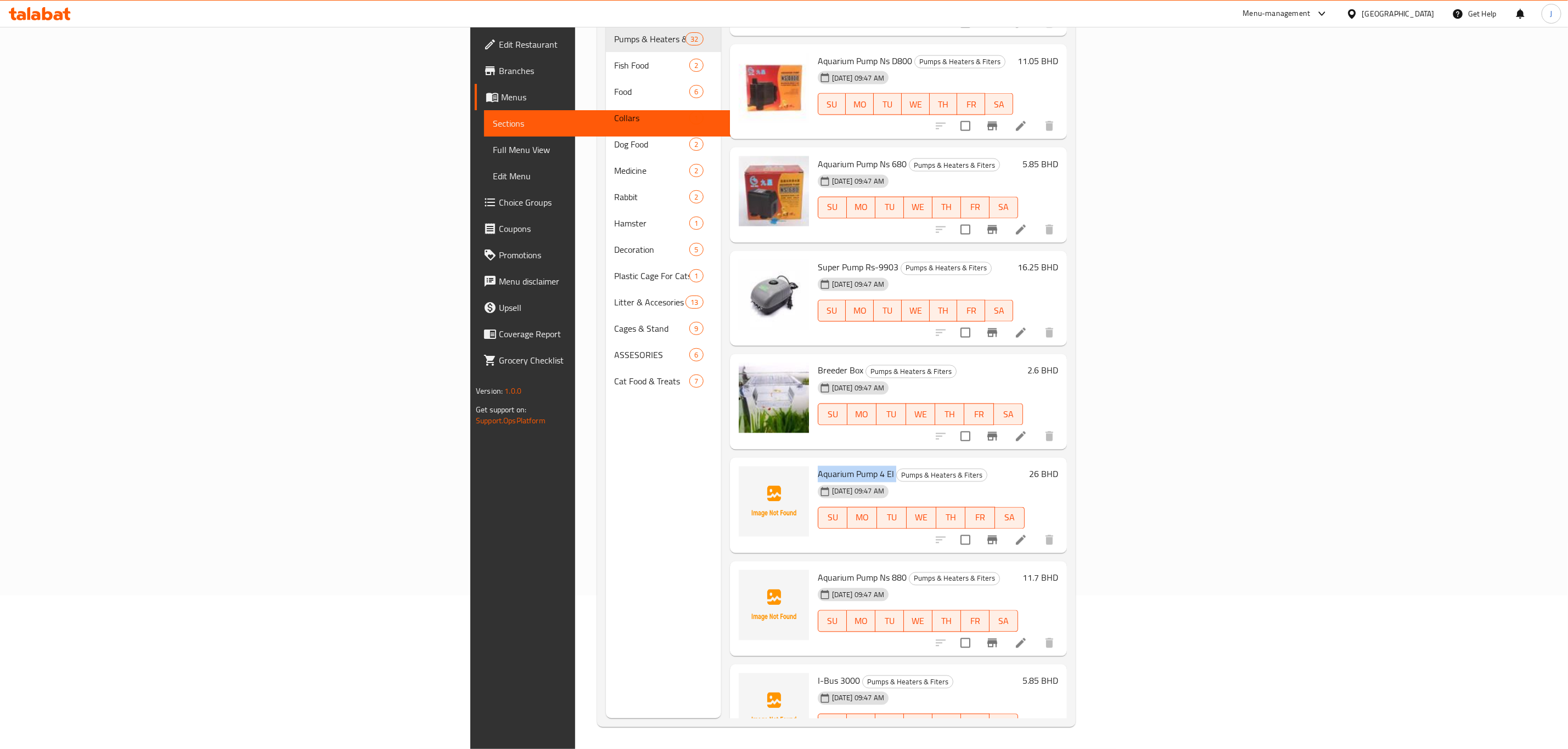
copy h6 "Aquarium Pump 4 El"
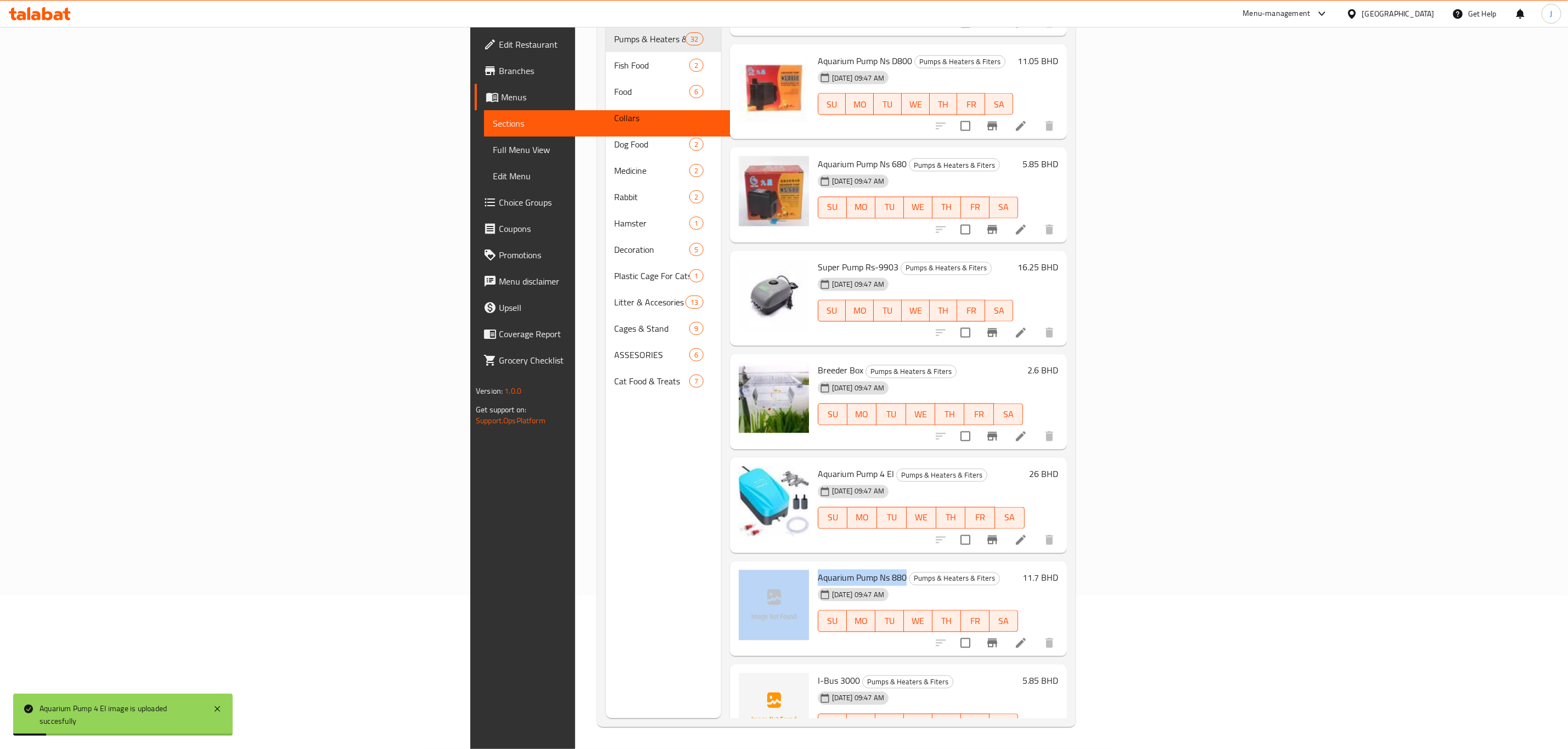
drag, startPoint x: 695, startPoint y: 530, endPoint x: 787, endPoint y: 529, distance: 92.0
click at [787, 566] on div "Aquarium Pump Ns 880 Pumps & Heaters & Fiters [DATE] 09:47 AM SU MO TU WE TH FR…" at bounding box center [899, 608] width 328 height 86
copy div "Aquarium Pump Ns 880"
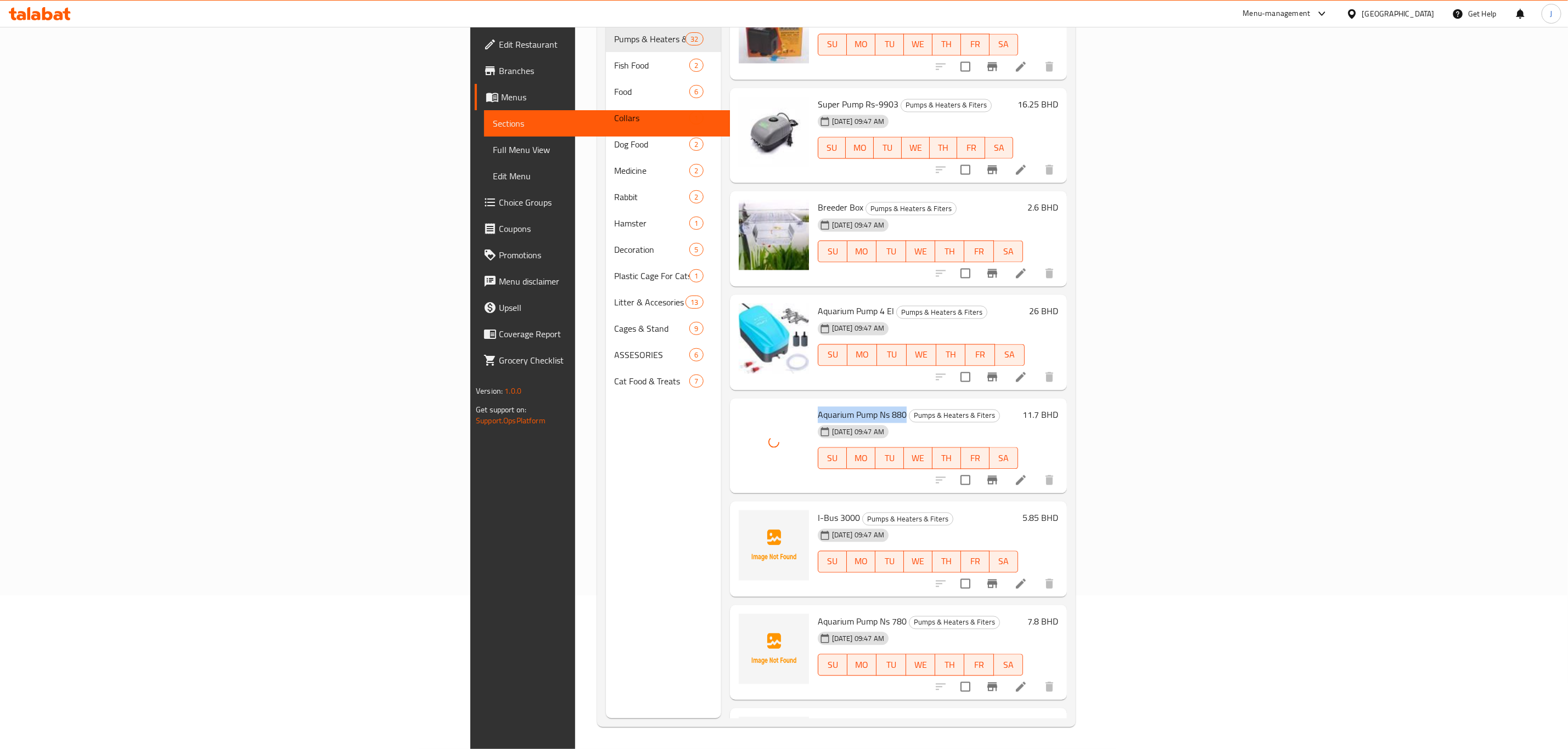
scroll to position [1517, 0]
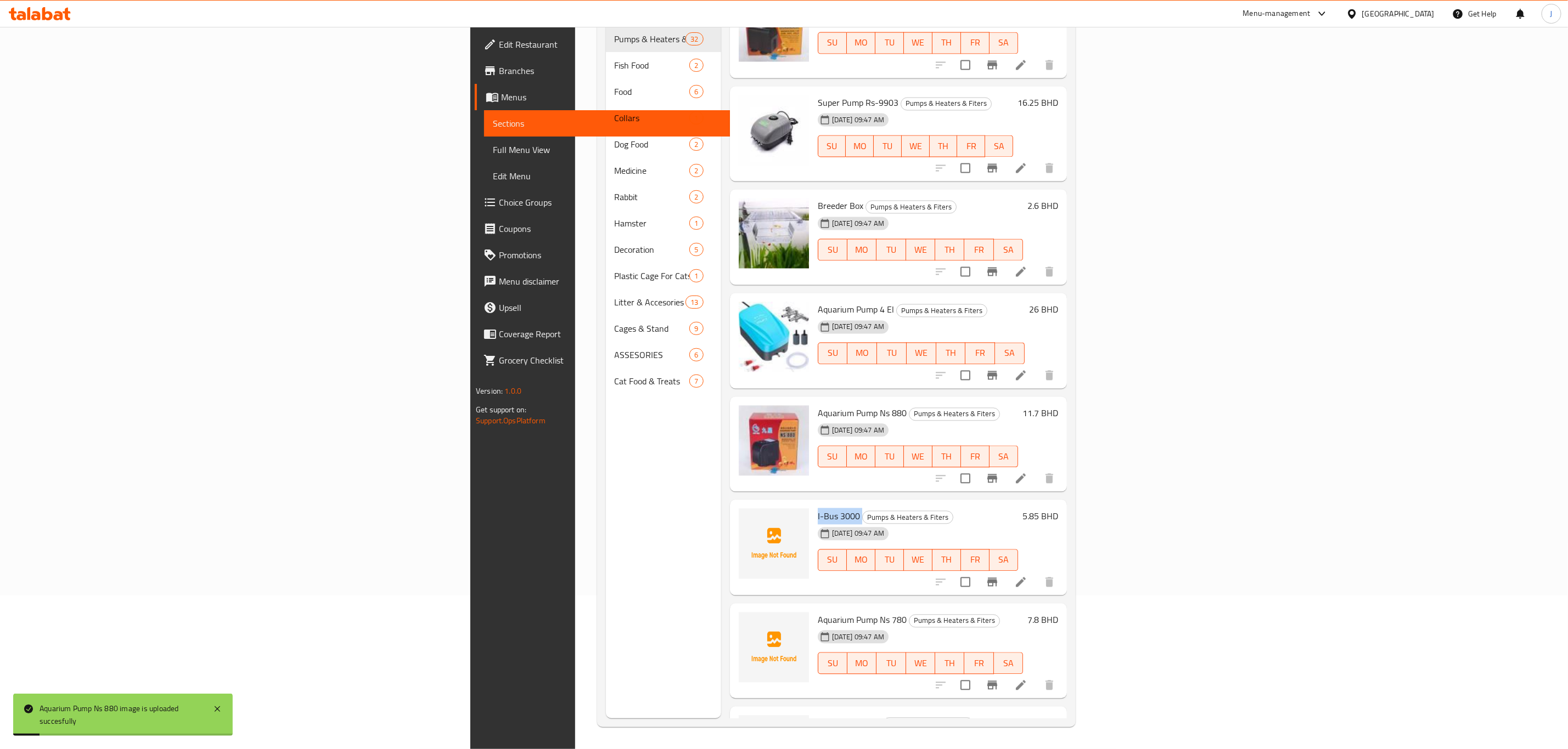
drag, startPoint x: 701, startPoint y: 466, endPoint x: 743, endPoint y: 469, distance: 42.1
click at [813, 505] on div "I-Bus 3000 Pumps & Heaters & Fiters [DATE] 09:47 AM SU MO TU WE TH FR SA" at bounding box center [917, 547] width 209 height 86
copy h6 "I-Bus 3000"
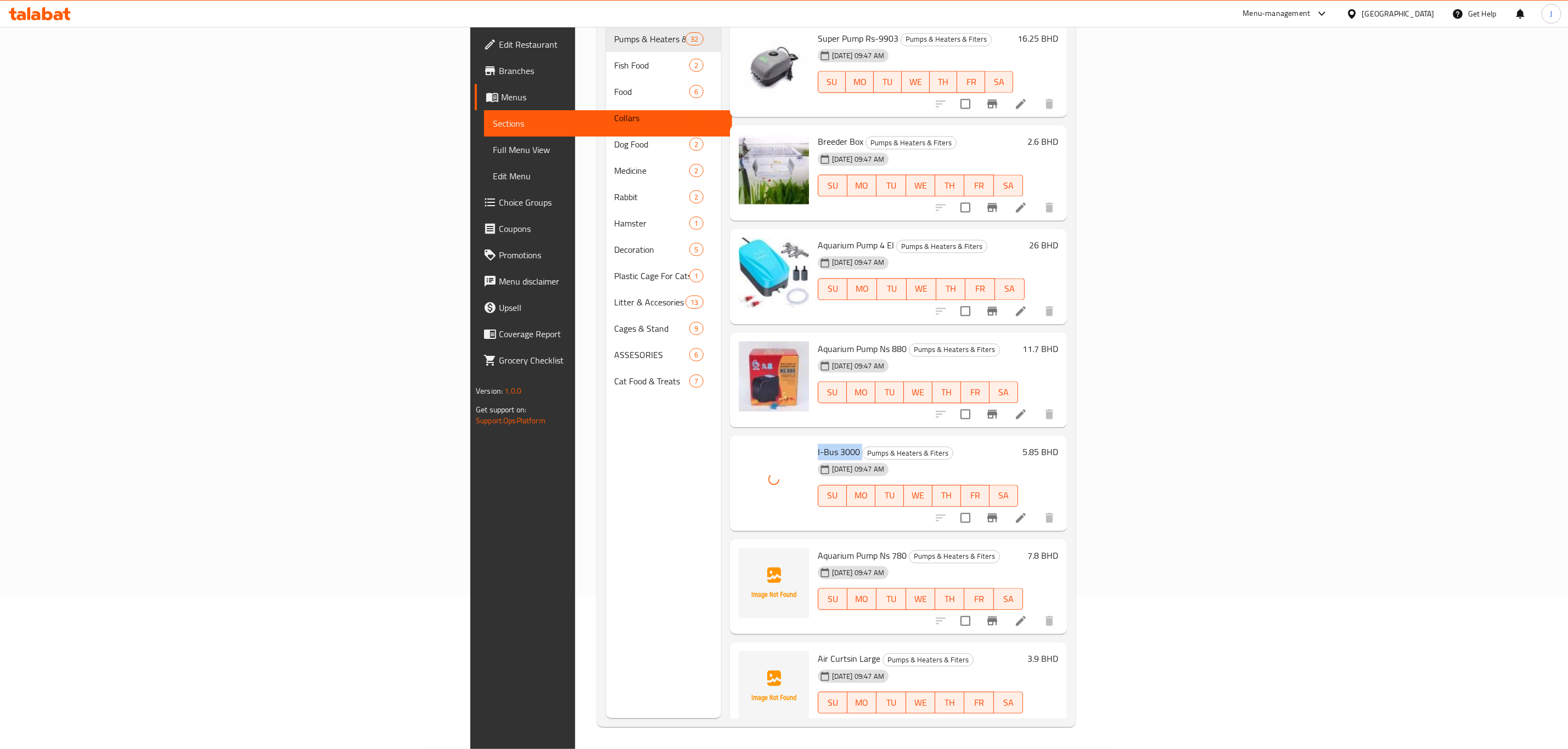
scroll to position [1681, 0]
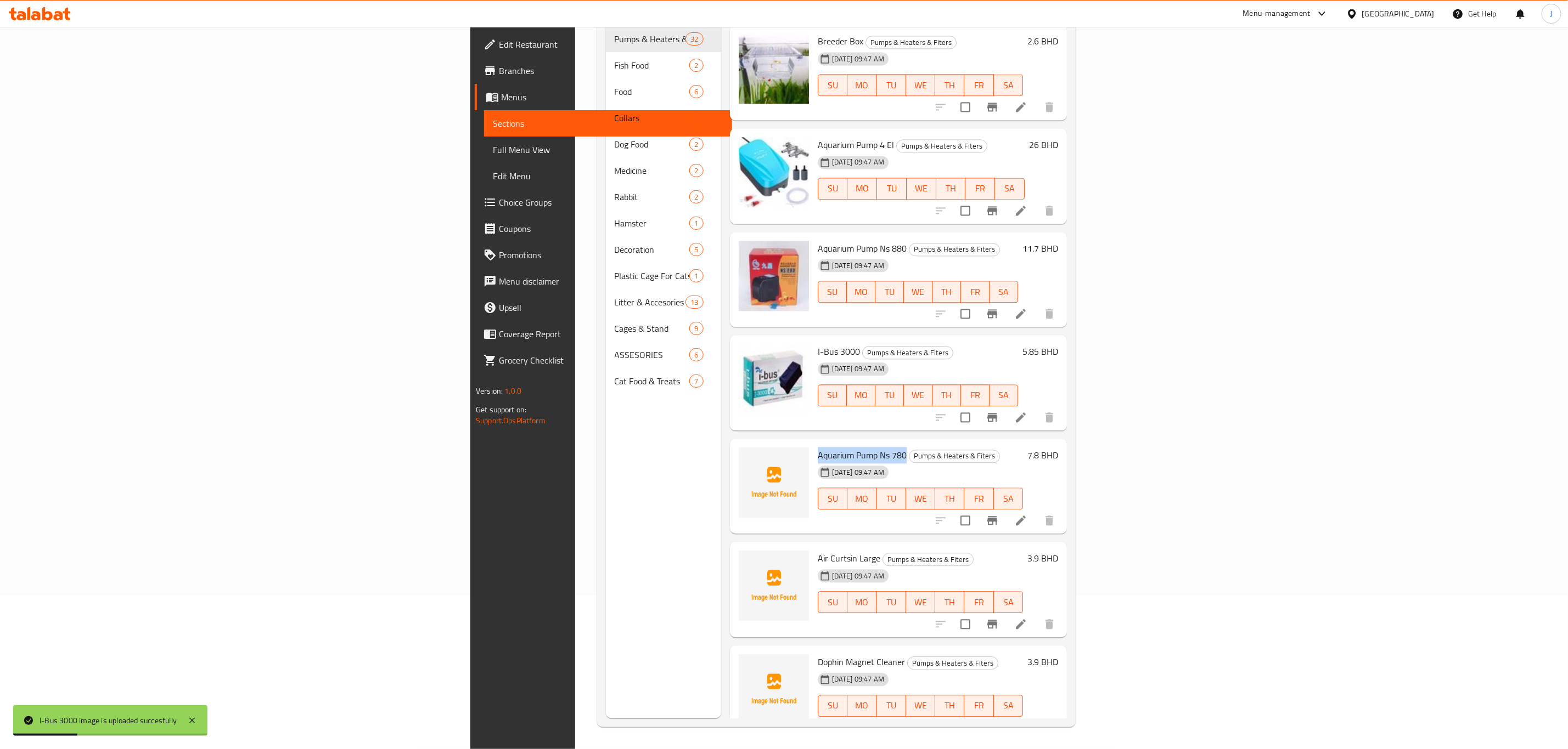
drag, startPoint x: 699, startPoint y: 403, endPoint x: 788, endPoint y: 412, distance: 89.5
click at [813, 443] on div "Aquarium Pump Ns 780 Pumps & Heaters & Fiters [DATE] 09:47 AM SU MO TU WE TH FR…" at bounding box center [920, 486] width 214 height 86
copy span "Aquarium Pump Ns 780"
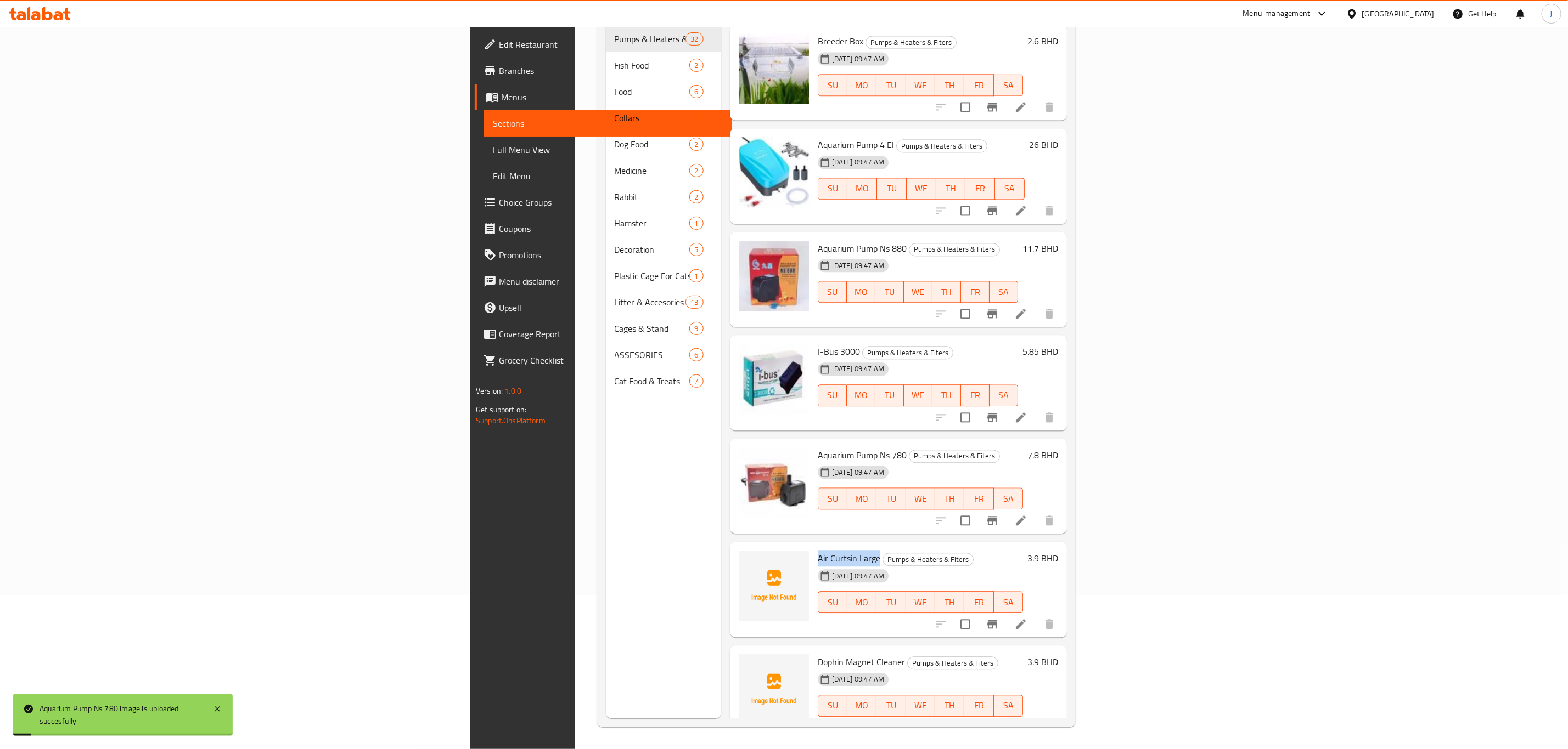
drag, startPoint x: 697, startPoint y: 507, endPoint x: 760, endPoint y: 509, distance: 63.0
click at [813, 546] on div "Air Curtsin Large Pumps & Heaters & Fiters [DATE] 09:47 AM SU MO TU WE TH FR SA" at bounding box center [920, 589] width 214 height 86
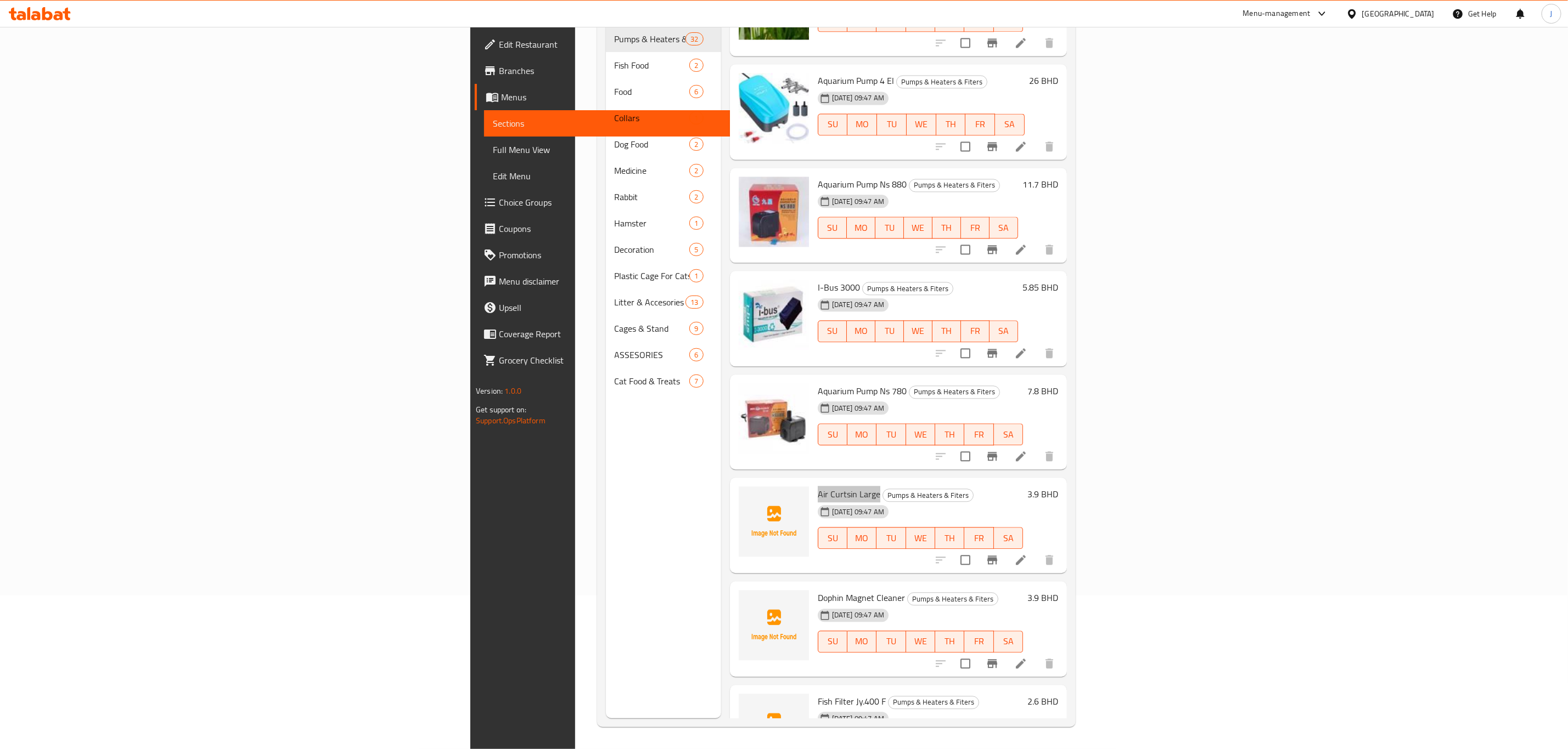
scroll to position [1846, 0]
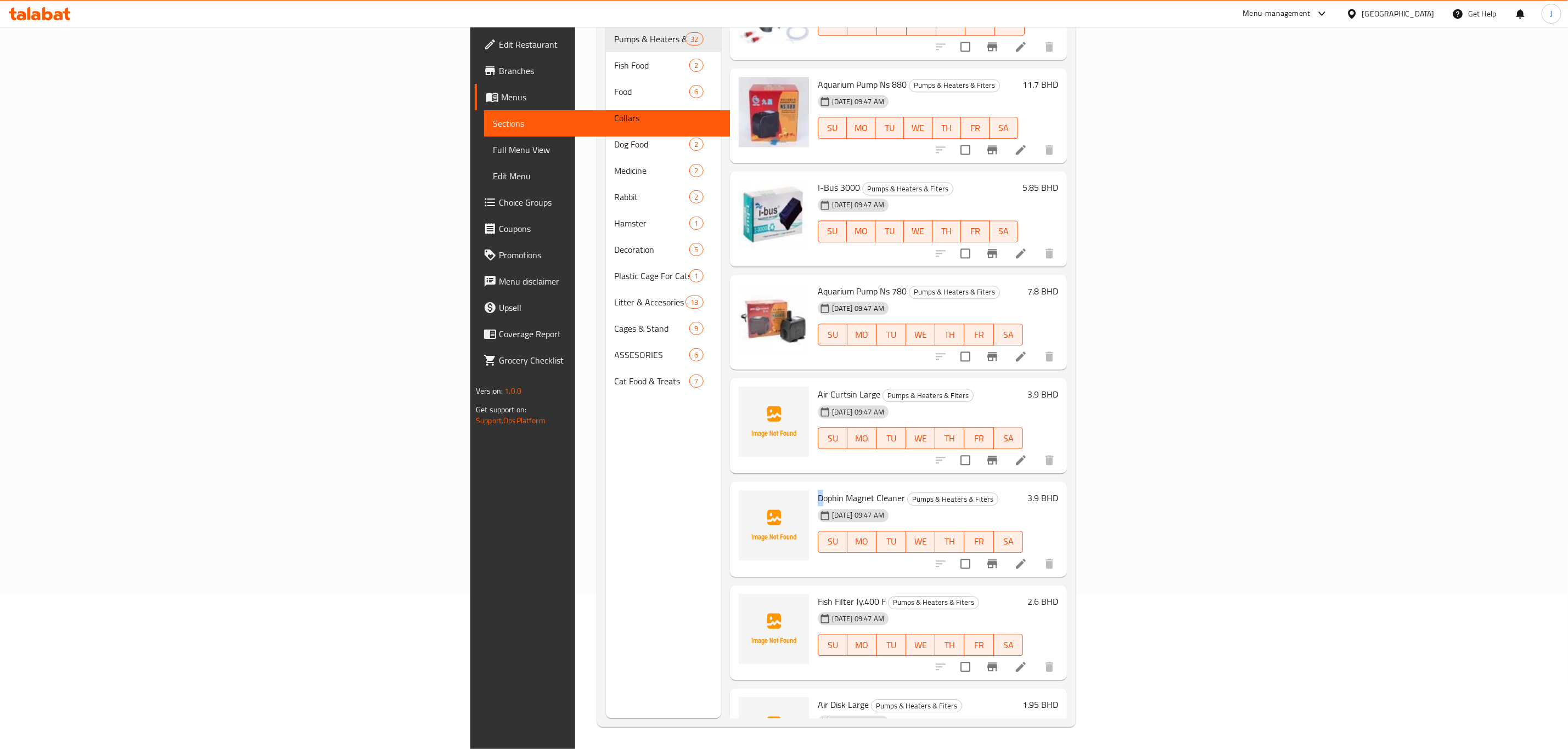
click at [818, 490] on span "Dophin Magnet Cleaner" at bounding box center [861, 498] width 87 height 17
drag, startPoint x: 787, startPoint y: 448, endPoint x: 701, endPoint y: 452, distance: 86.1
click at [818, 491] on h6 "Dophin Magnet Cleaner Pumps & Heaters & Fiters" at bounding box center [920, 498] width 205 height 16
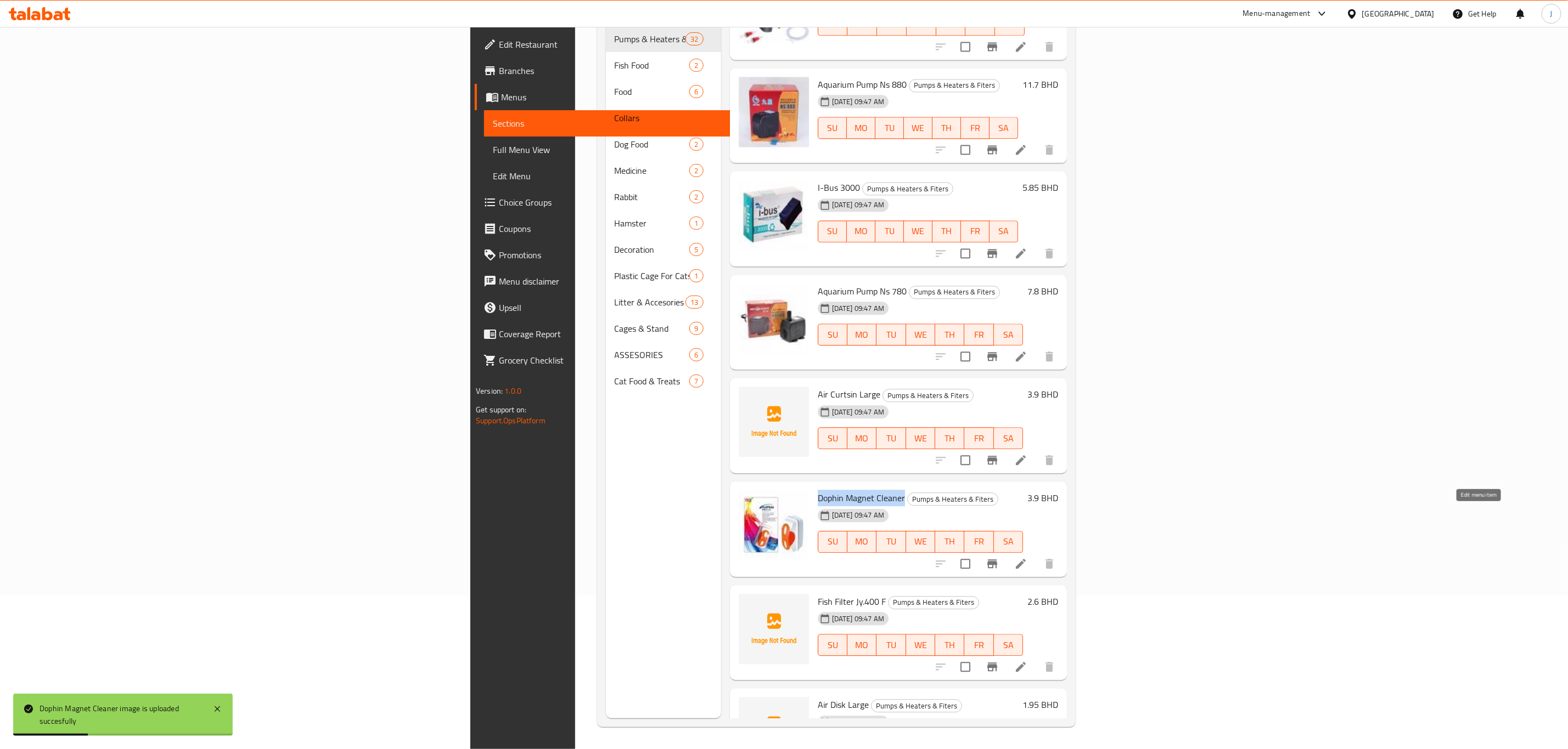
click at [1026, 559] on icon at bounding box center [1020, 563] width 10 height 10
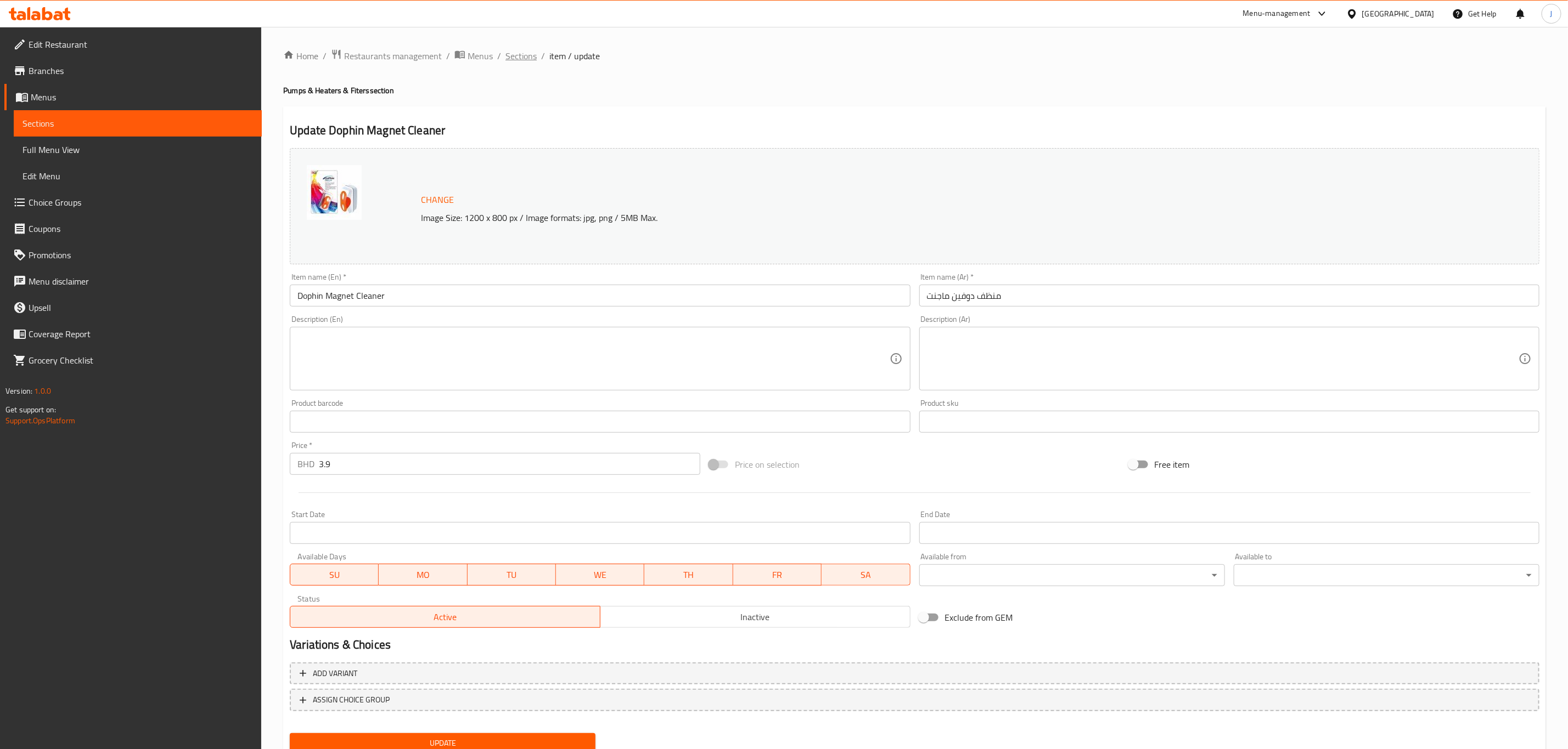
click at [530, 58] on span "Sections" at bounding box center [522, 56] width 31 height 13
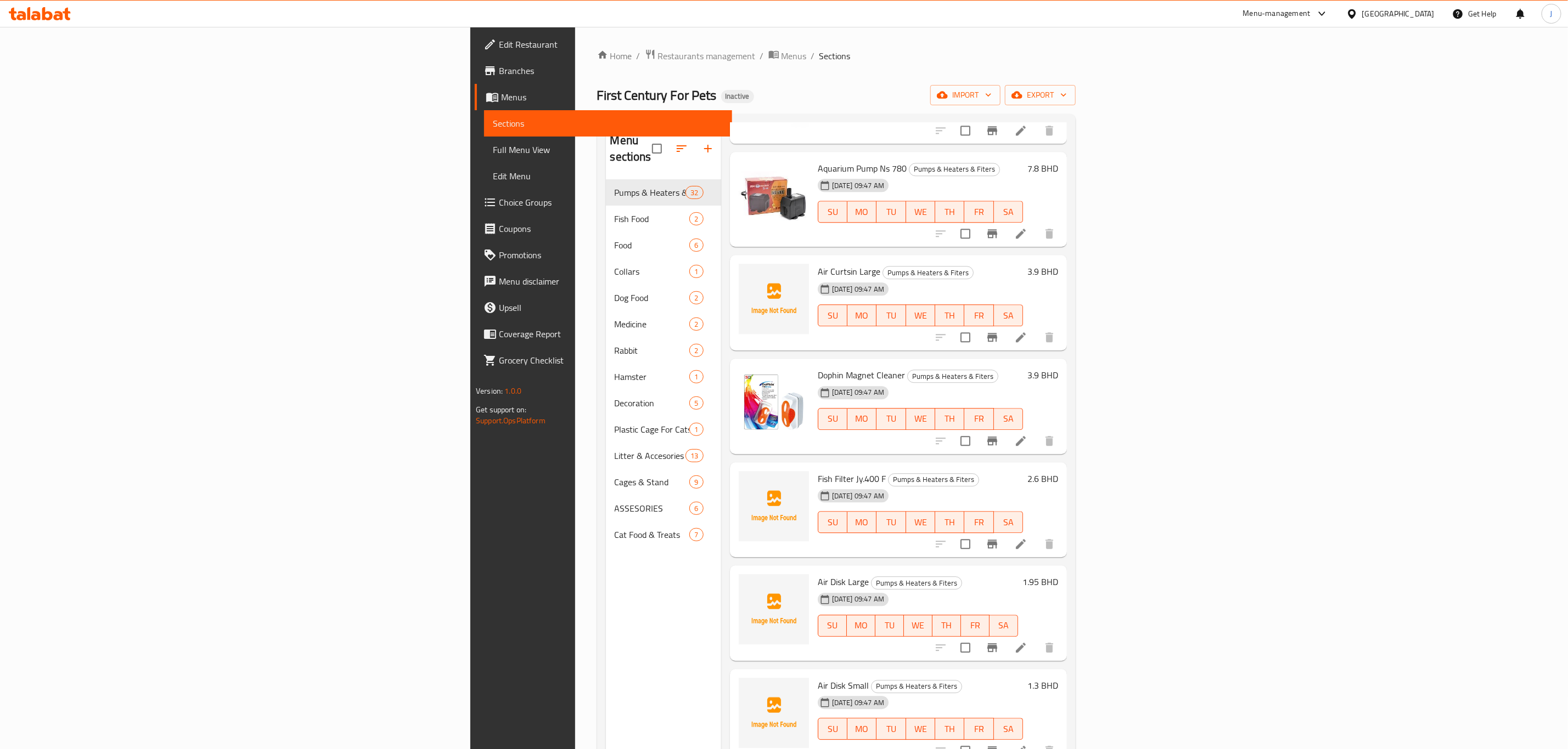
scroll to position [2139, 0]
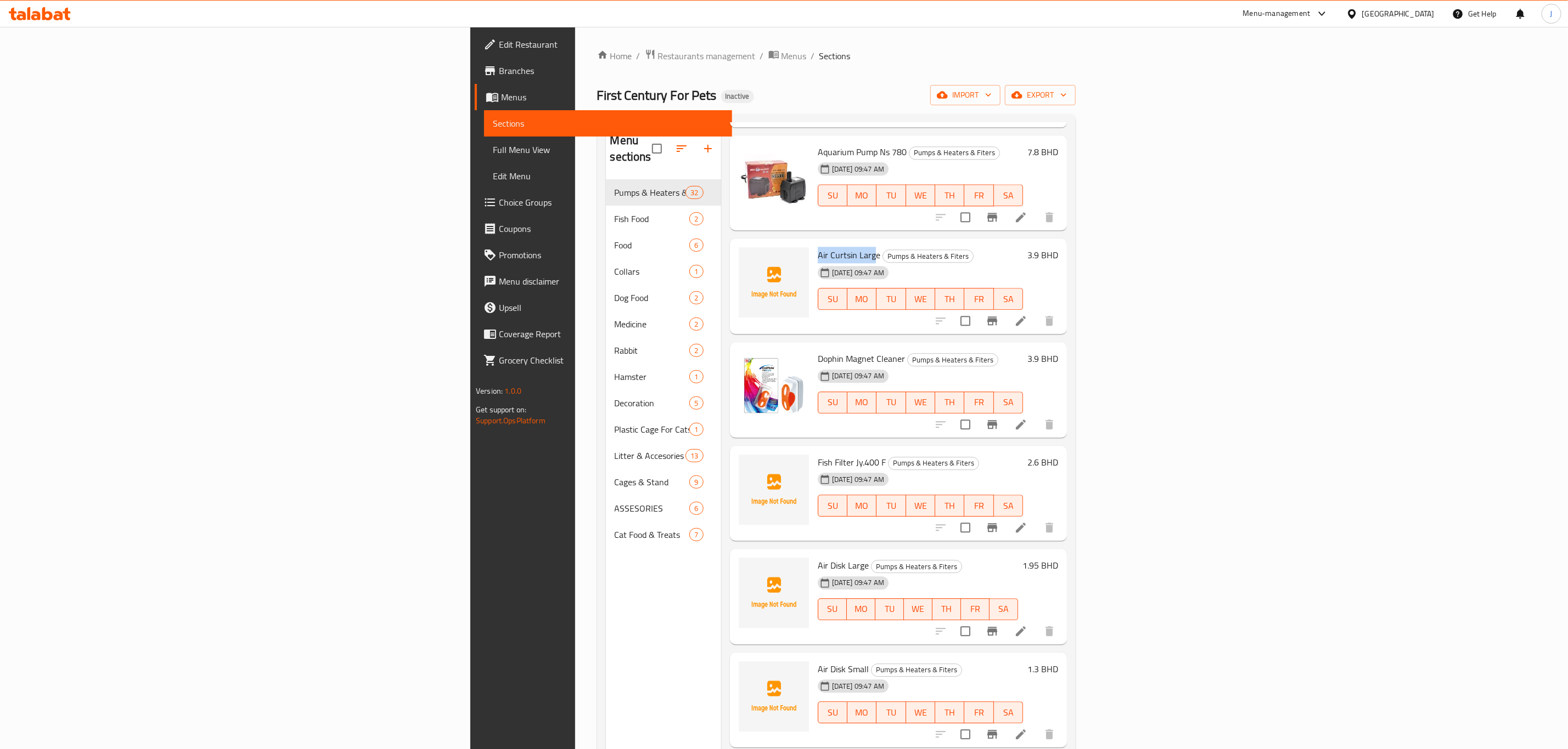
drag, startPoint x: 700, startPoint y: 203, endPoint x: 744, endPoint y: 223, distance: 48.3
click at [818, 247] on span "Air Curtsin Large" at bounding box center [849, 255] width 63 height 17
drag, startPoint x: 697, startPoint y: 410, endPoint x: 766, endPoint y: 408, distance: 69.0
click at [813, 450] on div "Fish Filter Jy.400 F Pumps & Heaters & Fiters [DATE] 09:47 AM SU MO TU WE TH FR…" at bounding box center [920, 493] width 214 height 86
drag, startPoint x: 699, startPoint y: 513, endPoint x: 749, endPoint y: 517, distance: 50.2
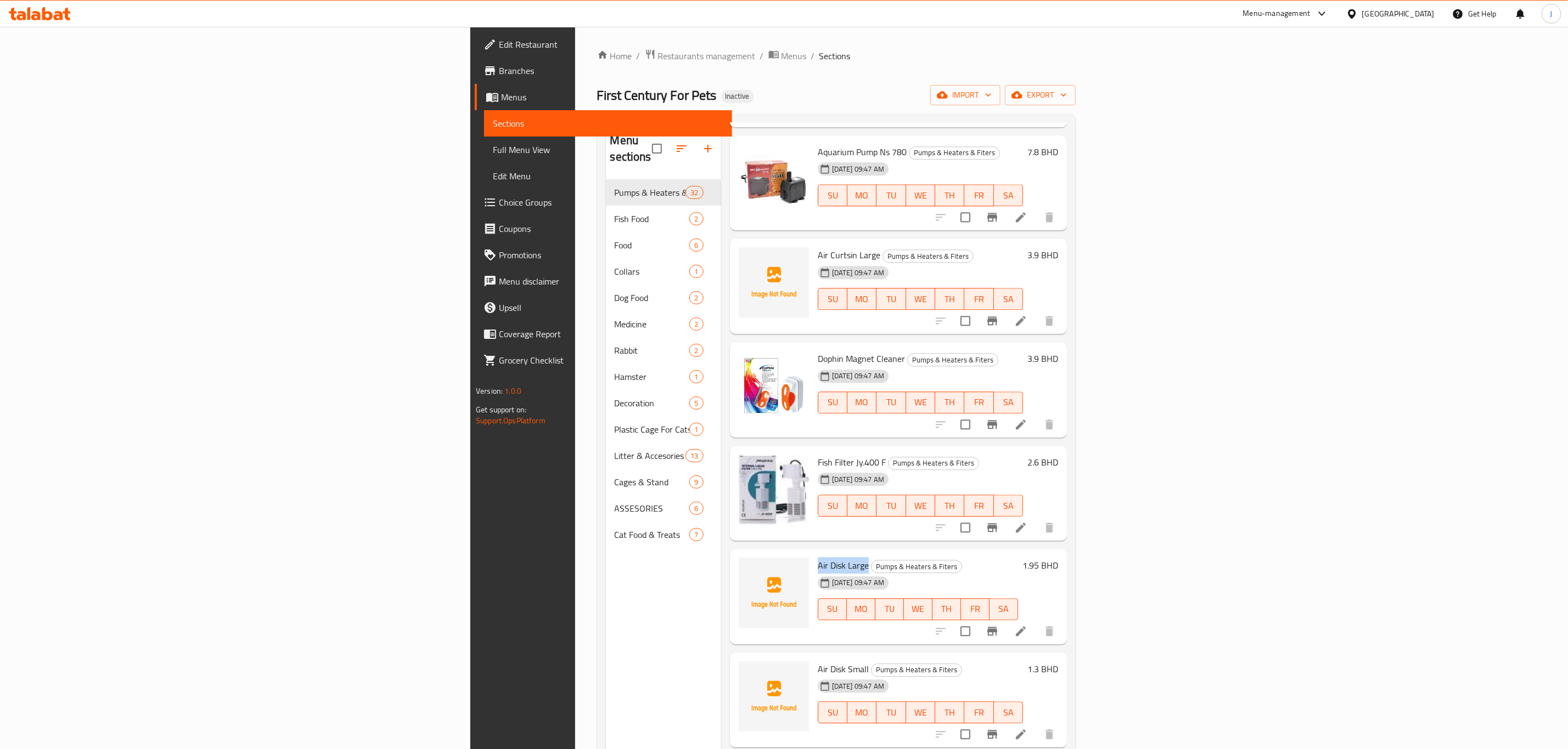
click at [813, 553] on div "Air Disk Large Pumps & Heaters & Fiters [DATE] 09:47 AM SU MO TU WE TH FR SA" at bounding box center [917, 596] width 209 height 86
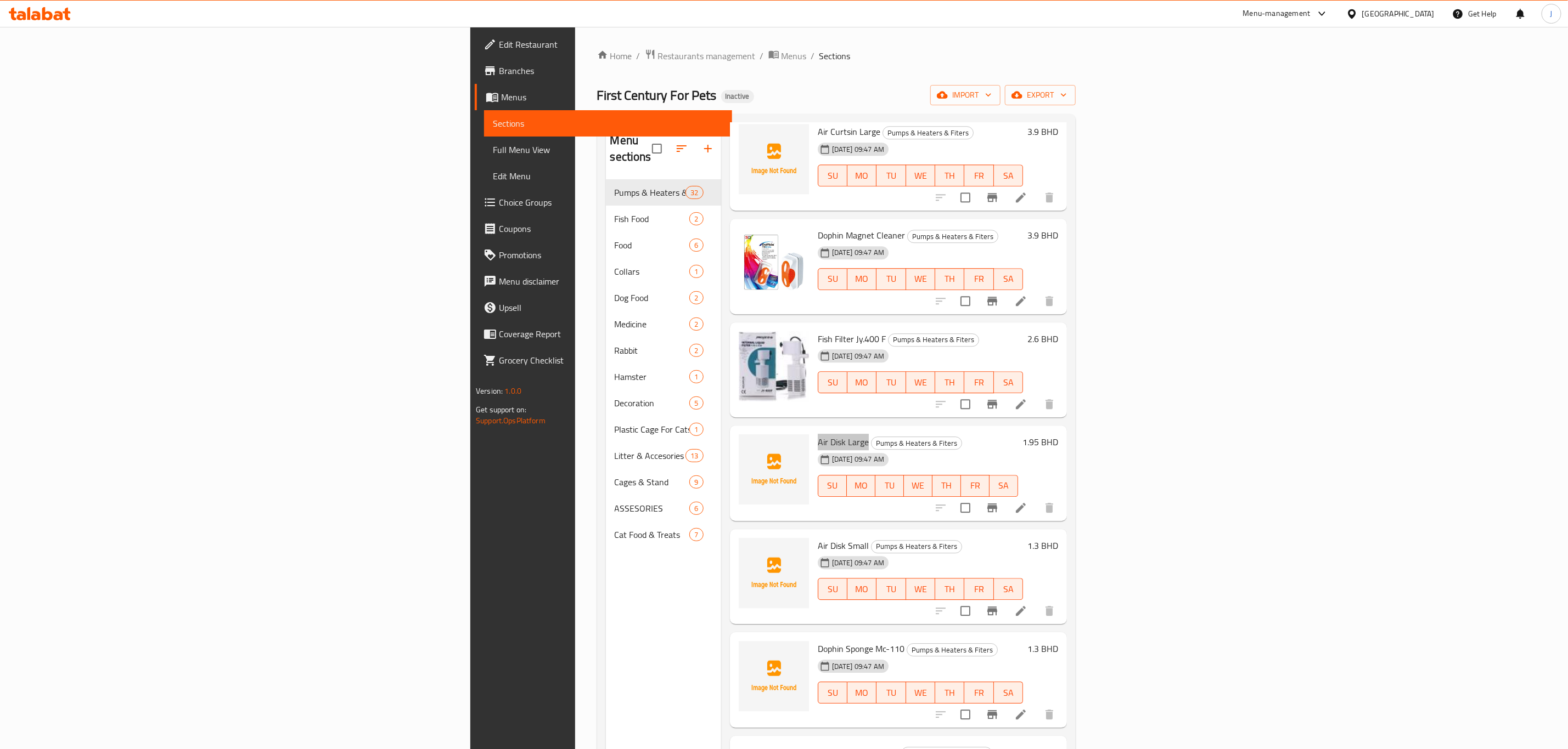
scroll to position [2386, 0]
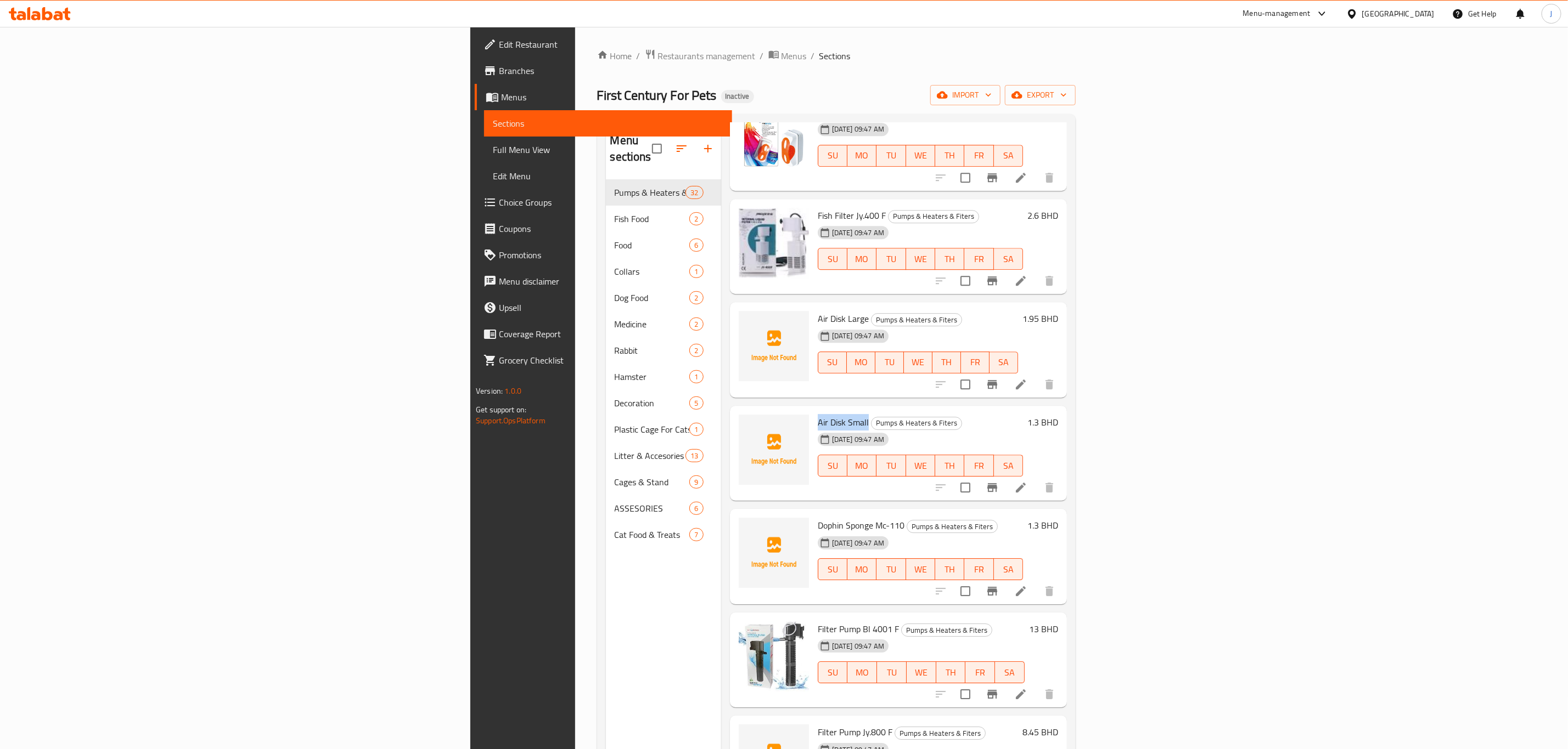
drag, startPoint x: 700, startPoint y: 367, endPoint x: 749, endPoint y: 371, distance: 49.2
click at [818, 414] on span "Air Disk Small" at bounding box center [843, 422] width 51 height 17
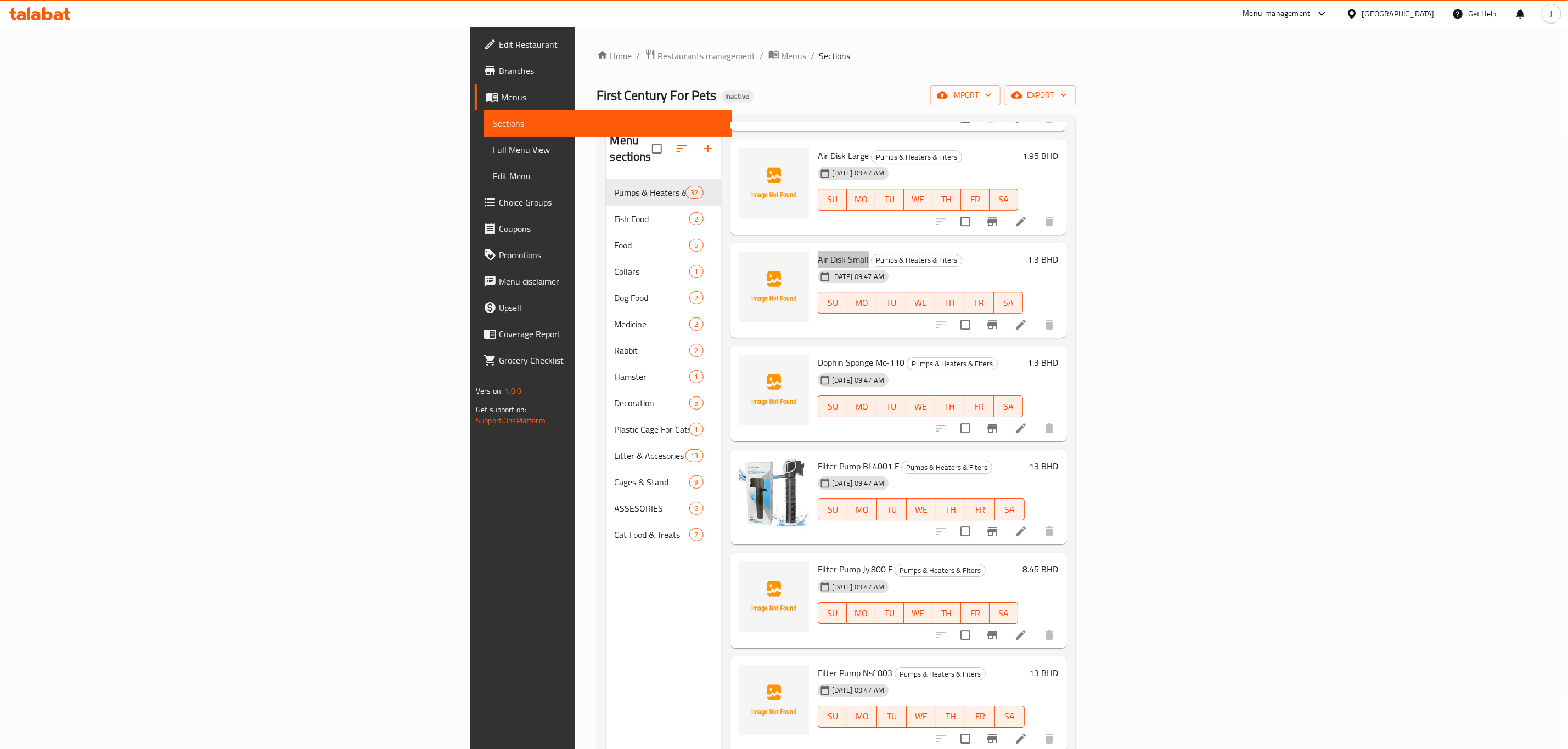
scroll to position [2551, 0]
drag, startPoint x: 699, startPoint y: 520, endPoint x: 774, endPoint y: 519, distance: 75.0
click at [813, 555] on div "Filter Pump Jy.800 F Pumps & Heaters & Fiters [DATE] 09:47 AM SU MO TU WE TH FR…" at bounding box center [917, 598] width 209 height 86
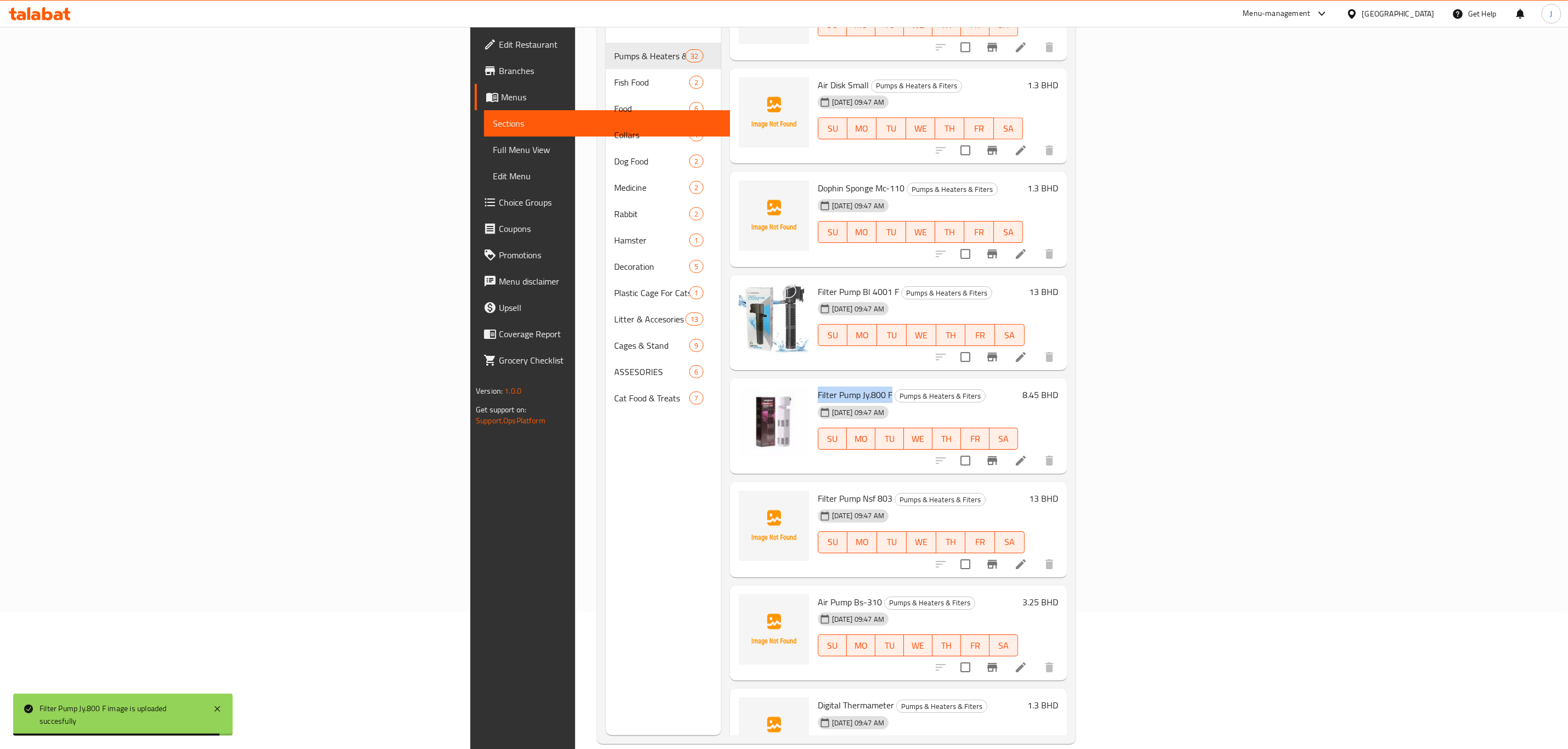
scroll to position [154, 0]
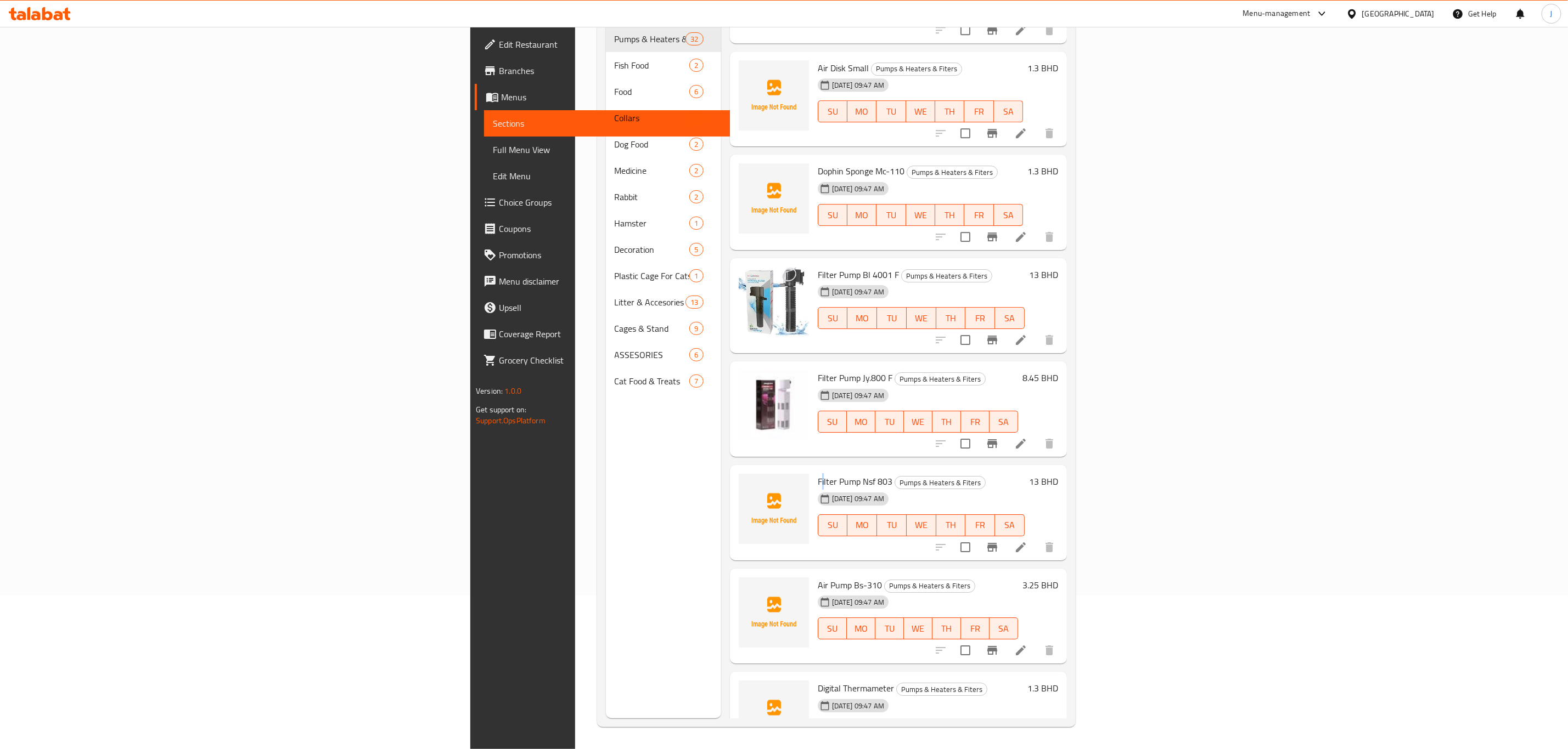
click at [818, 473] on span "Filter Pump Nsf 803" at bounding box center [854, 481] width 74 height 17
drag, startPoint x: 699, startPoint y: 430, endPoint x: 773, endPoint y: 429, distance: 74.0
click at [813, 470] on div "Filter Pump Nsf 803 Pumps & Heaters & Fiters [DATE] 09:47 AM SU MO TU WE TH FR …" at bounding box center [921, 512] width 216 height 86
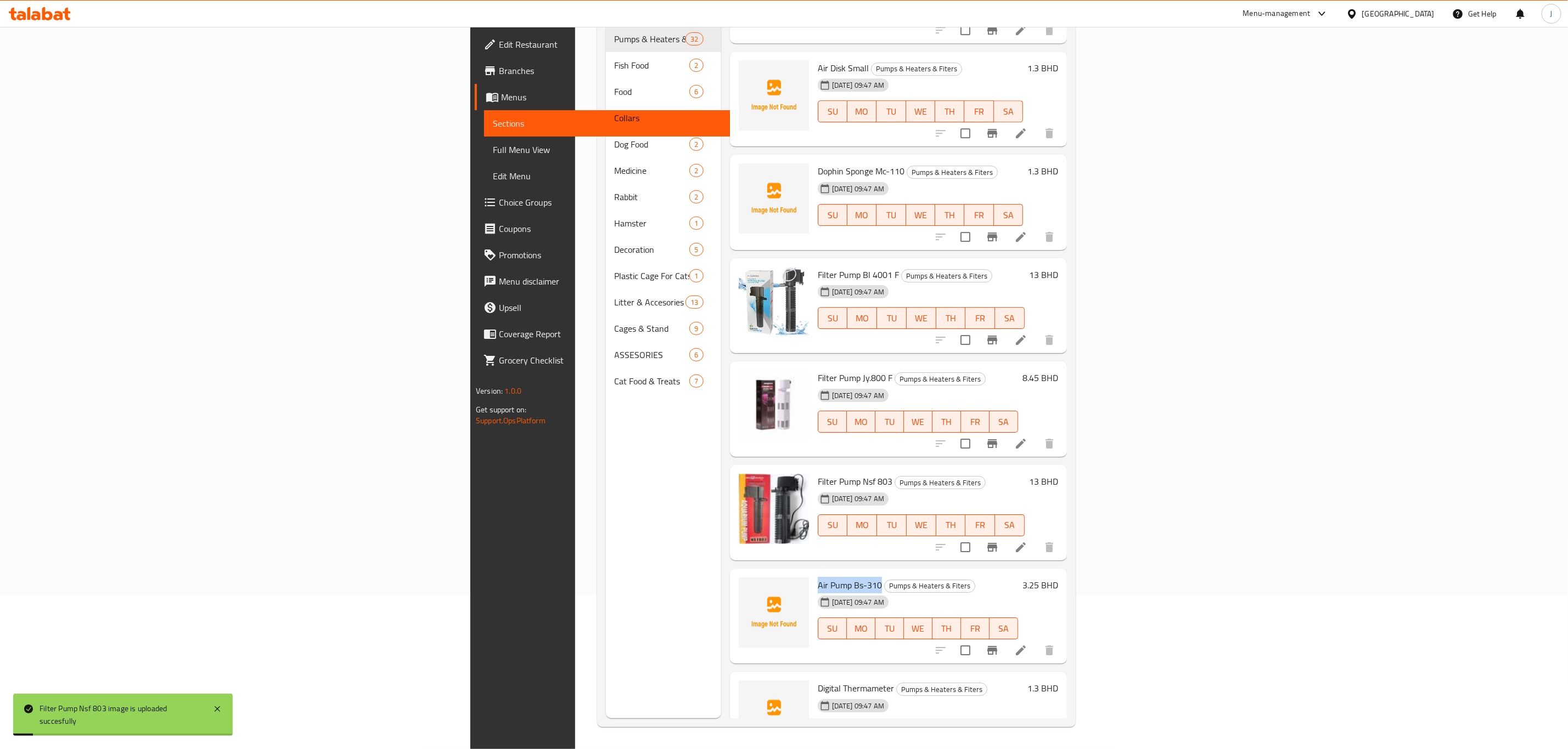
drag, startPoint x: 697, startPoint y: 536, endPoint x: 763, endPoint y: 537, distance: 66.0
click at [813, 574] on div "Air Pump Bs-310 Pumps & Heaters & Fiters [DATE] 09:47 AM SU MO TU WE TH FR SA" at bounding box center [917, 616] width 209 height 86
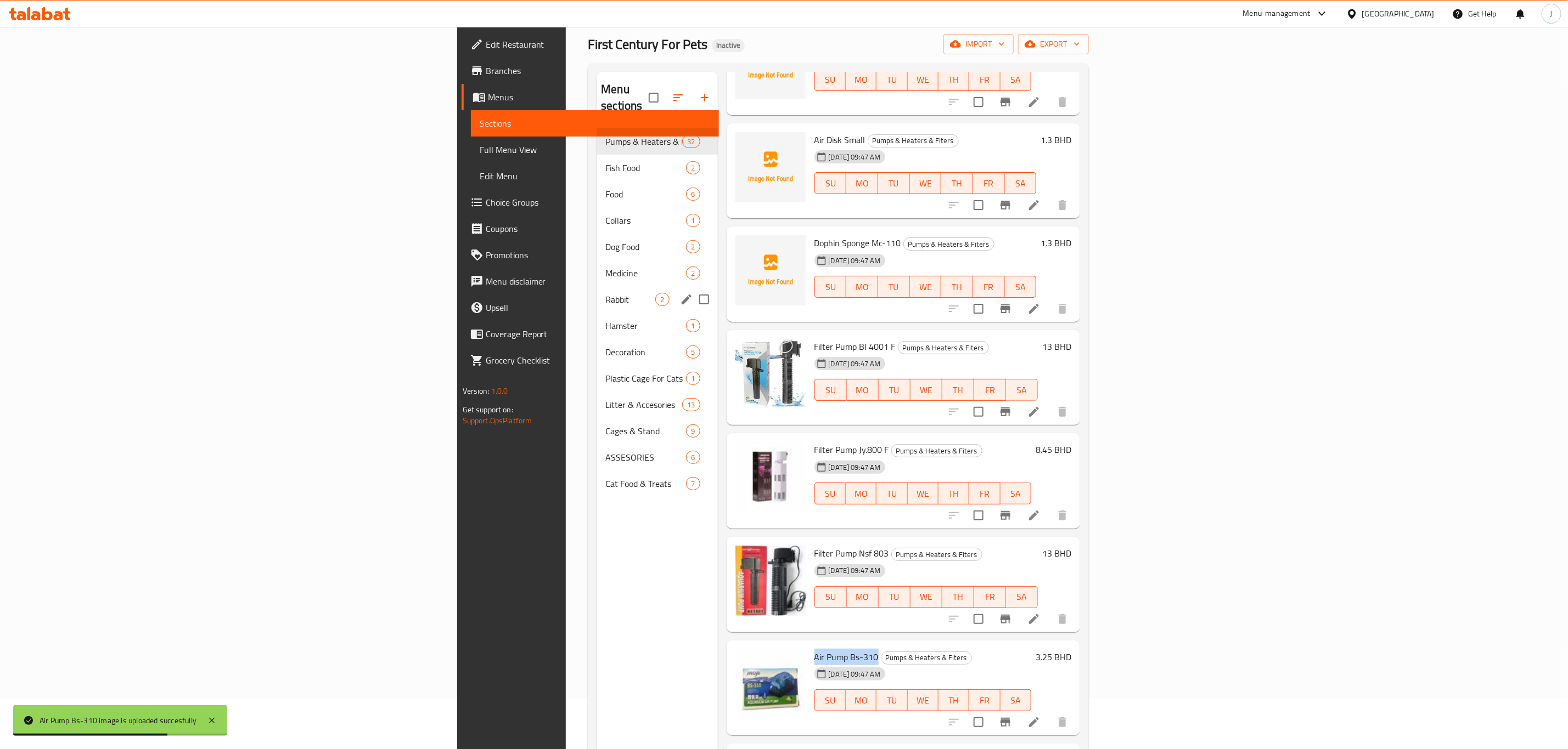
scroll to position [0, 0]
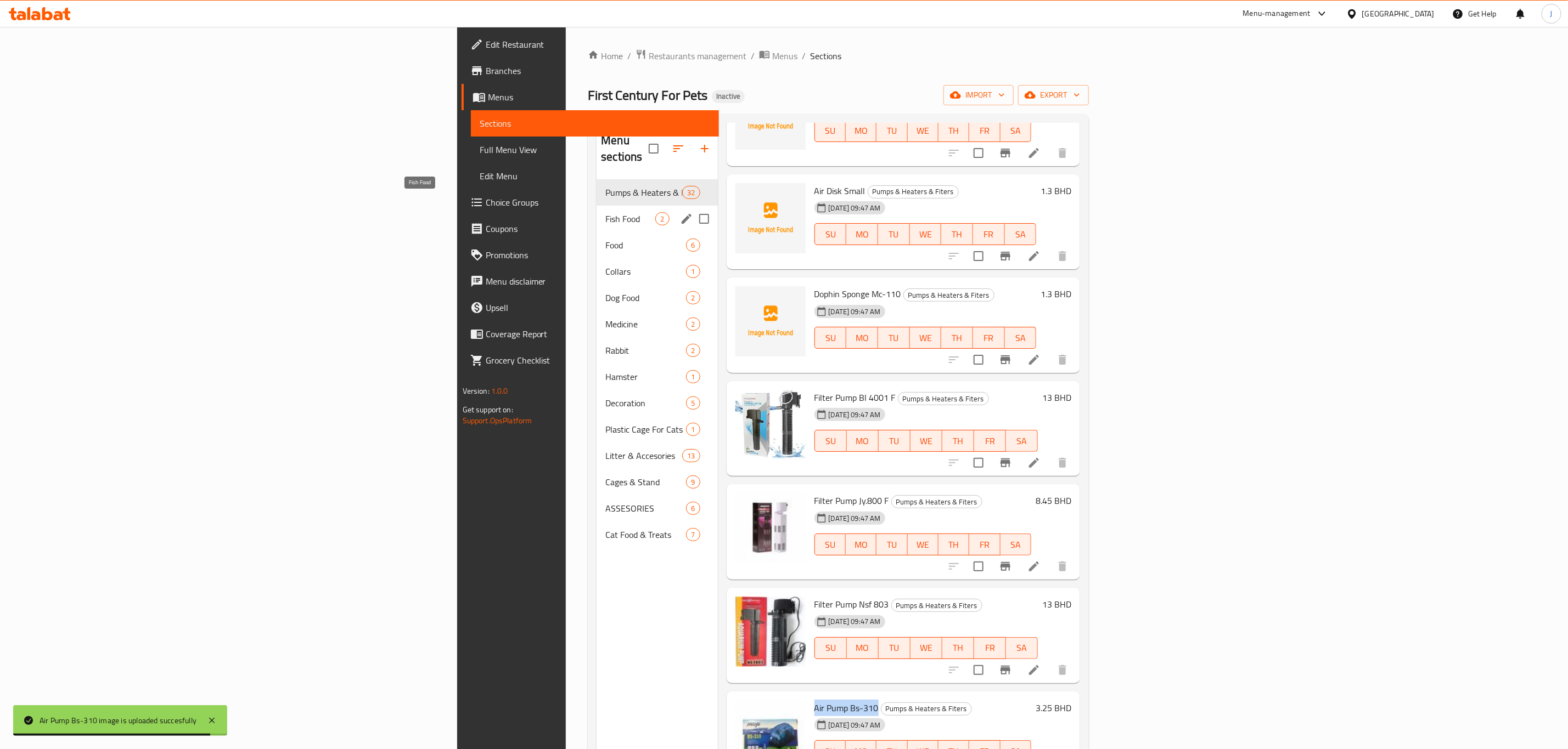
click at [605, 212] on span "Fish Food" at bounding box center [630, 218] width 50 height 13
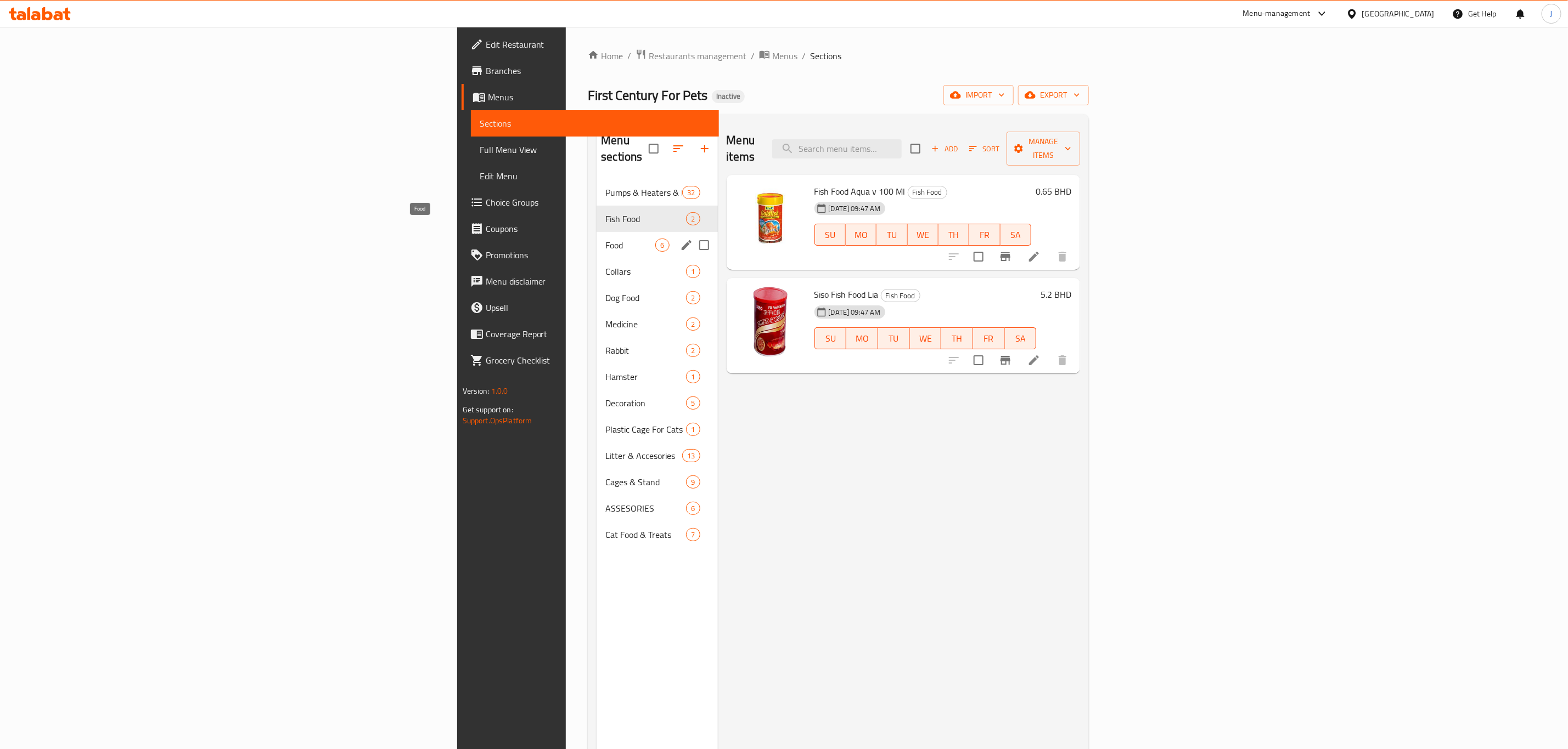
click at [605, 238] on span "Food" at bounding box center [630, 244] width 50 height 13
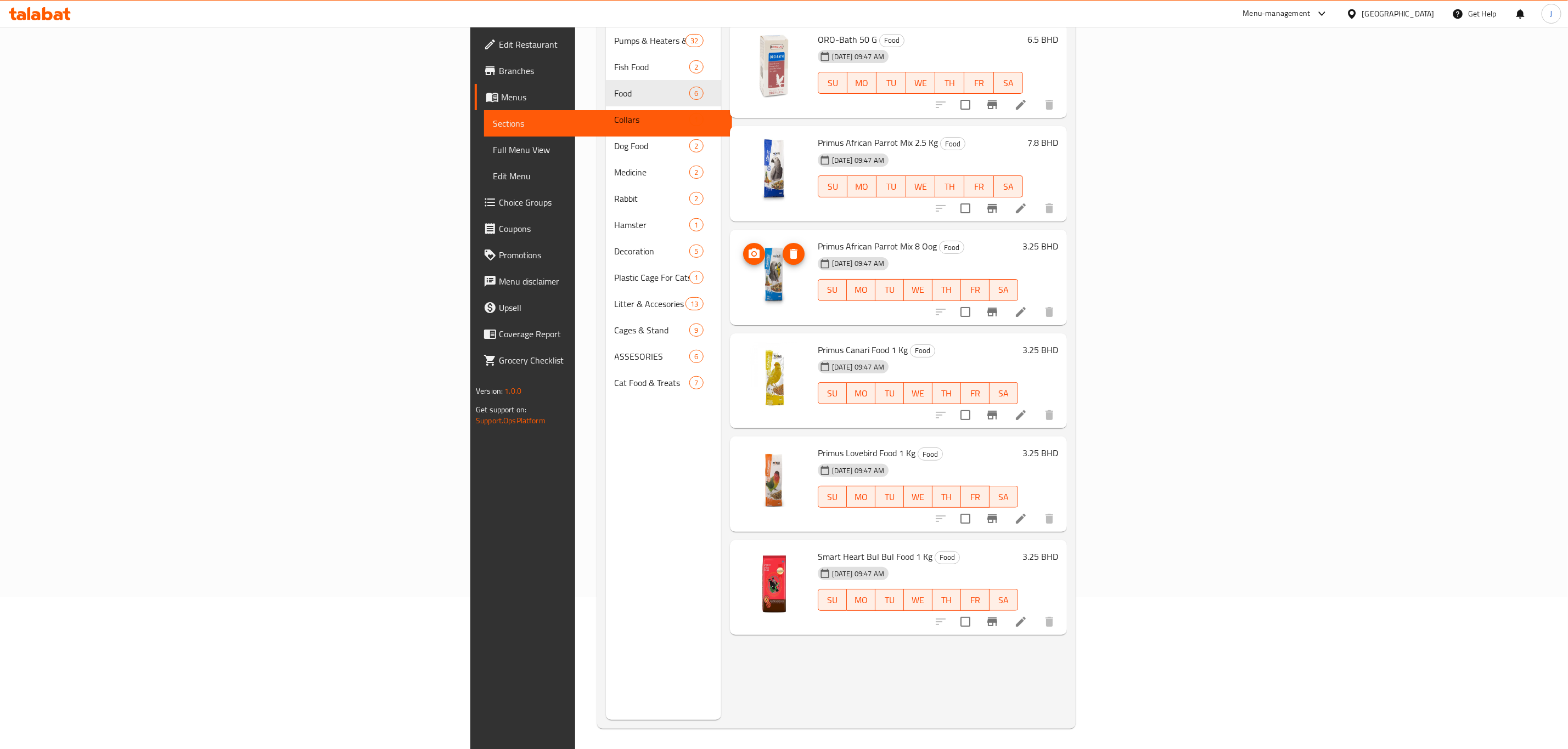
scroll to position [154, 0]
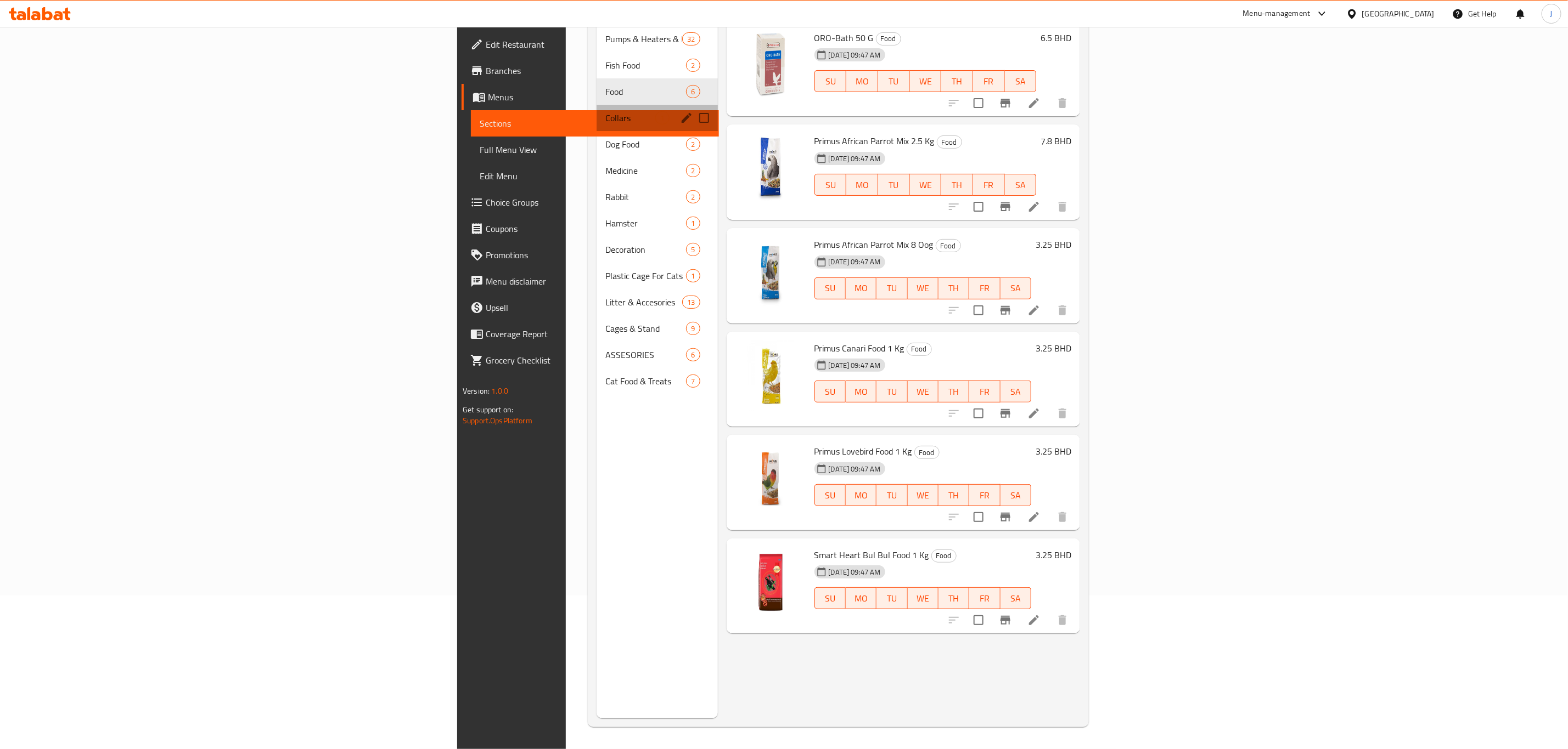
click at [597, 105] on div "Collars 1" at bounding box center [657, 118] width 121 height 26
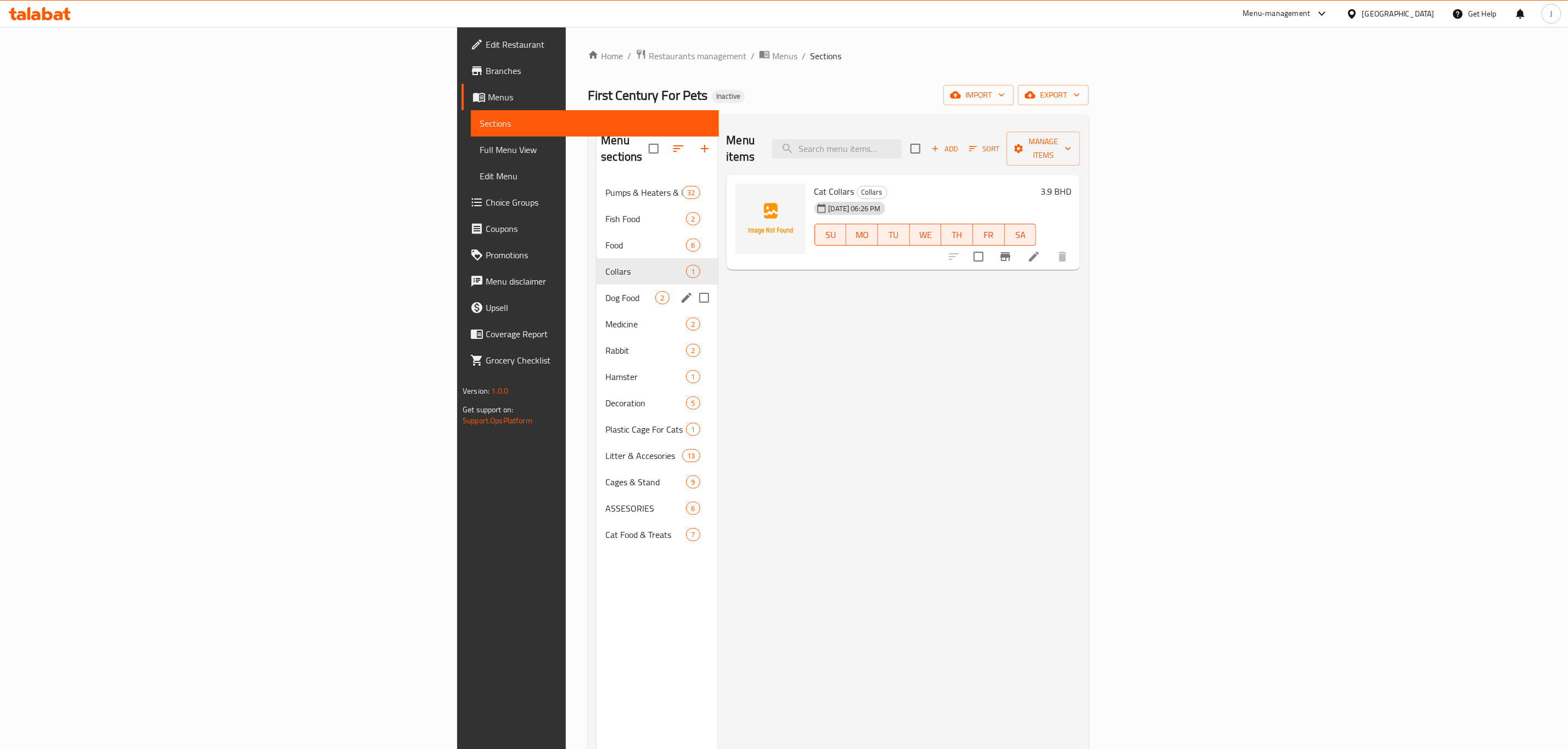
click at [597, 285] on div "Dog Food 2" at bounding box center [657, 298] width 121 height 26
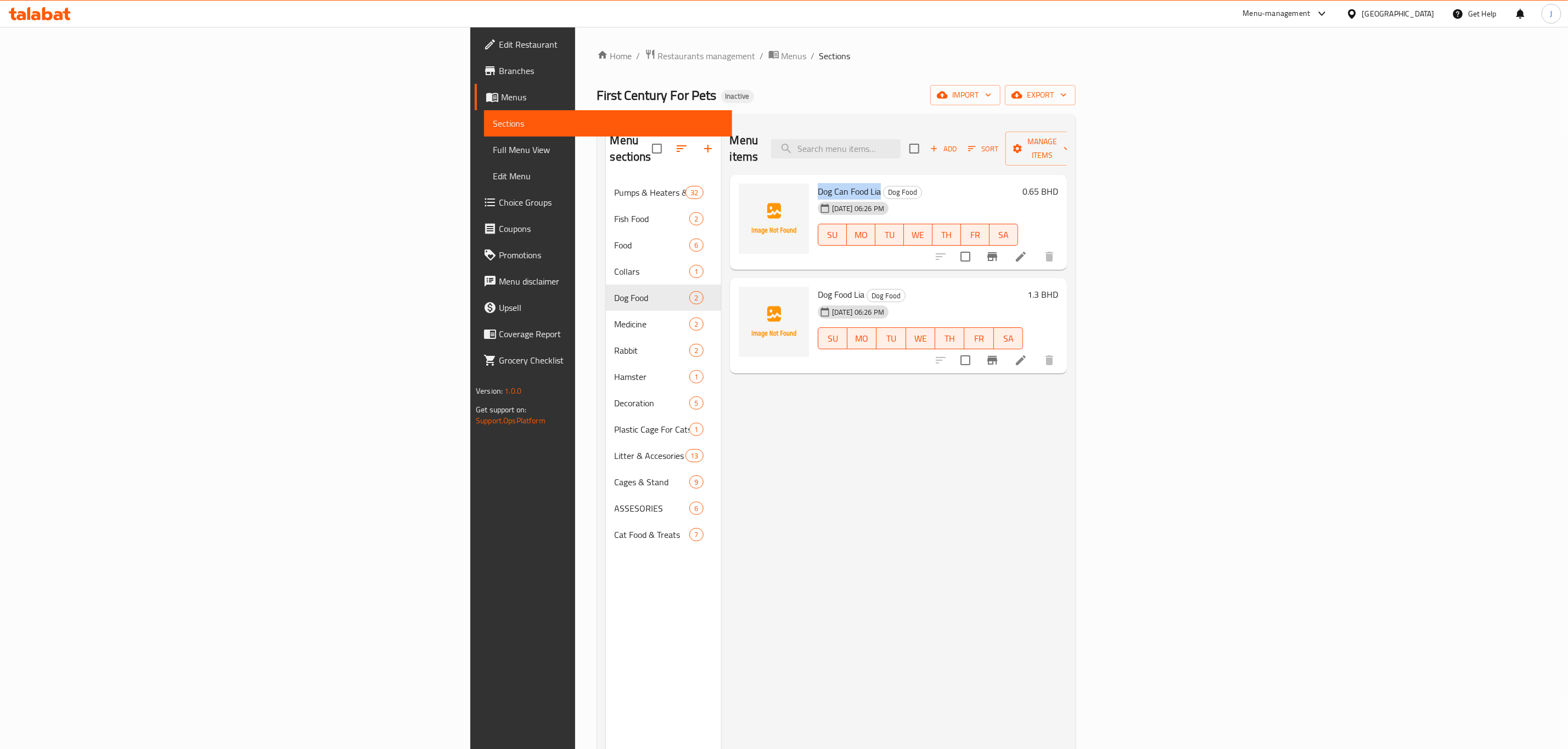
drag, startPoint x: 696, startPoint y: 173, endPoint x: 761, endPoint y: 173, distance: 65.0
click at [813, 179] on div "Dog Can Food Lia Dog Food [DATE] 06:26 PM SU MO TU WE TH FR SA" at bounding box center [917, 222] width 209 height 86
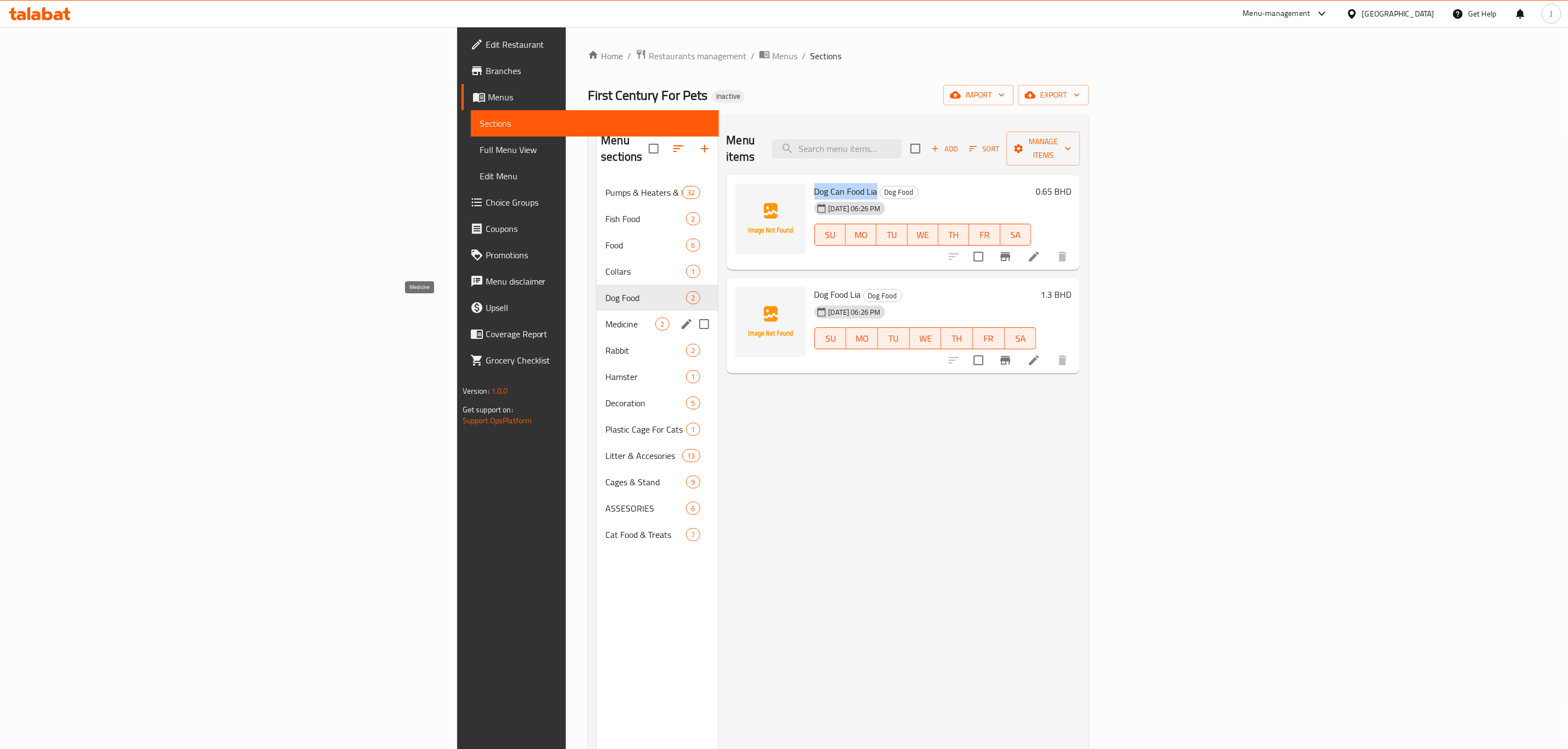
click at [605, 318] on span "Medicine" at bounding box center [630, 324] width 50 height 13
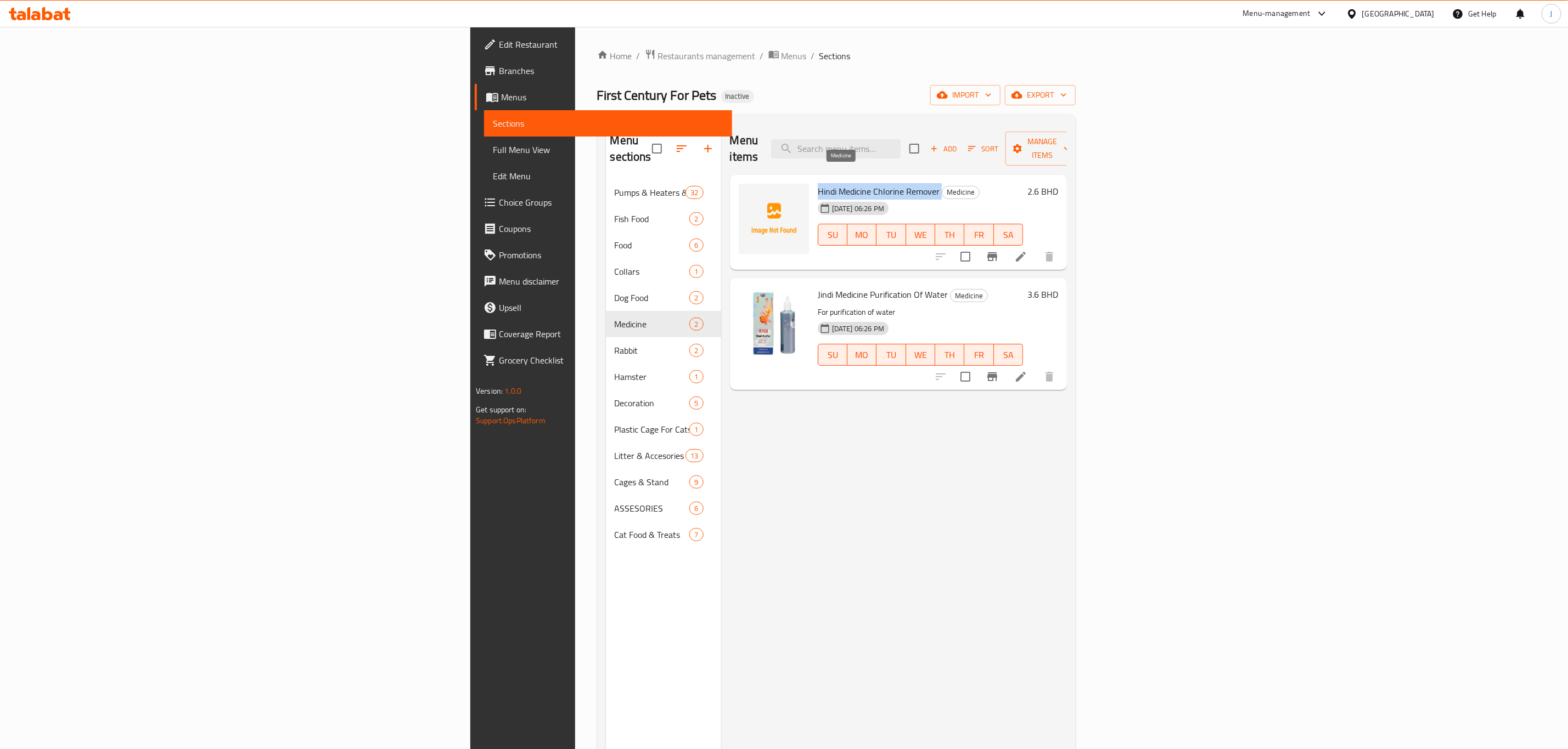
drag, startPoint x: 701, startPoint y: 171, endPoint x: 823, endPoint y: 175, distance: 122.1
click at [823, 183] on h6 "Hindi Medicine Chlorine Remover Medicine" at bounding box center [920, 191] width 205 height 16
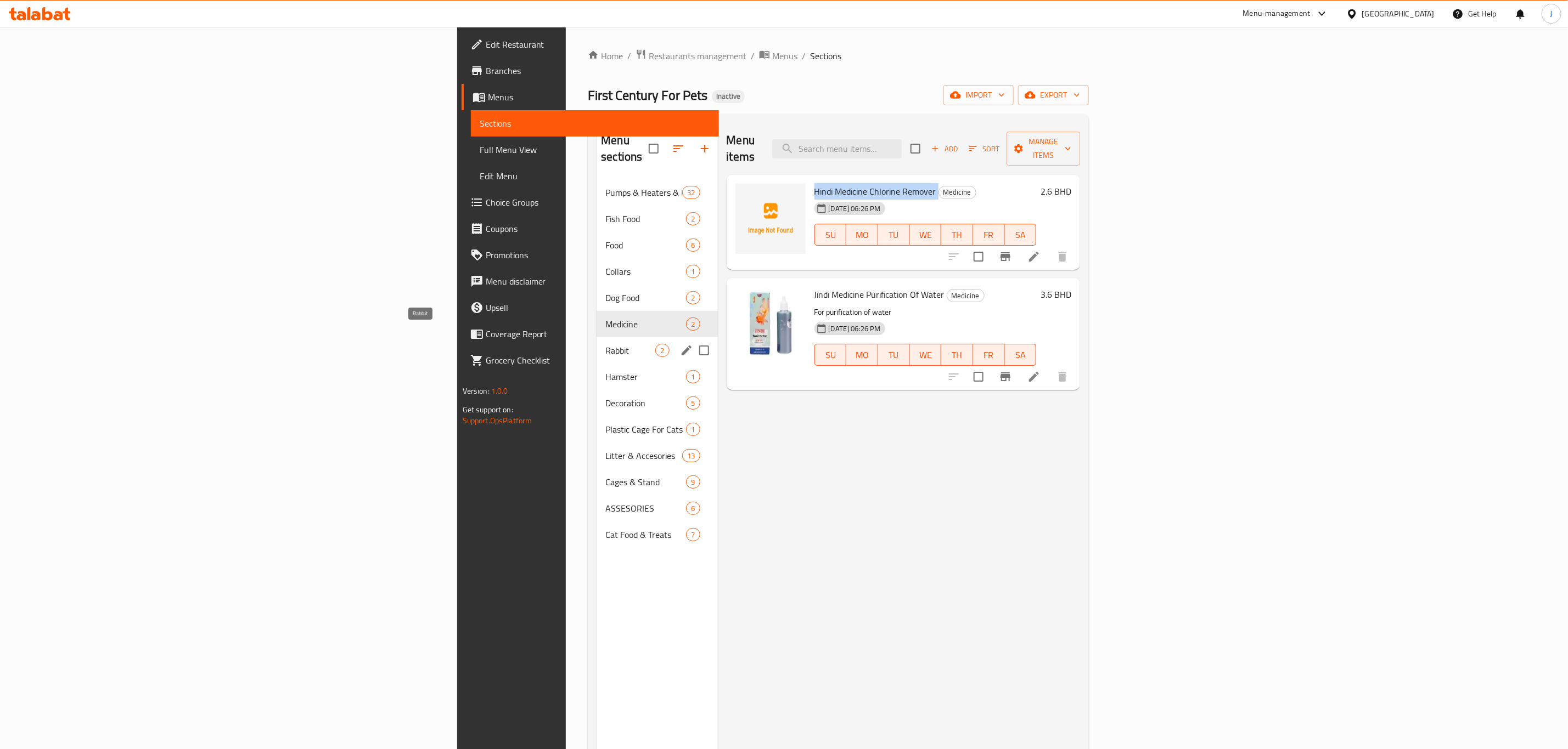
click at [605, 344] on span "Rabbit" at bounding box center [630, 350] width 50 height 13
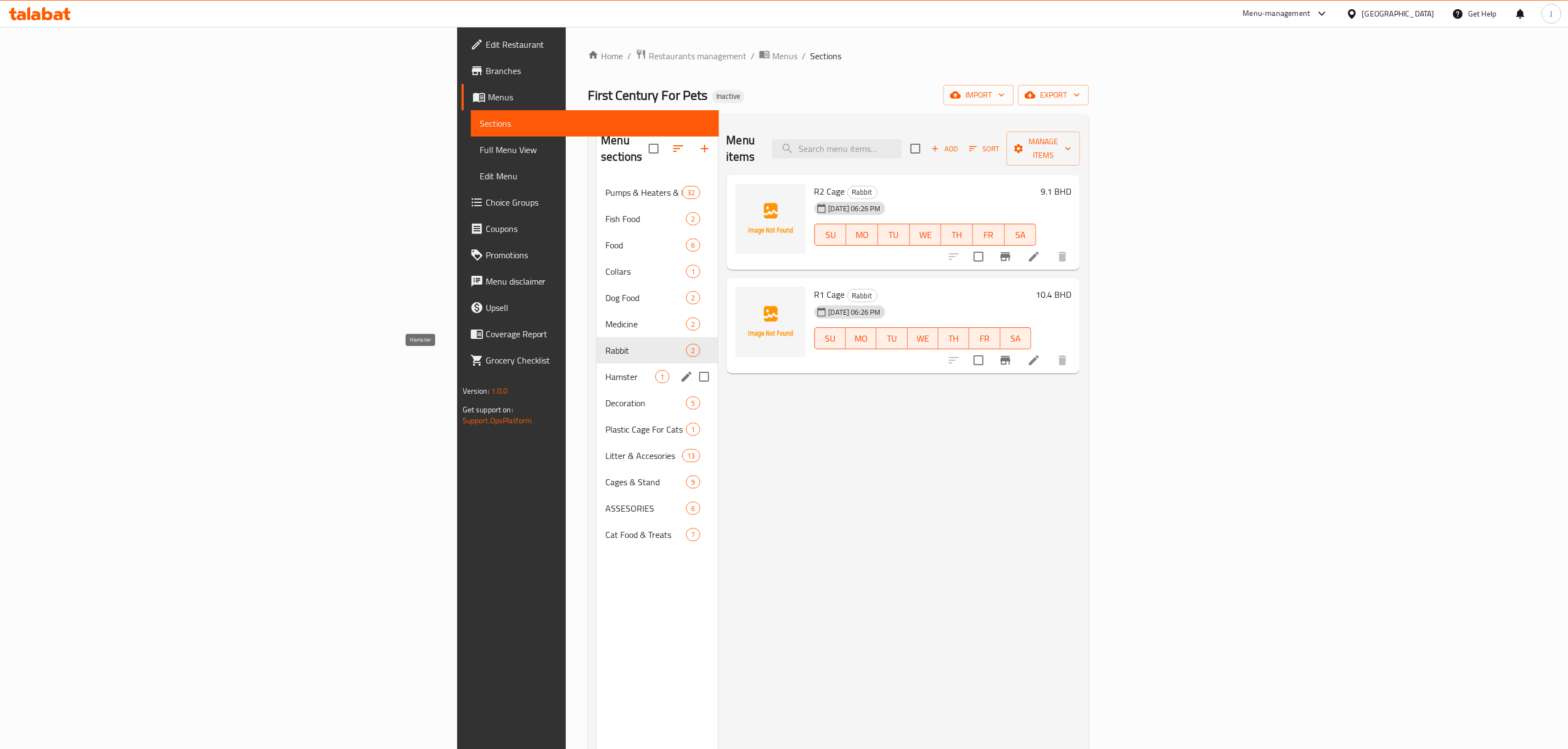
click at [605, 370] on span "Hamster" at bounding box center [630, 376] width 50 height 13
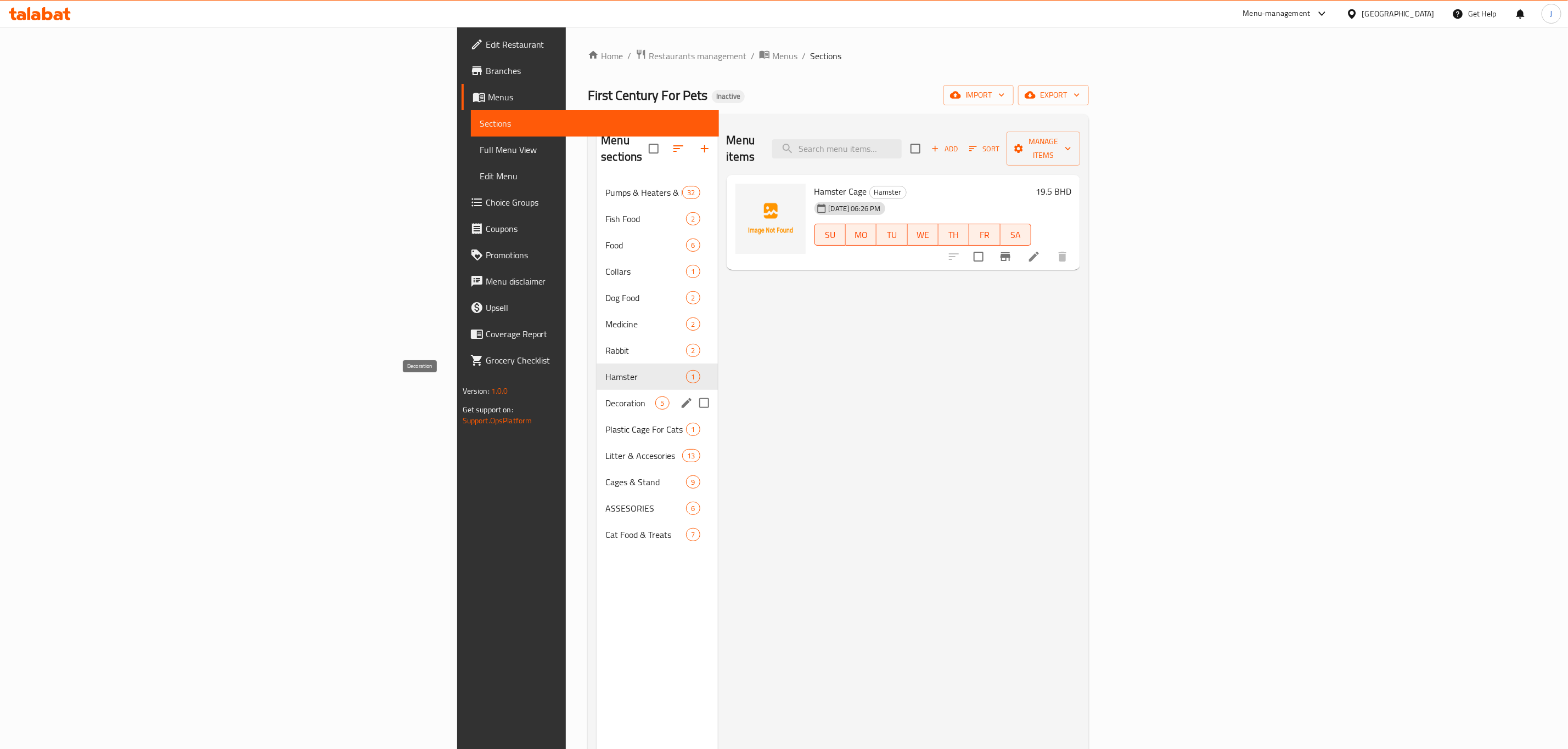
click at [605, 396] on span "Decoration" at bounding box center [630, 402] width 50 height 13
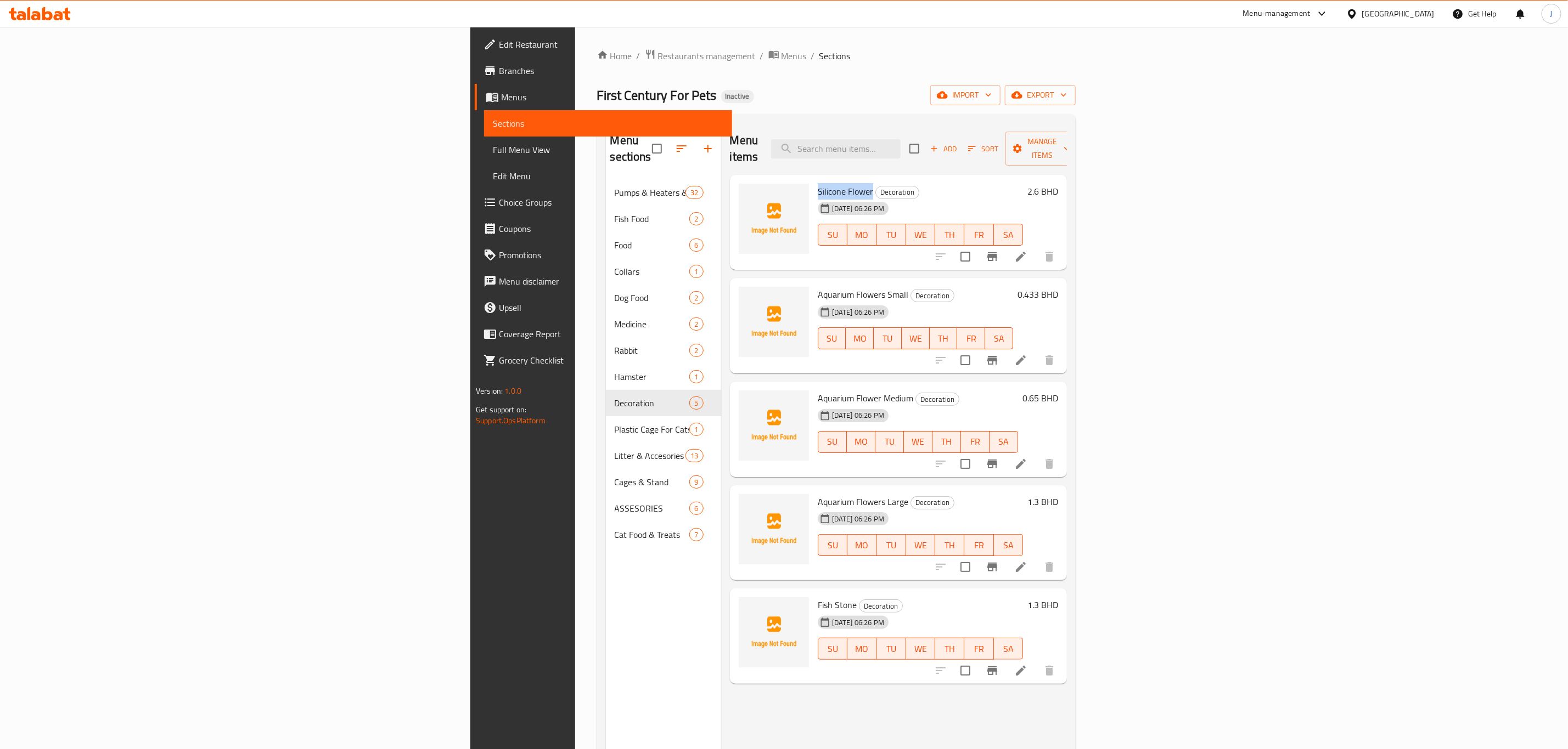
drag, startPoint x: 697, startPoint y: 173, endPoint x: 756, endPoint y: 176, distance: 59.1
click at [813, 179] on div "Silicone Flower Decoration [DATE] 06:26 PM SU MO TU WE TH FR SA" at bounding box center [920, 222] width 214 height 86
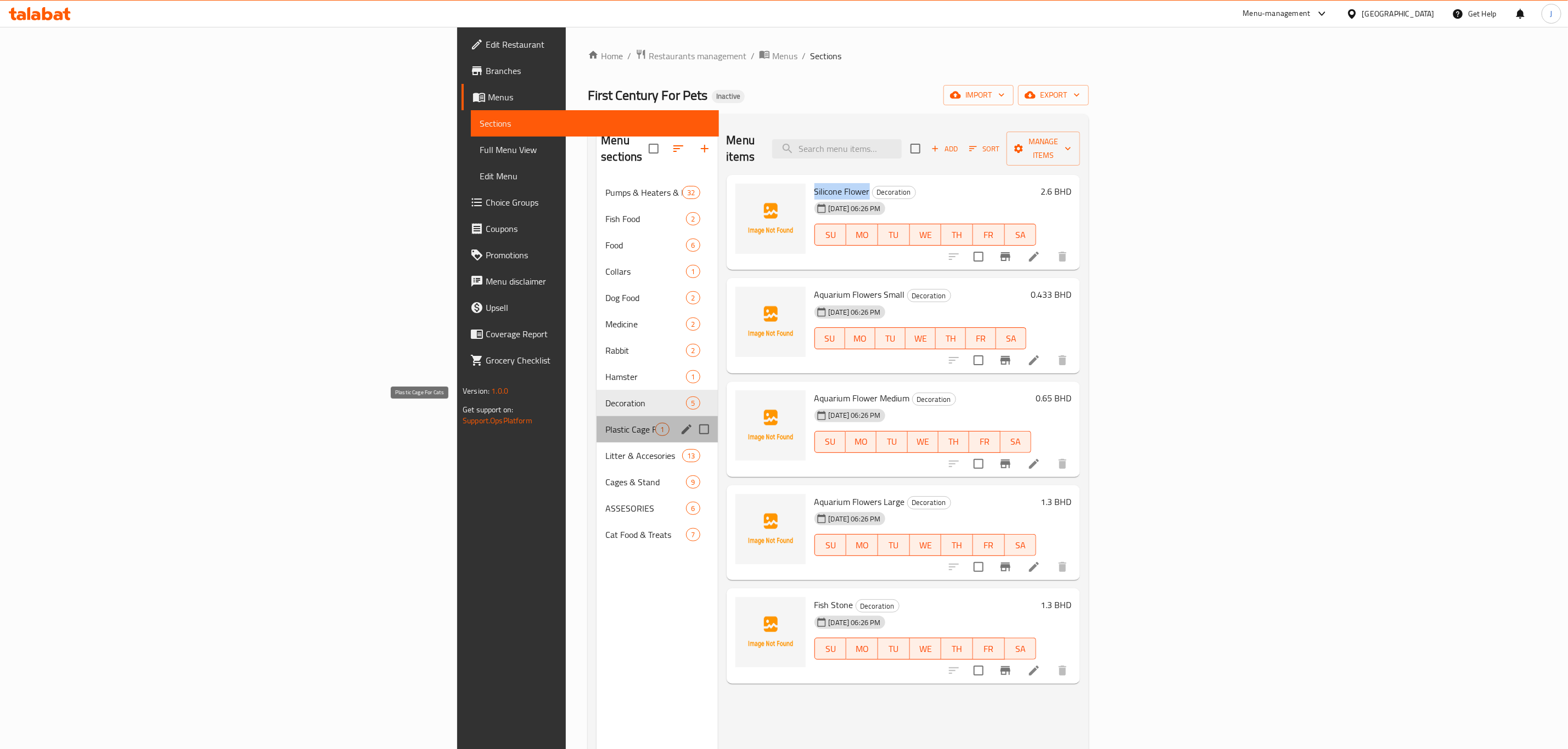
click at [605, 423] on span "Plastic Cage For Cats" at bounding box center [630, 429] width 50 height 13
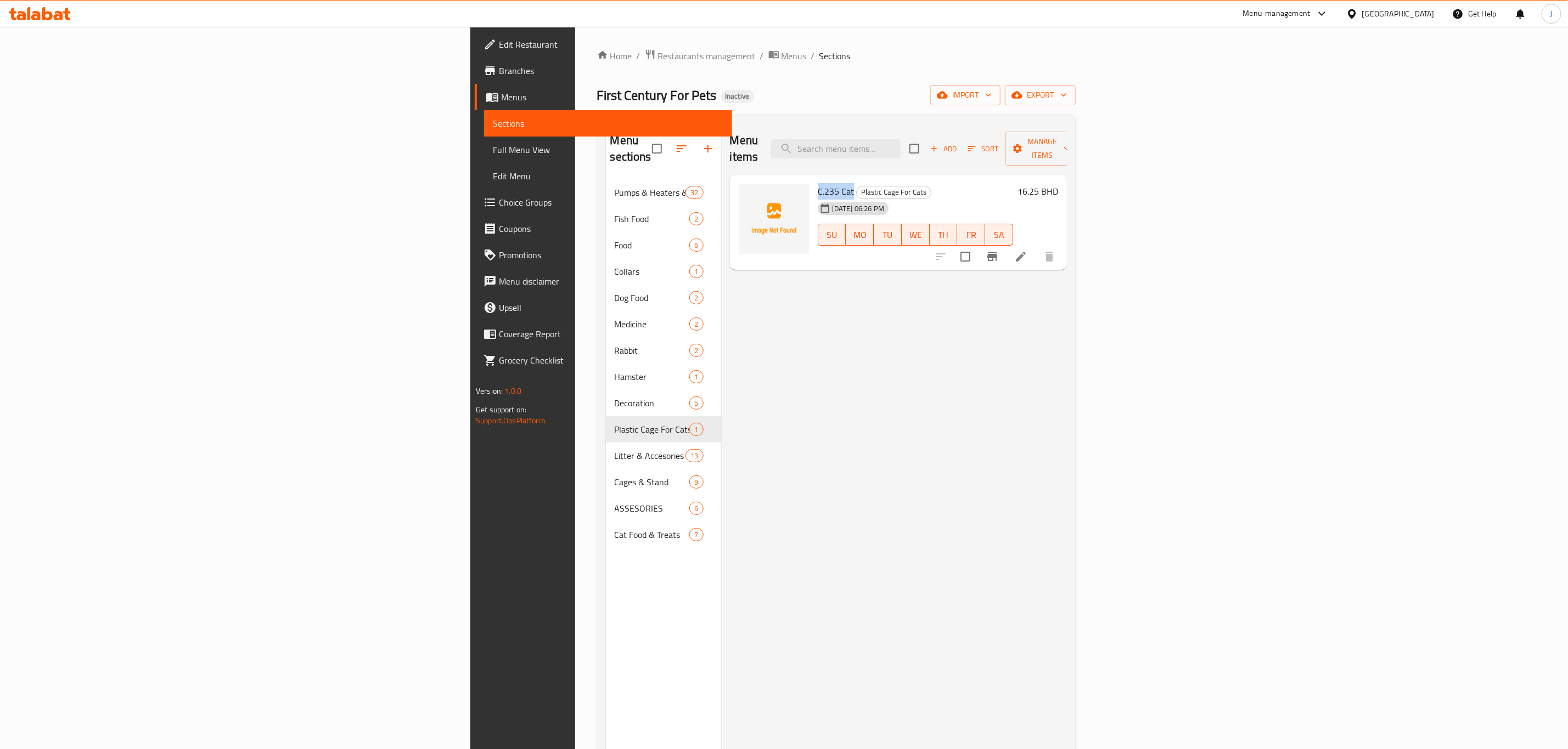
drag, startPoint x: 699, startPoint y: 173, endPoint x: 736, endPoint y: 176, distance: 37.1
click at [813, 179] on div "C.235 Cat Plastic Cage For Cats [DATE] 06:26 PM SU MO TU WE TH FR SA" at bounding box center [915, 222] width 204 height 86
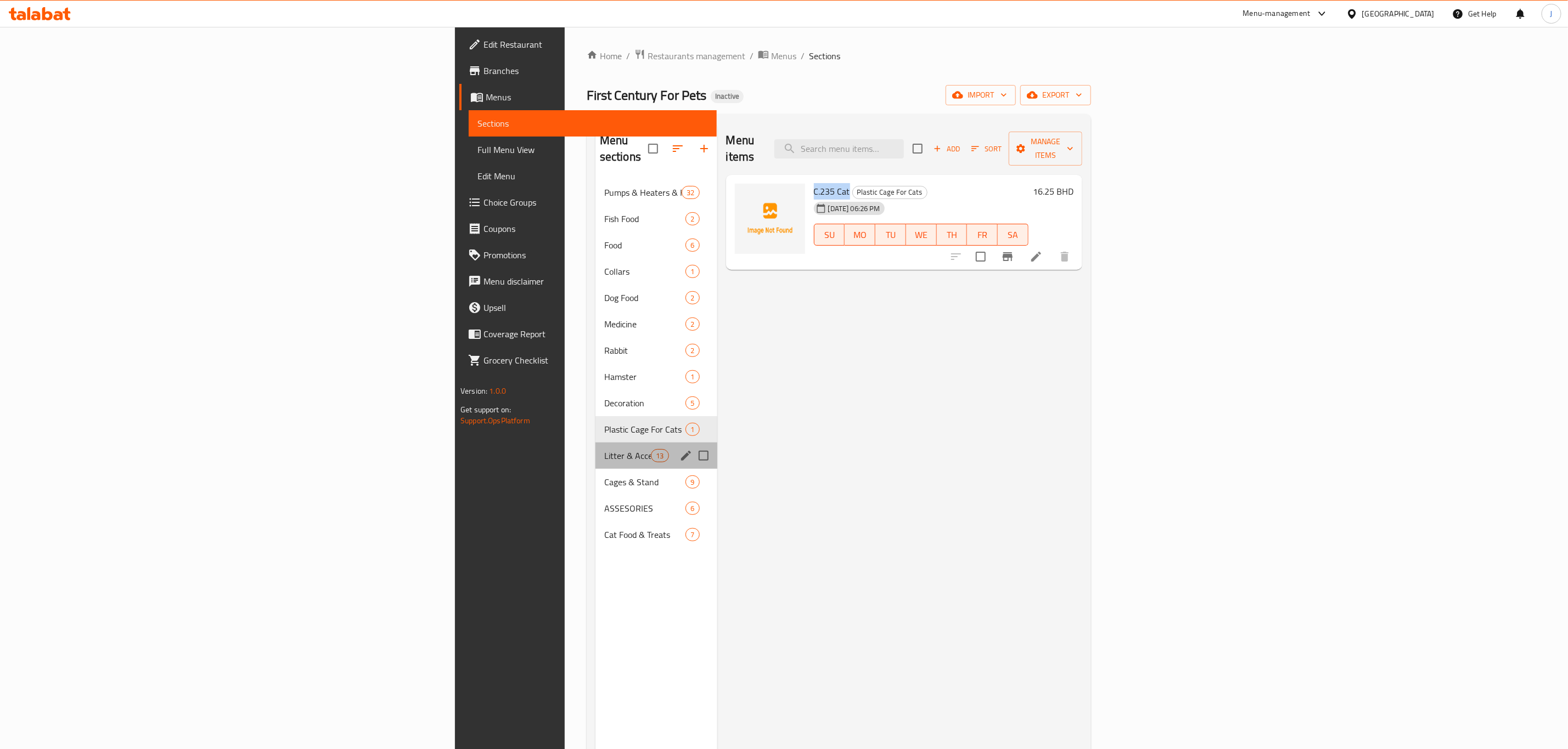
click at [596, 443] on div "Litter & Accesories 13" at bounding box center [656, 456] width 121 height 26
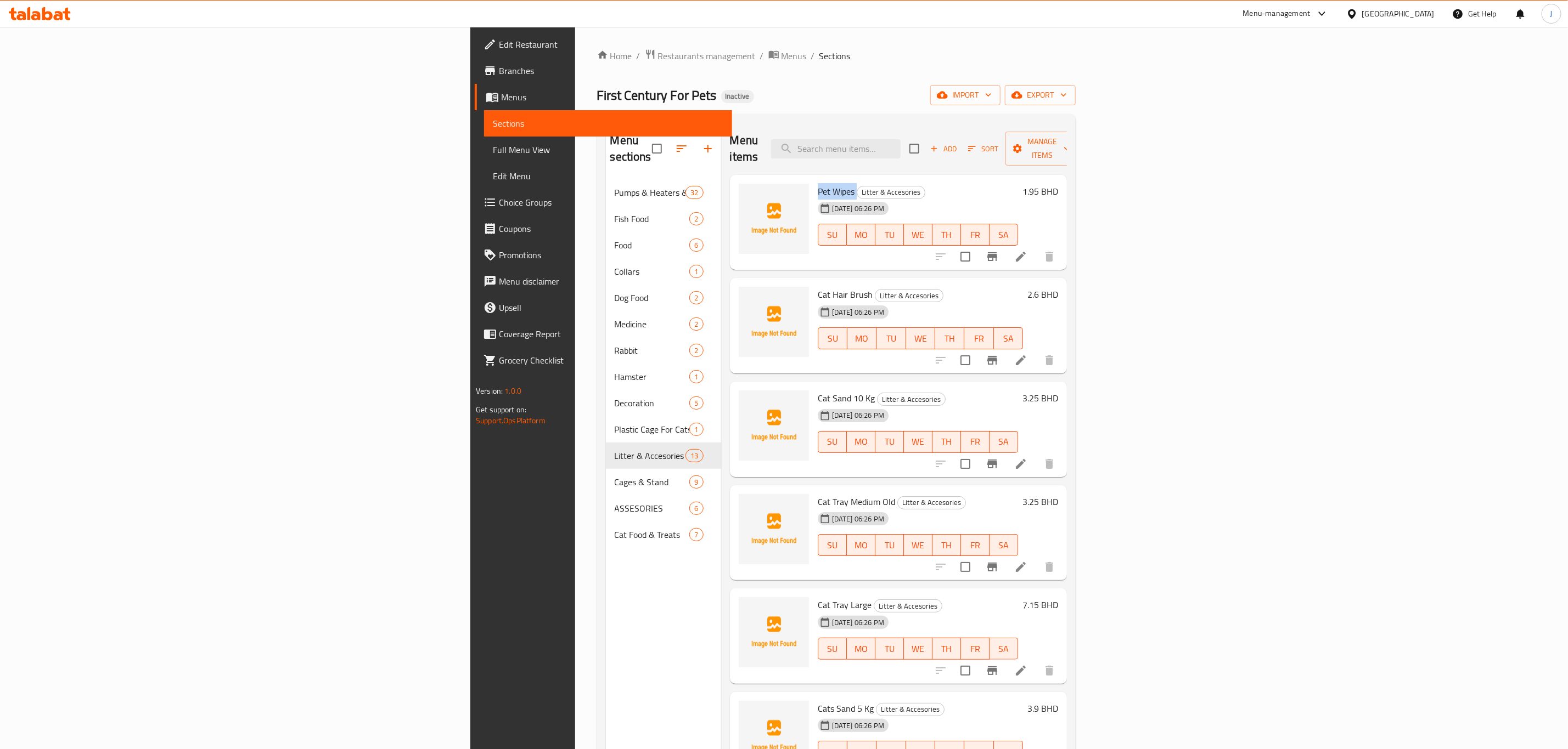
drag, startPoint x: 699, startPoint y: 172, endPoint x: 738, endPoint y: 176, distance: 39.2
click at [813, 179] on div "Pet Wipes Litter & Accesories [DATE] 06:26 PM SU MO TU WE TH FR SA" at bounding box center [917, 222] width 209 height 86
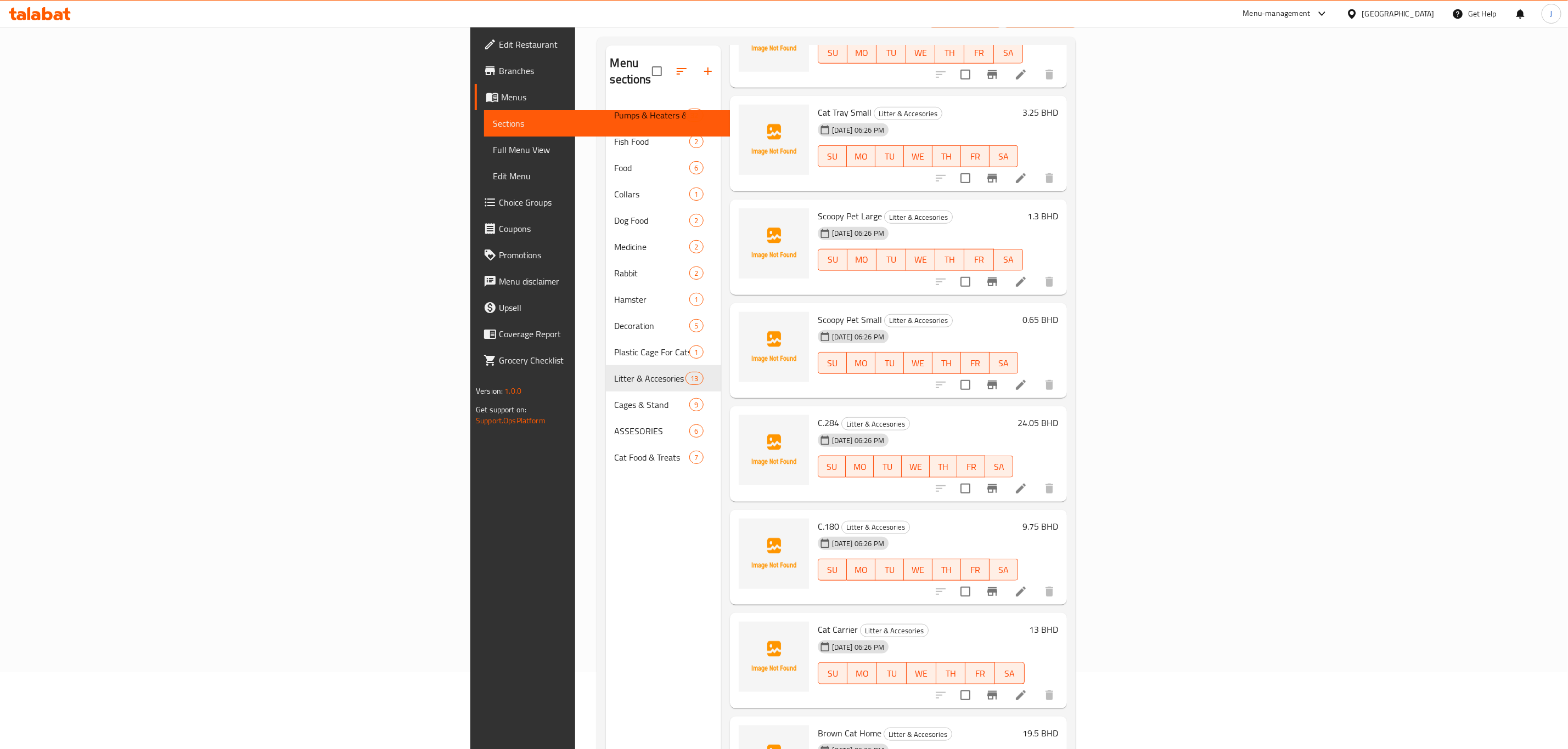
scroll to position [154, 0]
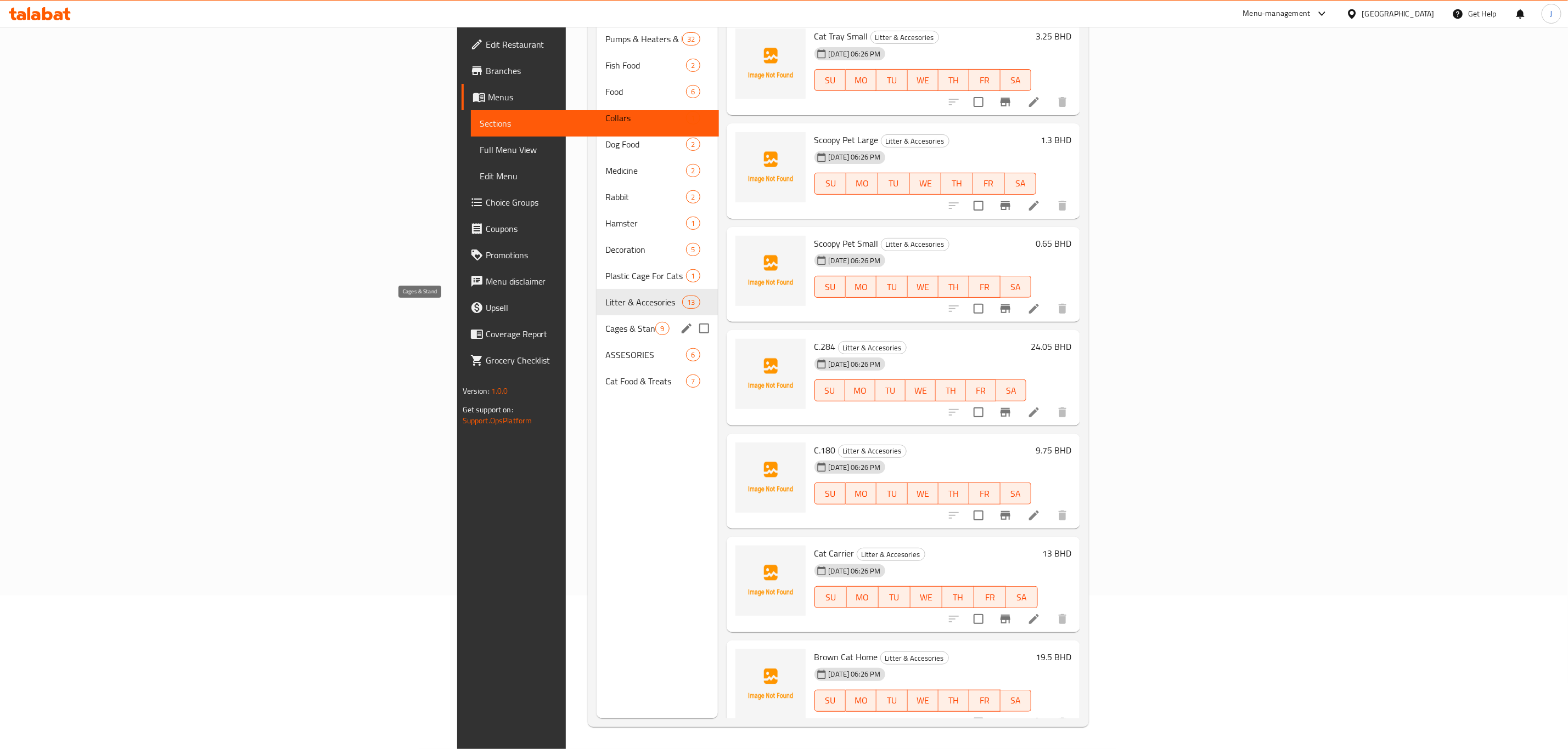
click at [605, 322] on span "Cages & Stand" at bounding box center [630, 328] width 50 height 13
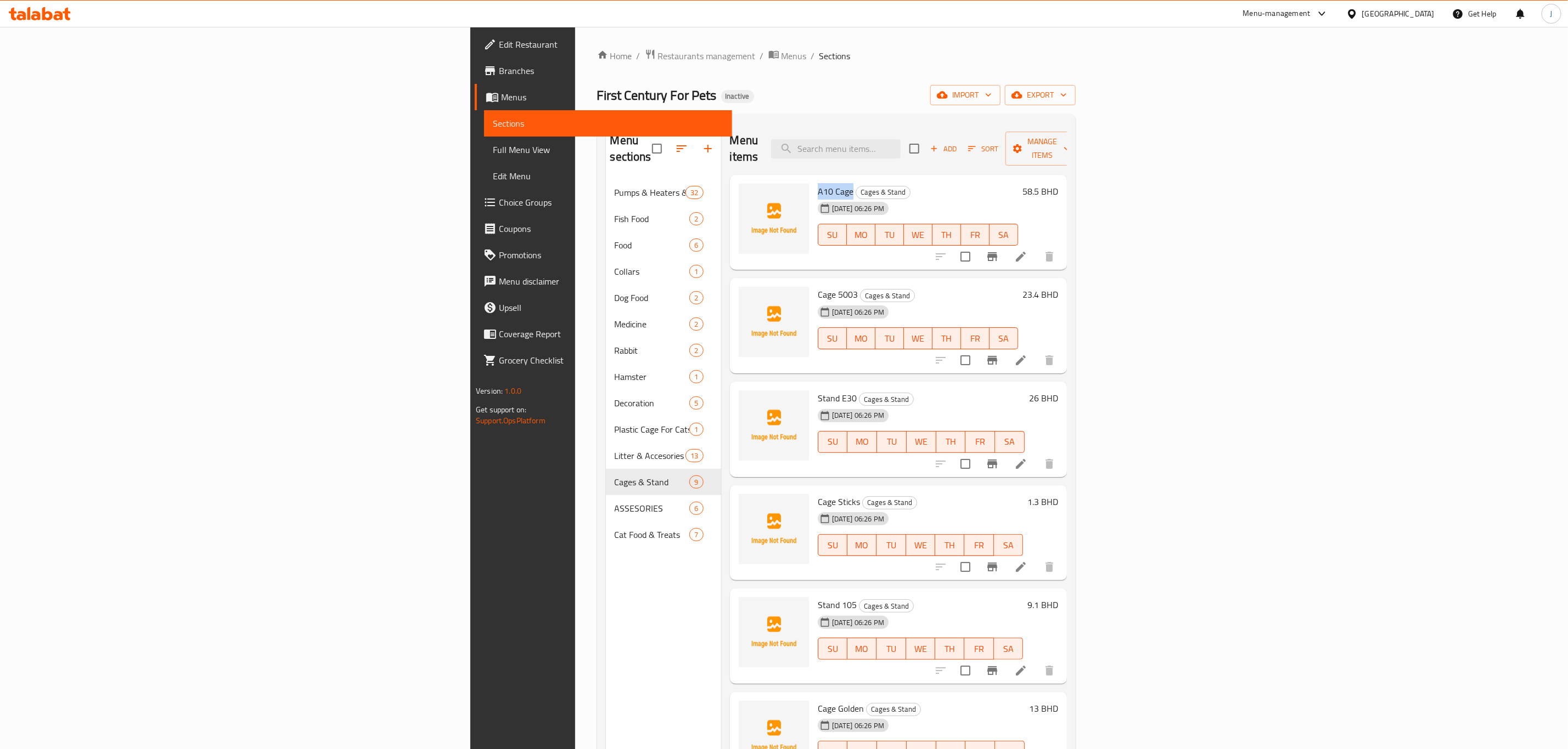
drag, startPoint x: 698, startPoint y: 175, endPoint x: 733, endPoint y: 178, distance: 35.1
click at [813, 179] on div "A10 Cage Cages & Stand [DATE] 06:26 PM SU MO TU WE TH FR SA" at bounding box center [917, 222] width 209 height 86
drag, startPoint x: 701, startPoint y: 275, endPoint x: 737, endPoint y: 275, distance: 36.0
click at [818, 286] on span "Cage 5003" at bounding box center [838, 294] width 40 height 17
click at [818, 390] on span "Stand E30" at bounding box center [837, 398] width 39 height 17
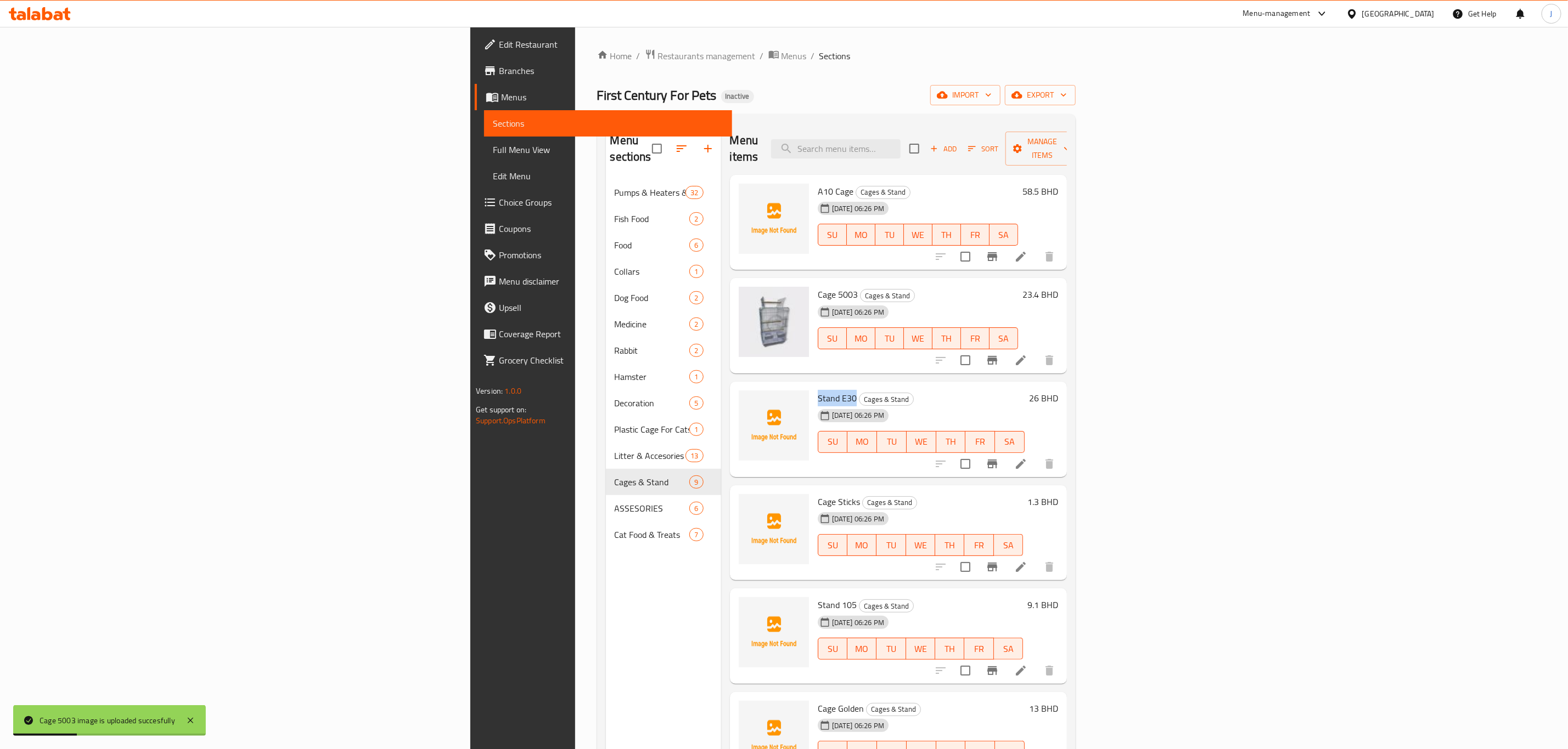
drag, startPoint x: 697, startPoint y: 379, endPoint x: 736, endPoint y: 385, distance: 39.5
click at [813, 386] on div "Stand E30 Cages & Stand [DATE] 06:26 PM SU MO TU WE TH FR SA" at bounding box center [921, 429] width 216 height 86
drag, startPoint x: 696, startPoint y: 484, endPoint x: 740, endPoint y: 486, distance: 44.0
click at [813, 490] on div "Cage Sticks Cages & Stand [DATE] 06:26 PM SU MO TU WE TH FR SA" at bounding box center [920, 533] width 214 height 86
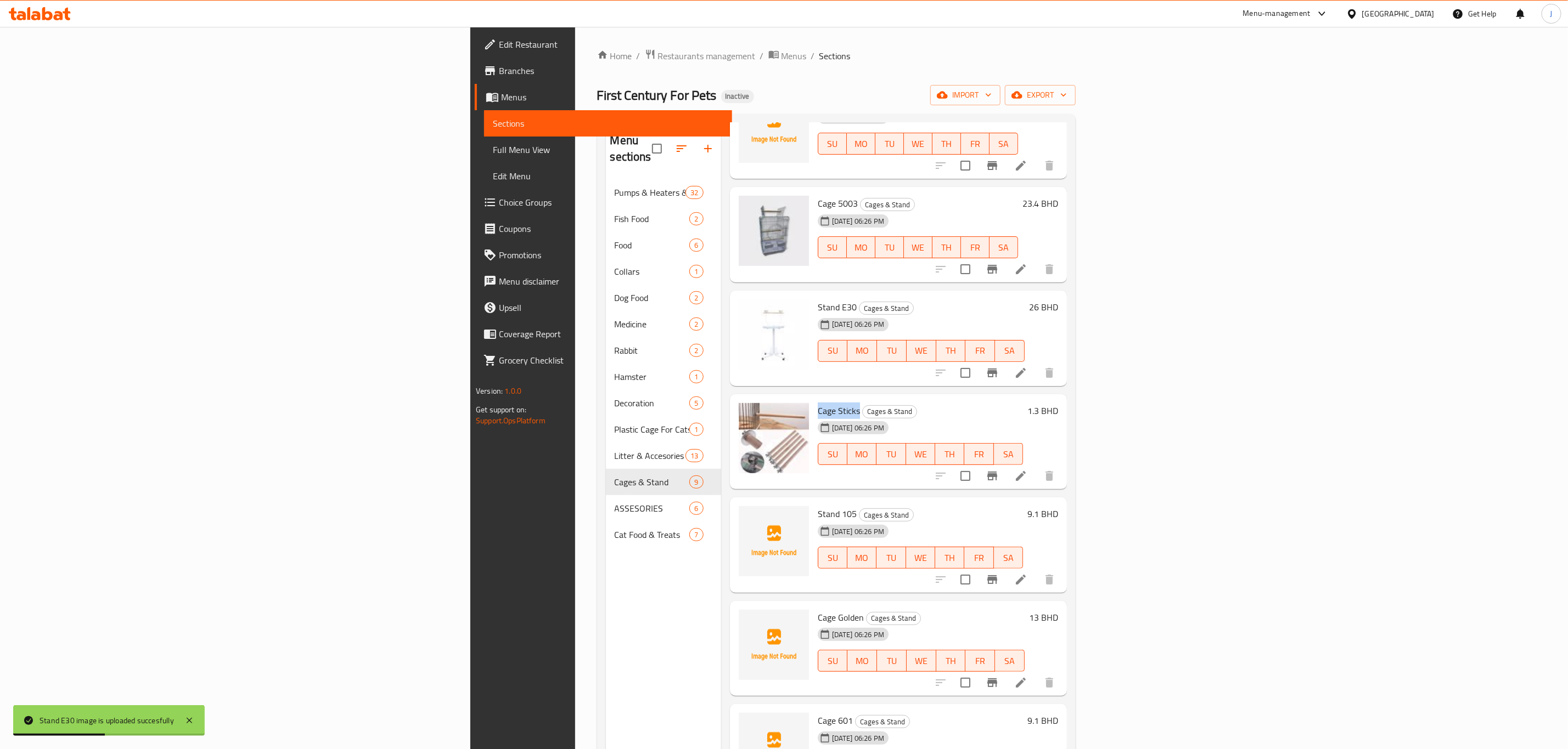
scroll to position [164, 0]
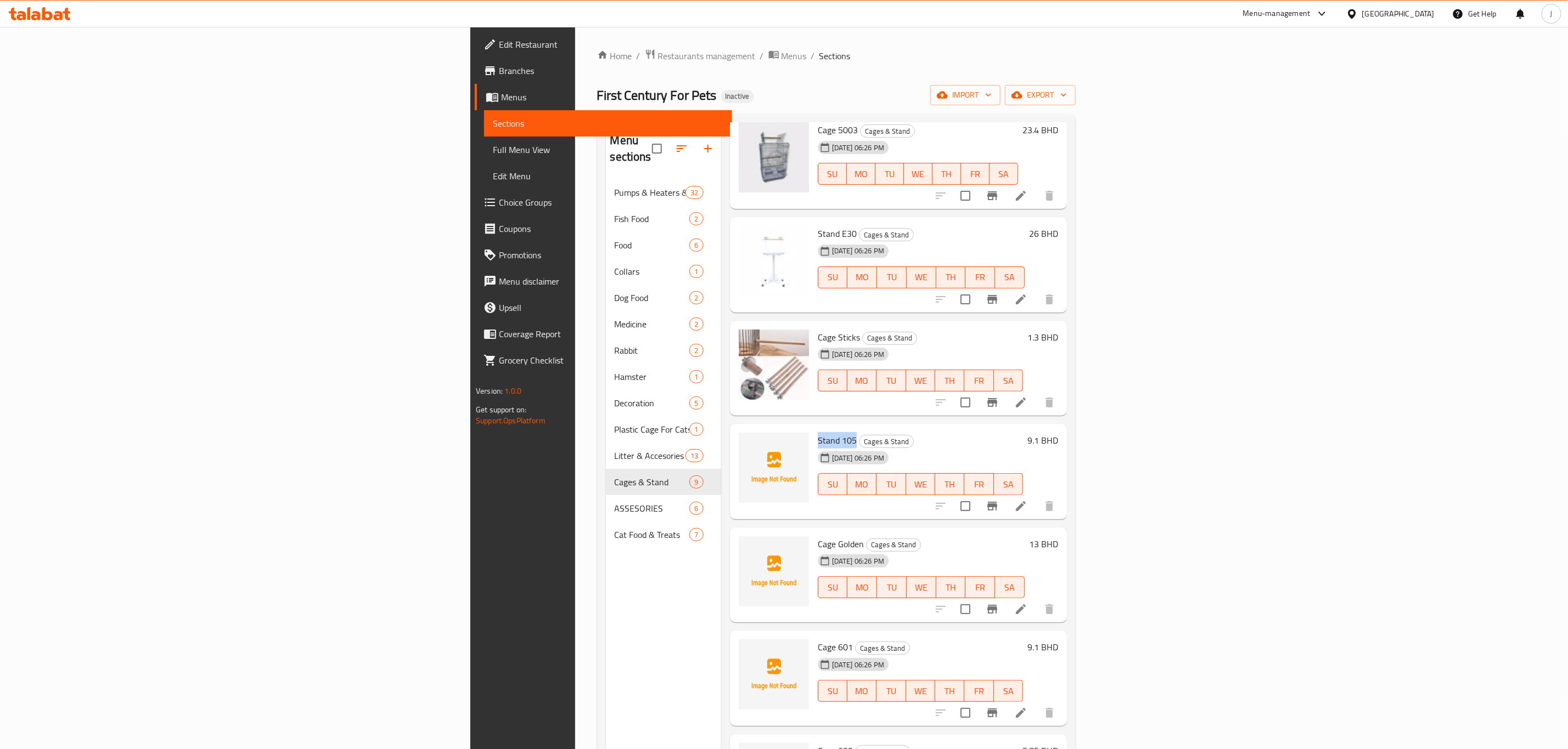
drag, startPoint x: 698, startPoint y: 420, endPoint x: 736, endPoint y: 423, distance: 38.1
click at [813, 429] on div "Stand 105 Cages & Stand [DATE] 06:26 PM SU MO TU WE TH FR SA" at bounding box center [920, 471] width 214 height 86
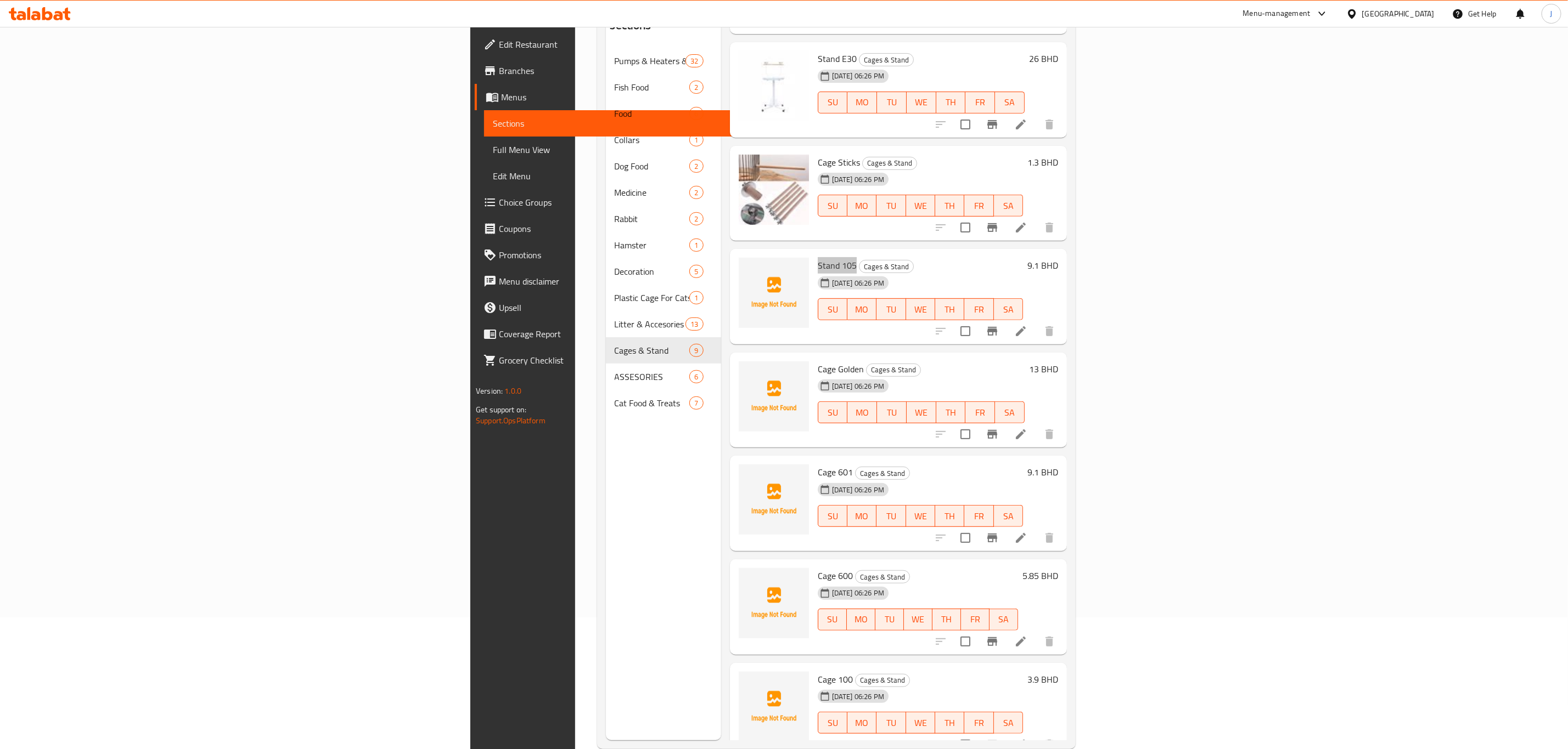
scroll to position [154, 0]
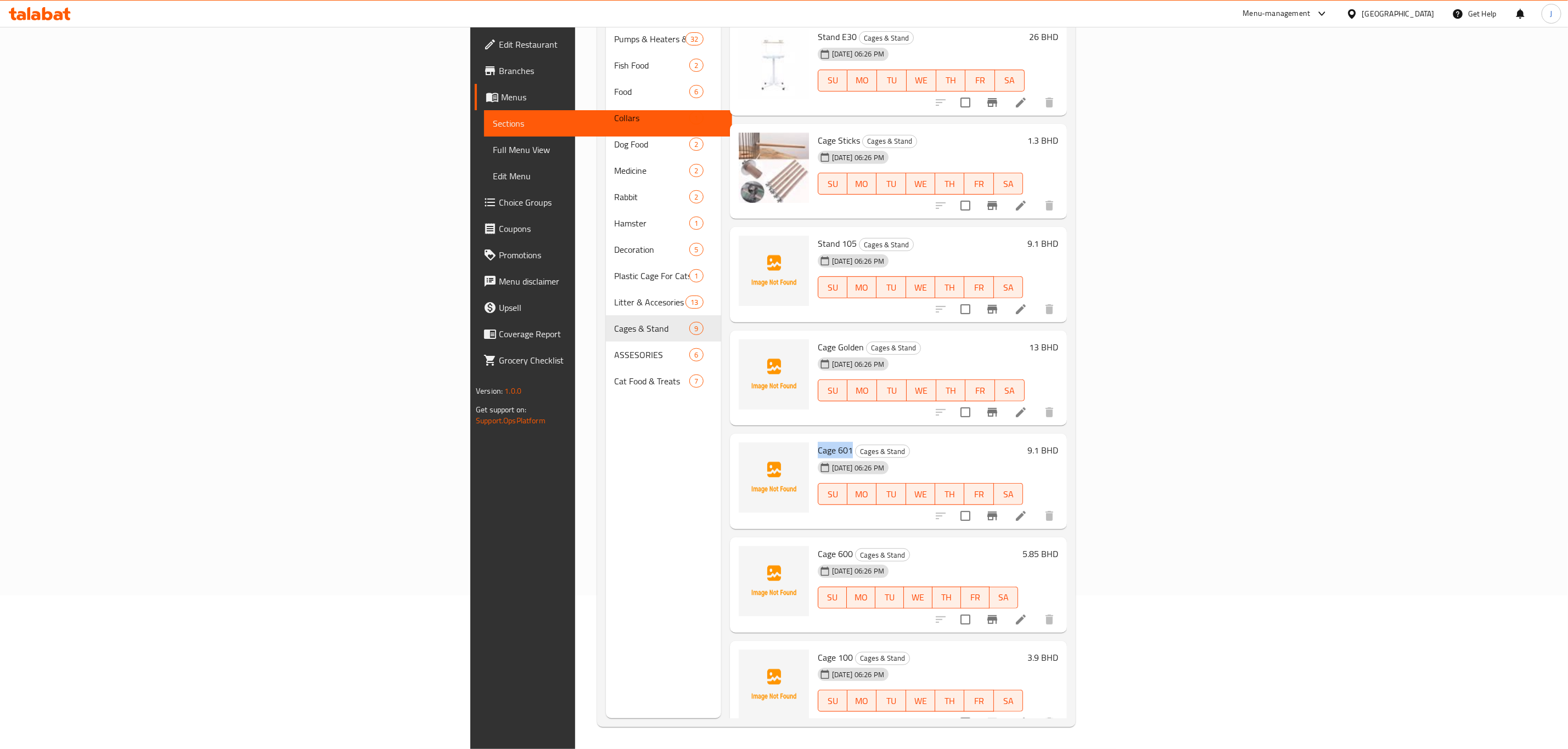
drag, startPoint x: 700, startPoint y: 435, endPoint x: 735, endPoint y: 435, distance: 35.0
click at [818, 443] on h6 "Cage 601 Cages & Stand" at bounding box center [920, 450] width 205 height 16
drag, startPoint x: 697, startPoint y: 539, endPoint x: 735, endPoint y: 535, distance: 38.2
click at [813, 542] on div "Cage 600 Cages & Stand [DATE] 06:26 PM SU MO TU WE TH FR SA" at bounding box center [917, 585] width 209 height 86
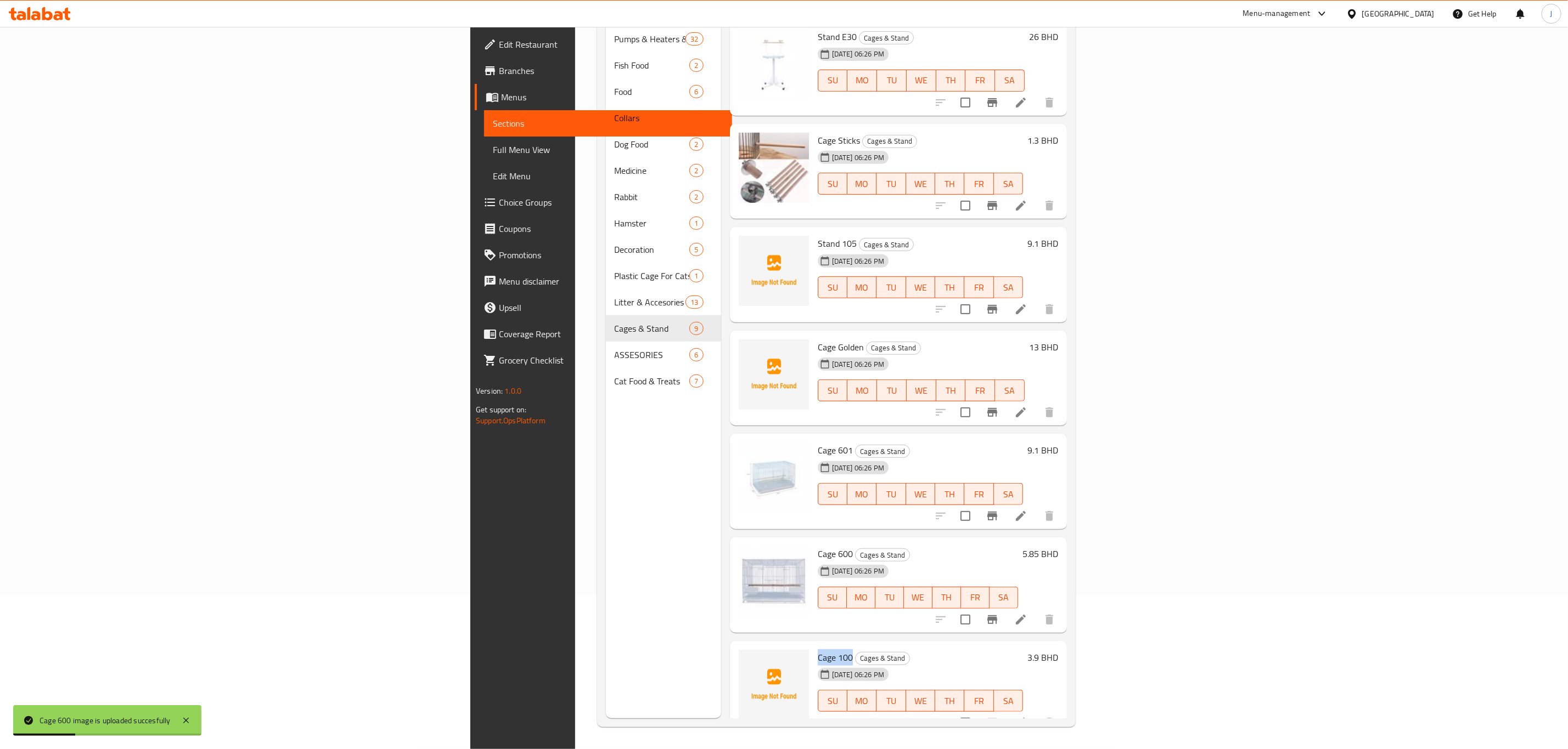
drag, startPoint x: 696, startPoint y: 636, endPoint x: 735, endPoint y: 636, distance: 39.0
click at [813, 646] on div "Cage 100 Cages & Stand [DATE] 06:26 PM SU MO TU WE TH FR SA" at bounding box center [920, 689] width 214 height 86
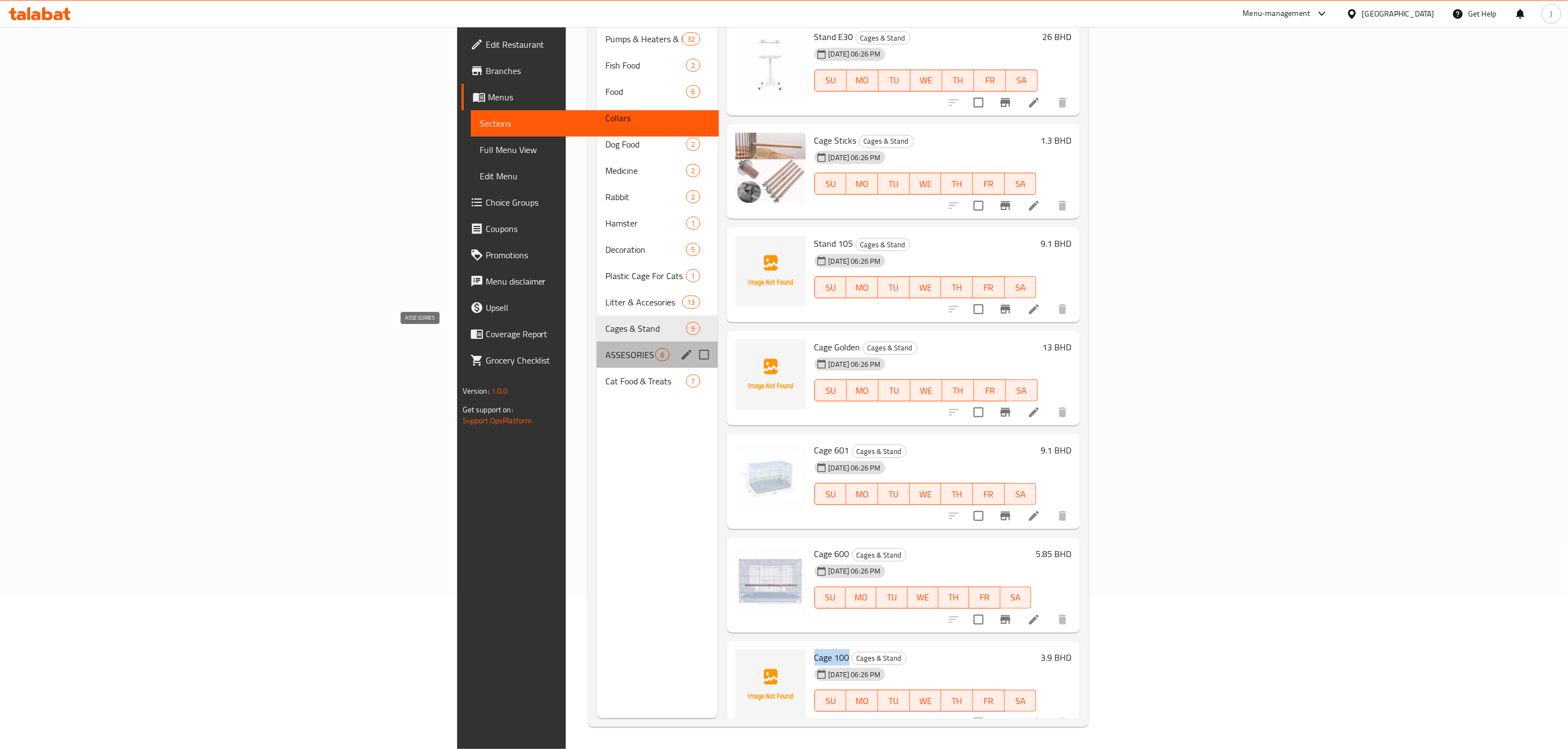
click at [605, 348] on span "ASSESORIES" at bounding box center [630, 354] width 50 height 13
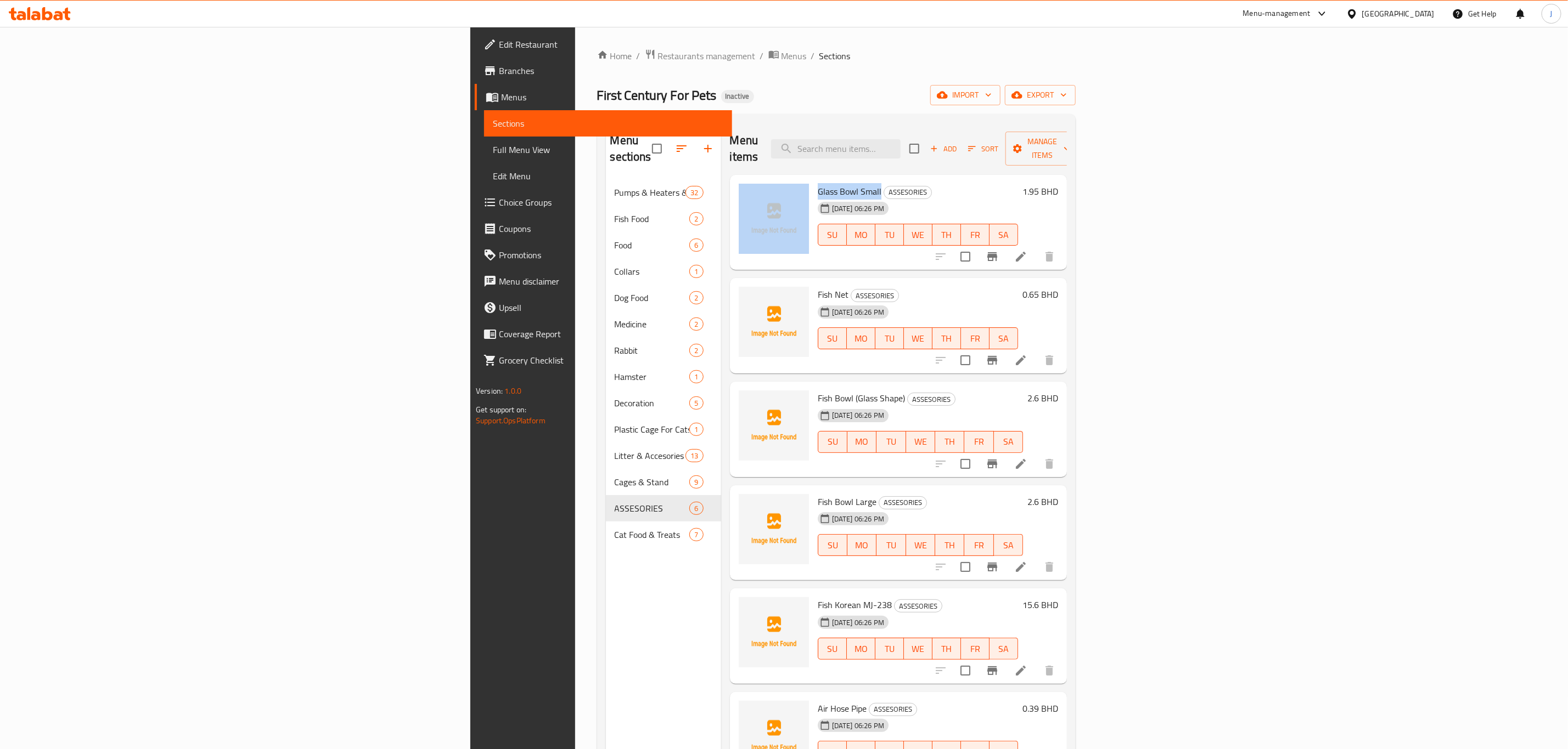
drag, startPoint x: 694, startPoint y: 175, endPoint x: 763, endPoint y: 180, distance: 69.2
click at [763, 180] on div "Glass Bowl Small ASSESORIES [DATE] 06:26 PM SU MO TU WE TH FR SA 1.95 BHD" at bounding box center [899, 222] width 328 height 86
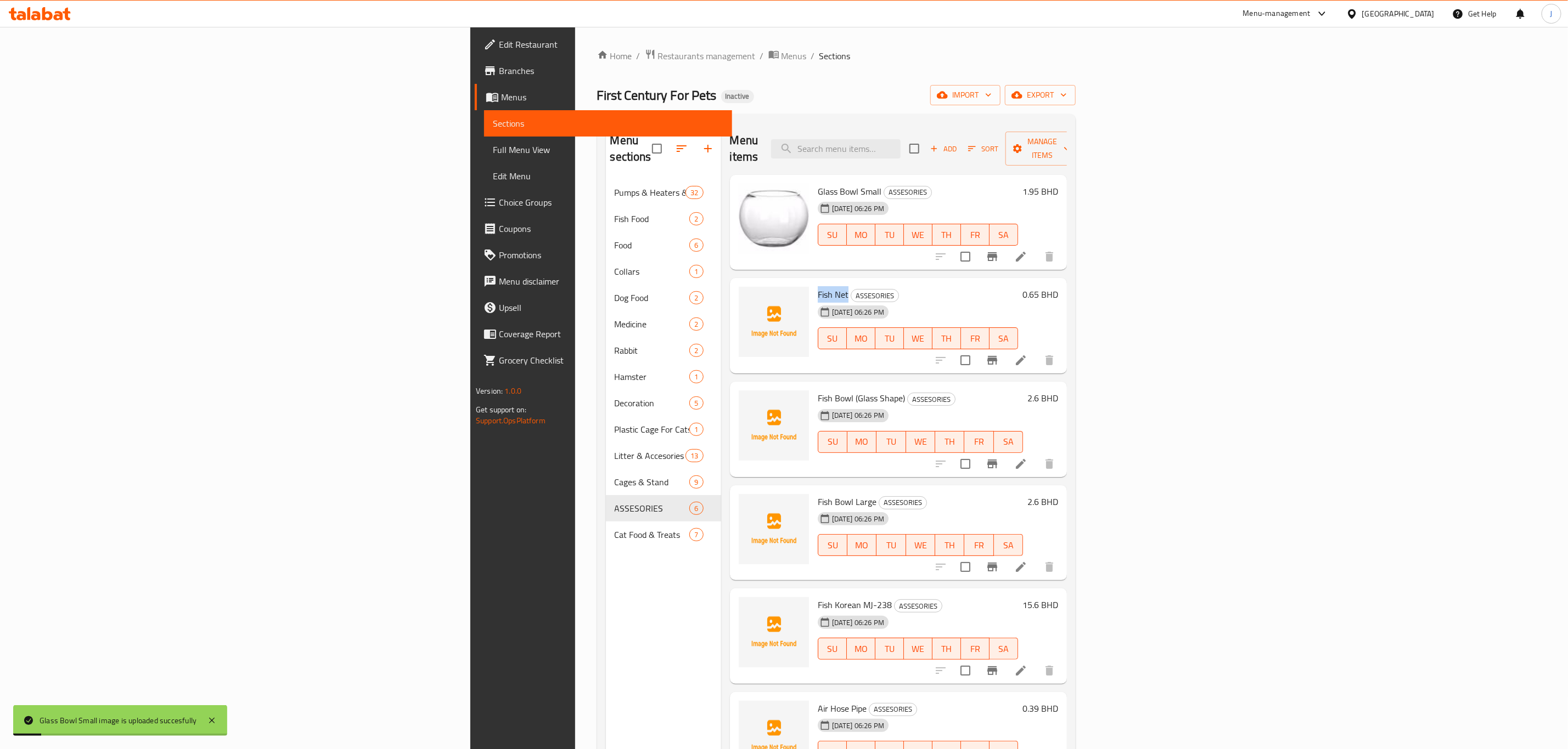
drag, startPoint x: 701, startPoint y: 277, endPoint x: 730, endPoint y: 277, distance: 29.0
click at [818, 286] on span "Fish Net" at bounding box center [832, 294] width 31 height 17
drag, startPoint x: 701, startPoint y: 374, endPoint x: 788, endPoint y: 382, distance: 87.4
click at [818, 390] on h6 "Fish Bowl (Glass Shape) ASSESORIES" at bounding box center [920, 398] width 205 height 16
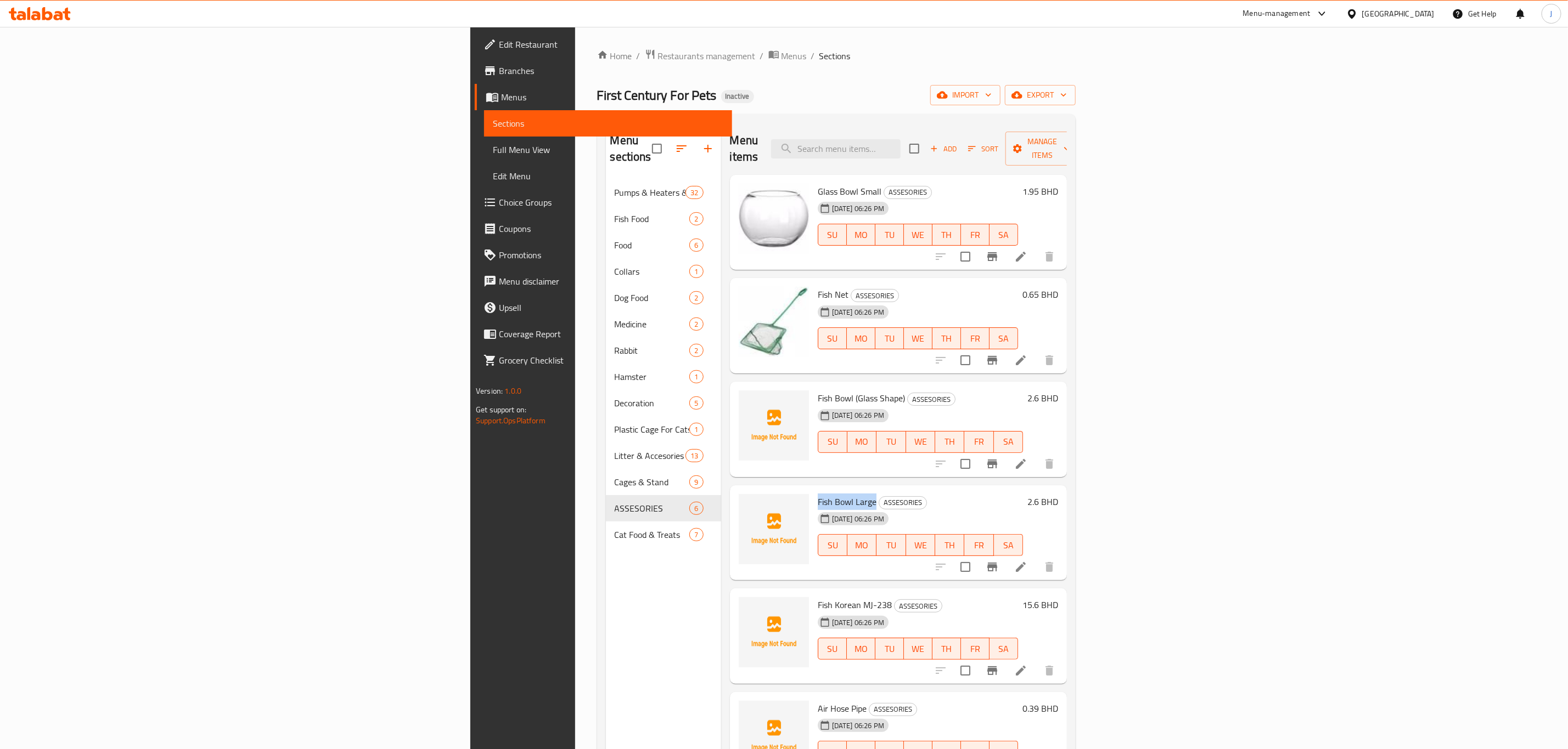
drag, startPoint x: 696, startPoint y: 484, endPoint x: 757, endPoint y: 488, distance: 61.1
click at [813, 490] on div "Fish Bowl Large ASSESORIES [DATE] 06:26 PM SU MO TU WE TH FR SA" at bounding box center [920, 533] width 214 height 86
drag, startPoint x: 700, startPoint y: 589, endPoint x: 772, endPoint y: 585, distance: 72.1
click at [818, 597] on span "Fish Korean MJ-238" at bounding box center [854, 605] width 74 height 17
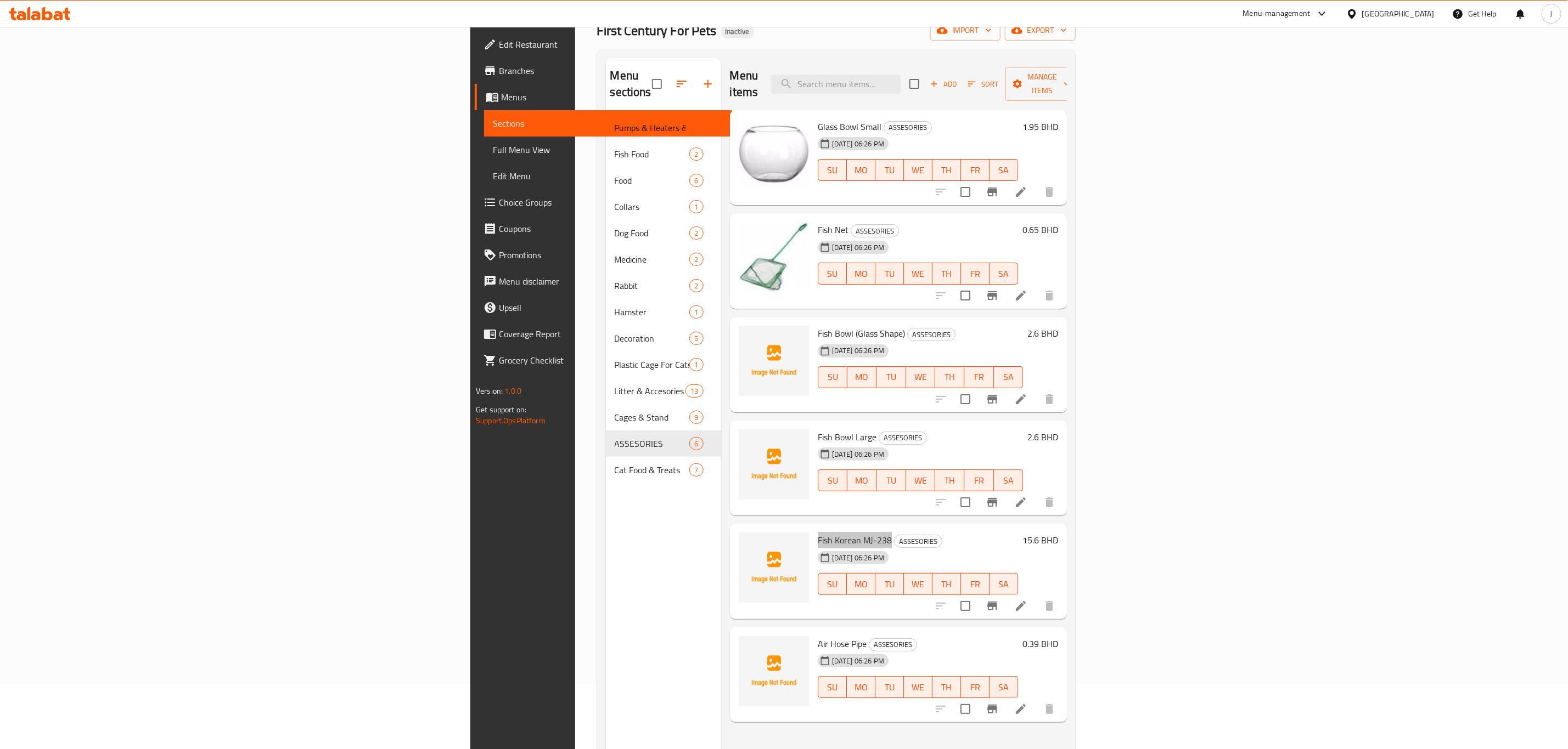
scroll to position [154, 0]
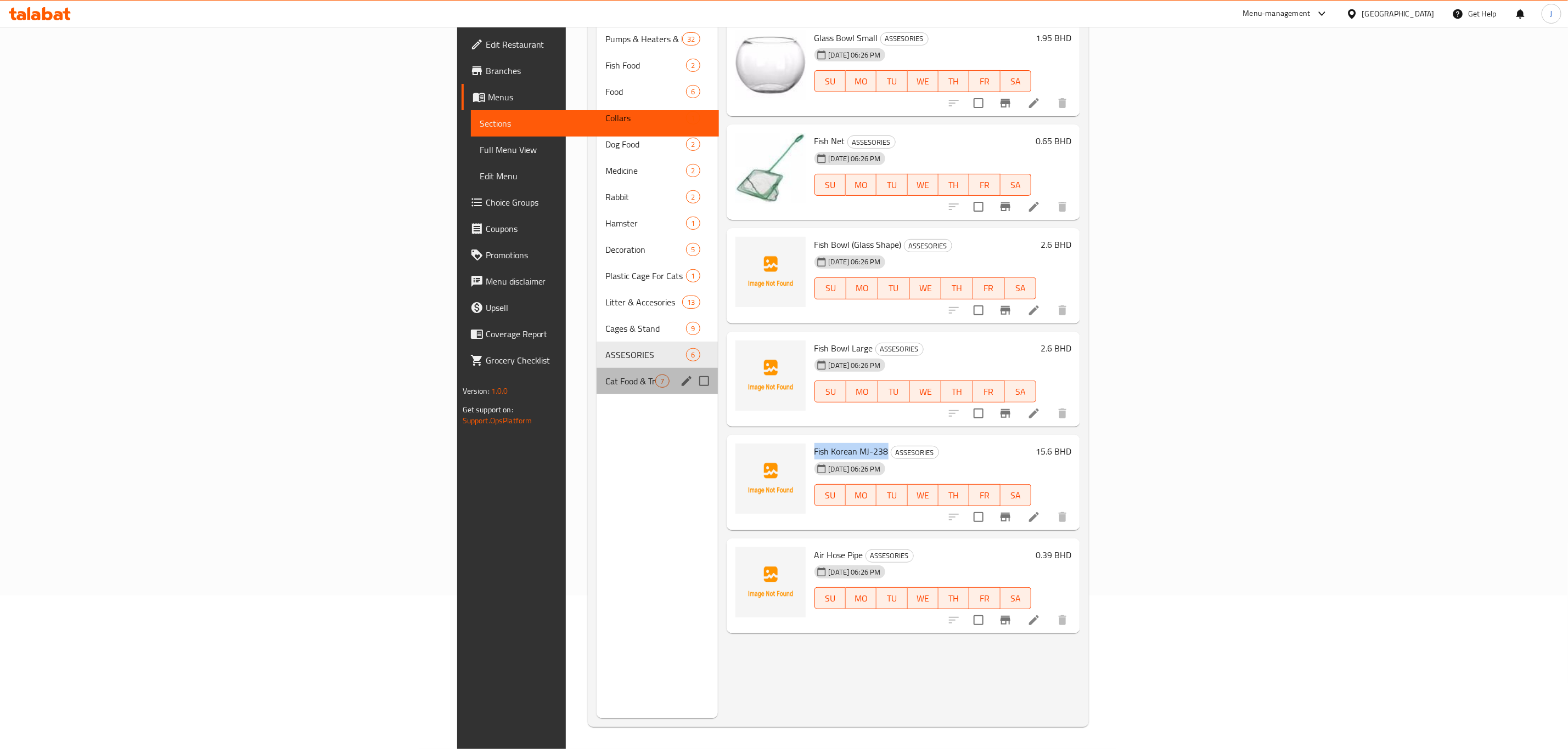
click at [597, 374] on div "Cat Food & Treats 7" at bounding box center [657, 381] width 121 height 26
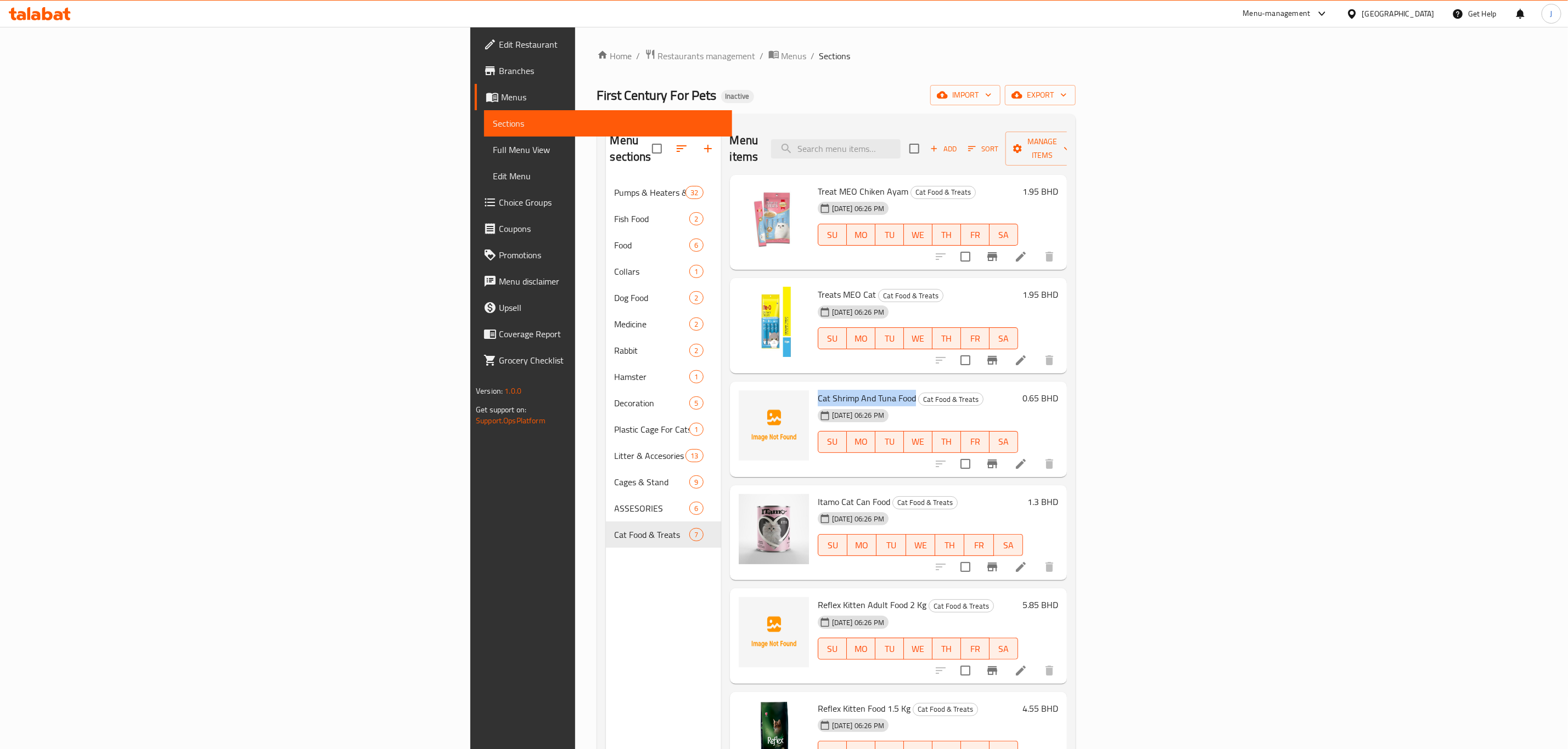
drag, startPoint x: 699, startPoint y: 377, endPoint x: 796, endPoint y: 379, distance: 97.0
click at [813, 386] on div "Cat Shrimp And Tuna Food Cat Food & Treats [DATE] 06:26 PM SU MO TU WE TH FR SA" at bounding box center [917, 429] width 209 height 86
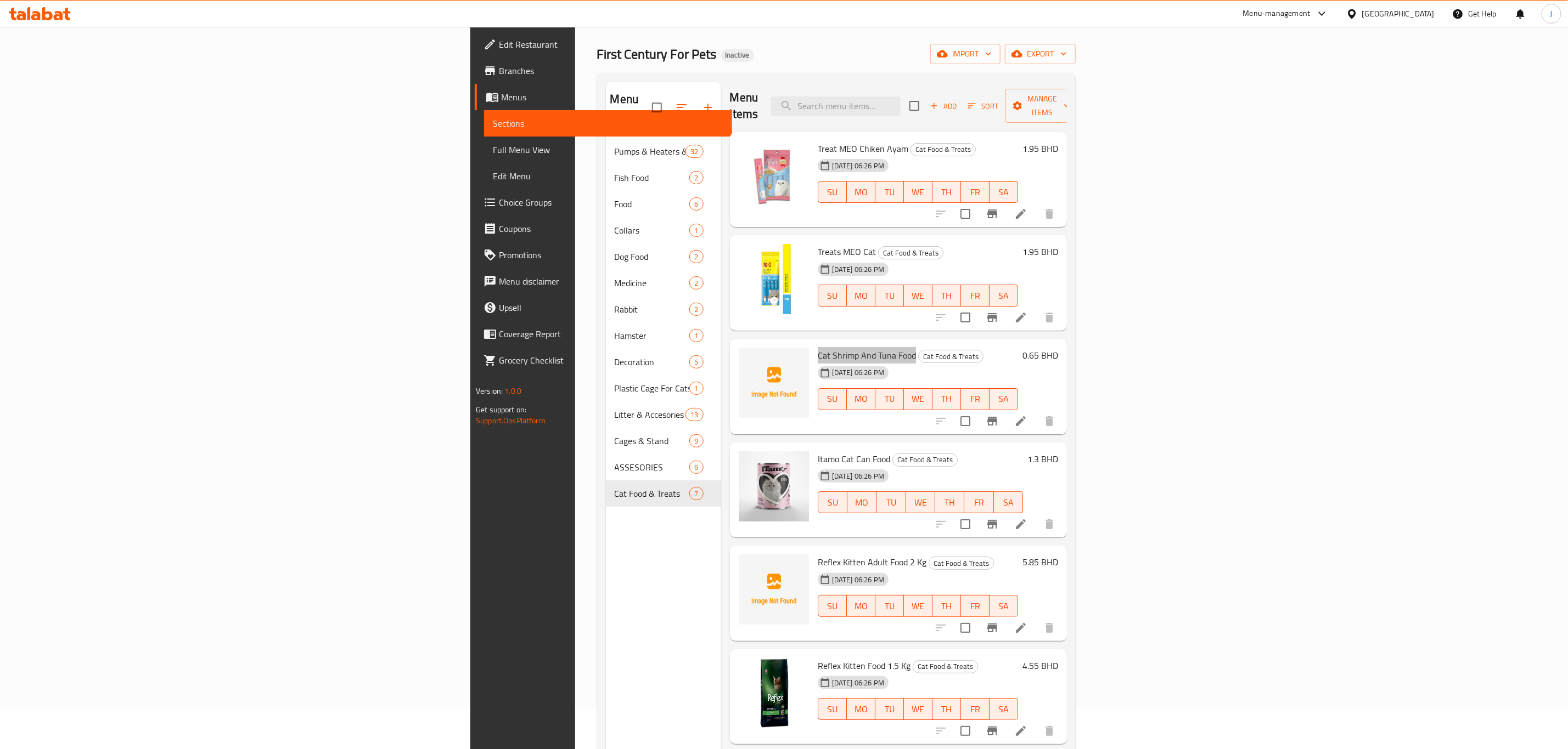
scroll to position [82, 0]
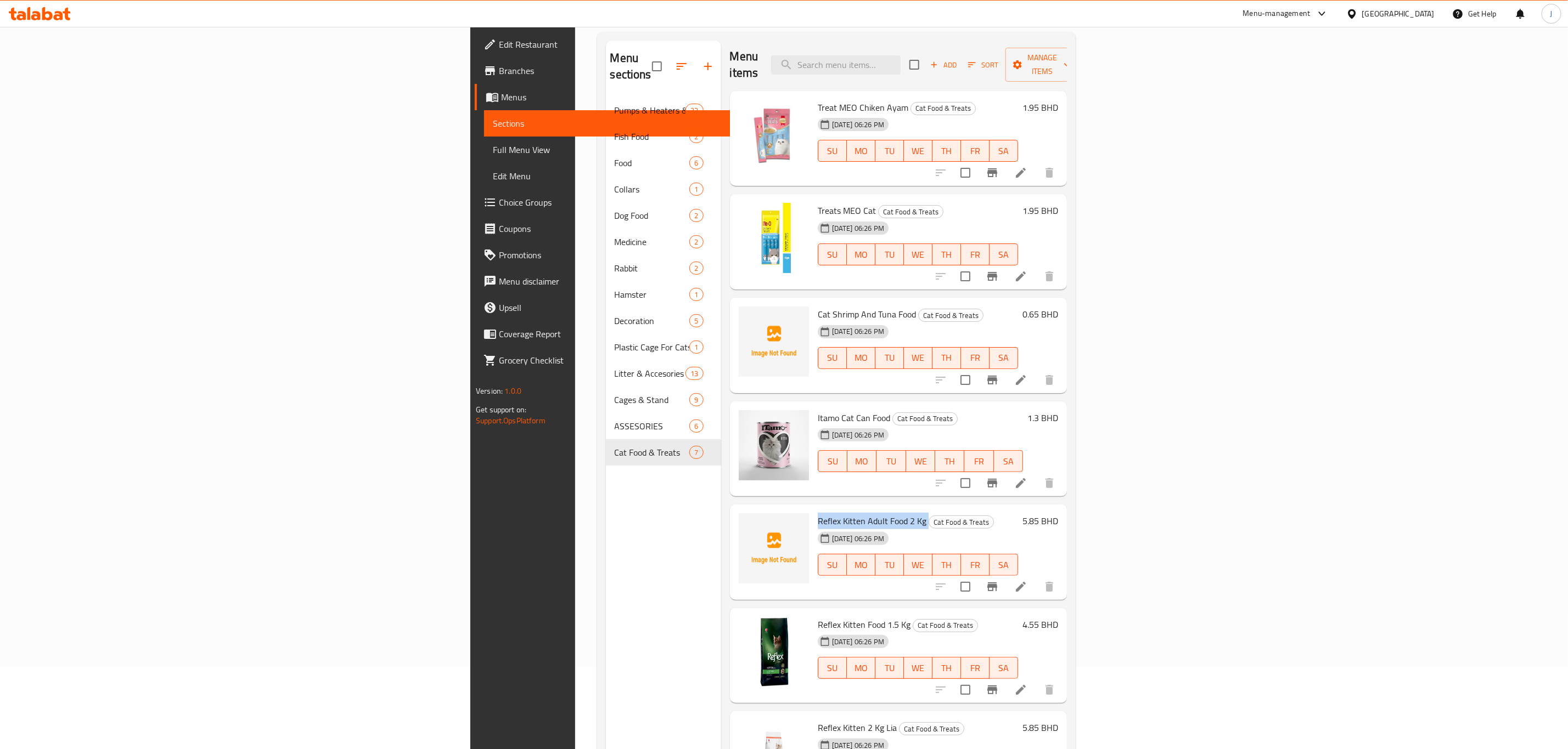
drag, startPoint x: 701, startPoint y: 502, endPoint x: 808, endPoint y: 498, distance: 107.1
click at [818, 513] on h6 "Reflex Kitten Adult Food 2 Kg Cat Food & Treats" at bounding box center [917, 521] width 200 height 16
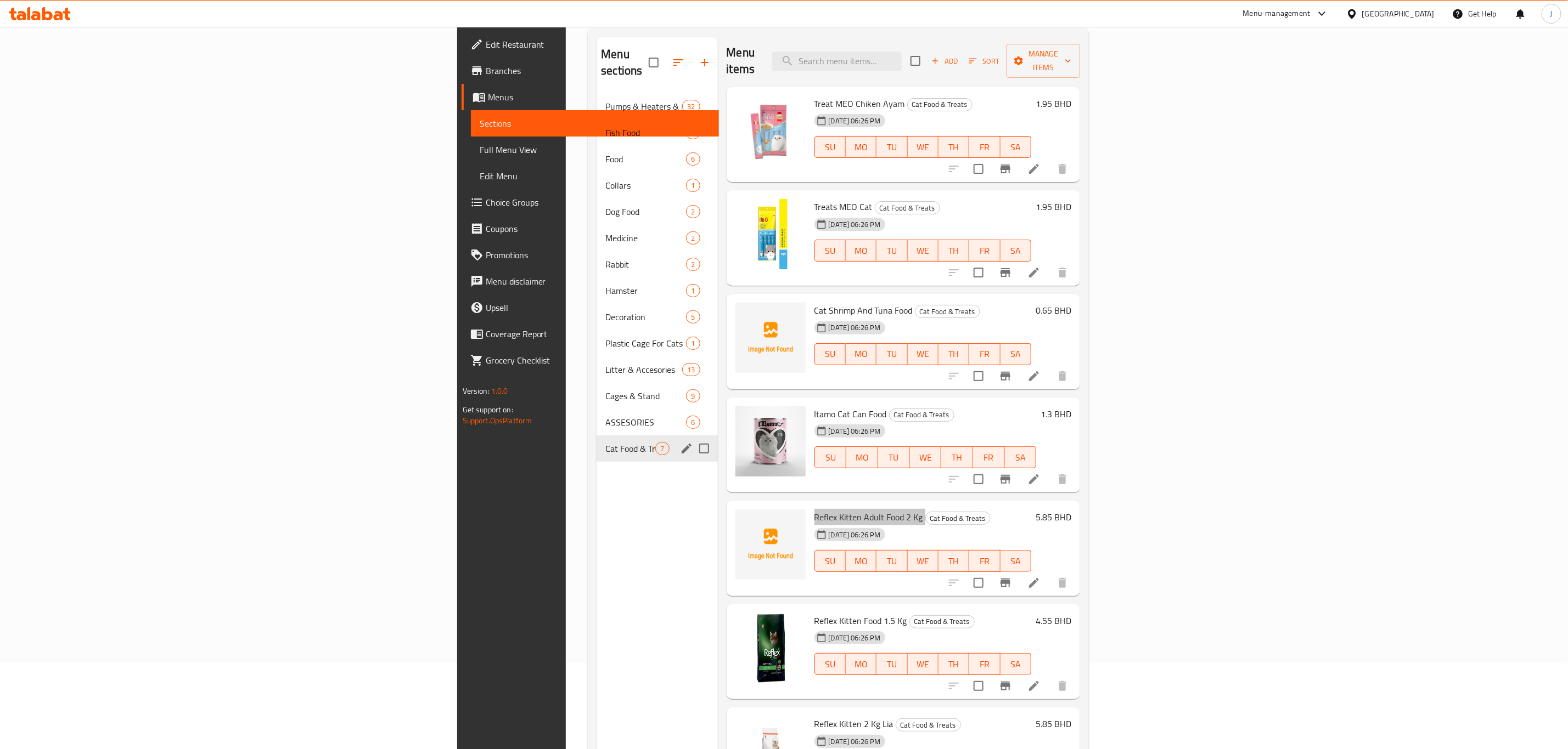
scroll to position [0, 0]
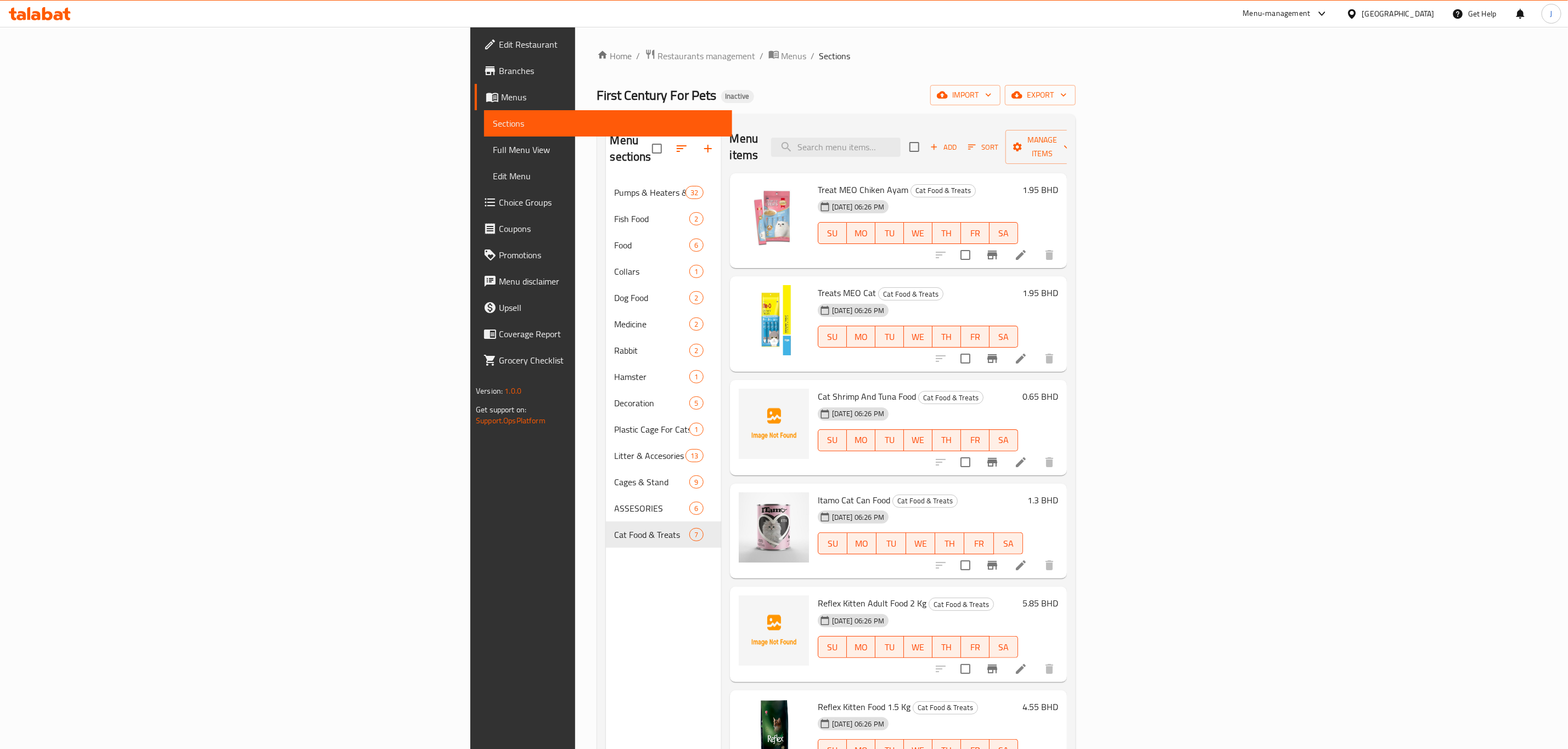
click at [703, 99] on div "First Century For Pets Inactive import export" at bounding box center [837, 94] width 479 height 20
